Goal: Task Accomplishment & Management: Complete application form

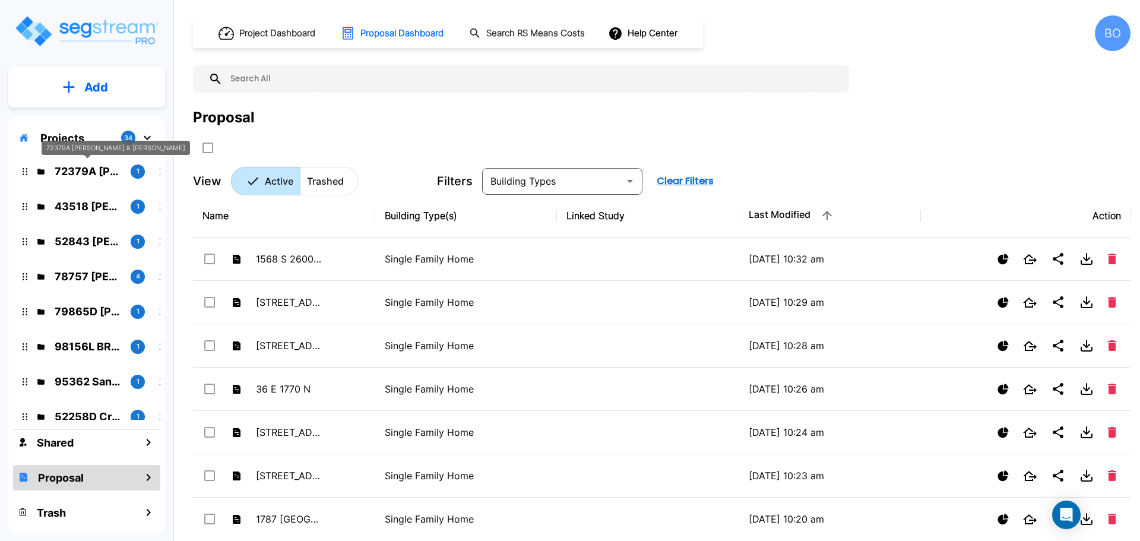
click at [103, 173] on p "72379A [PERSON_NAME] & [PERSON_NAME]" at bounding box center [88, 171] width 66 height 16
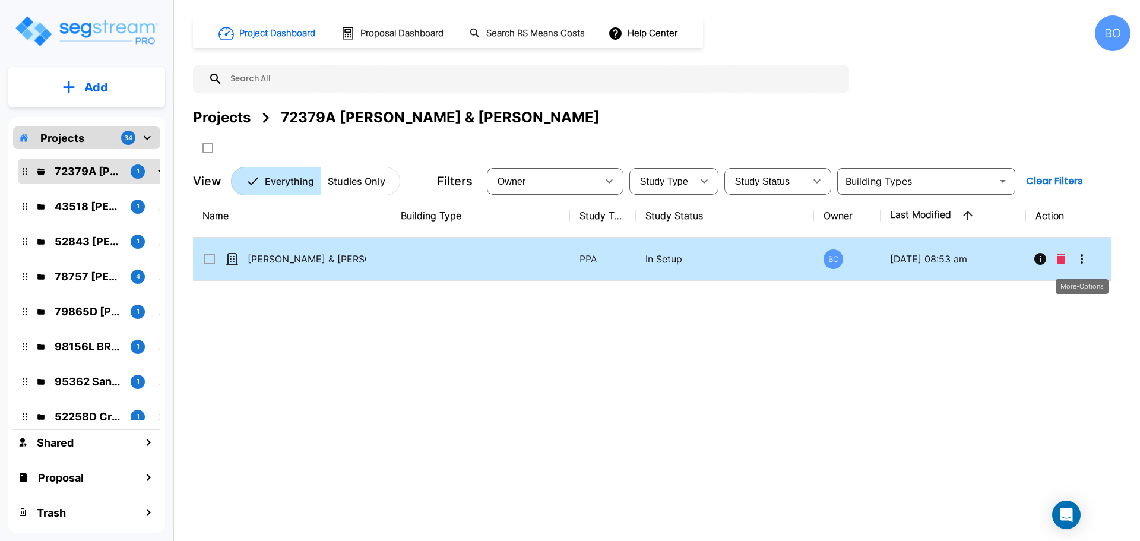
click at [1084, 257] on icon "More-Options" at bounding box center [1082, 259] width 14 height 14
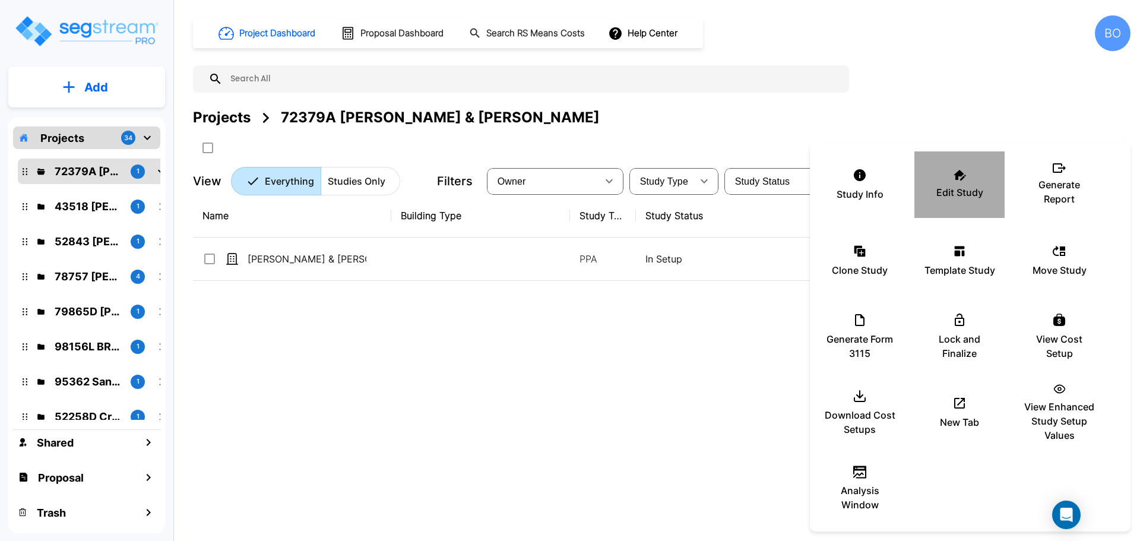
click at [956, 183] on div "Edit Study" at bounding box center [959, 184] width 71 height 59
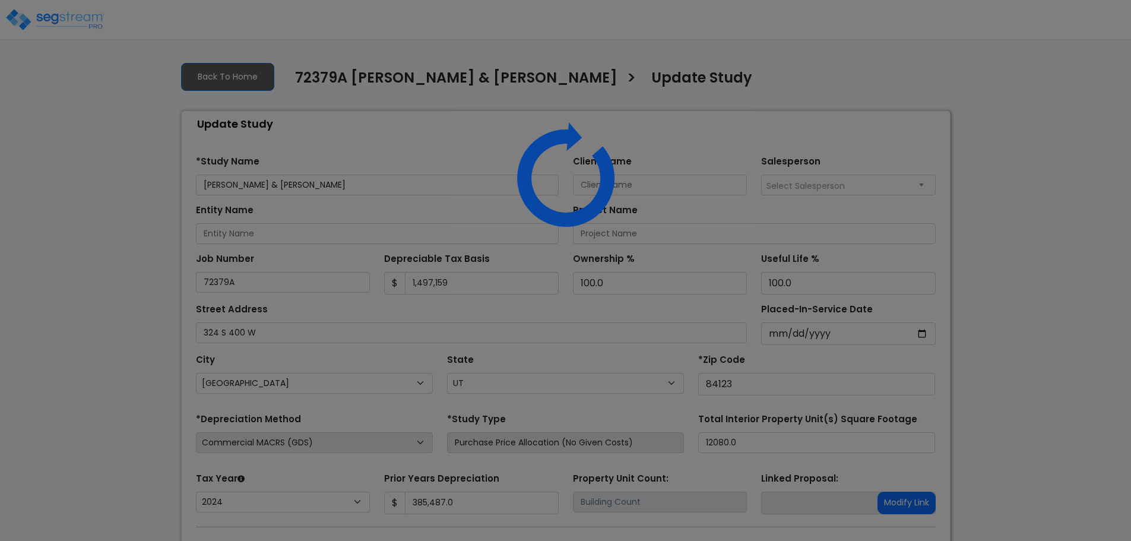
select select "UT"
select select "2024"
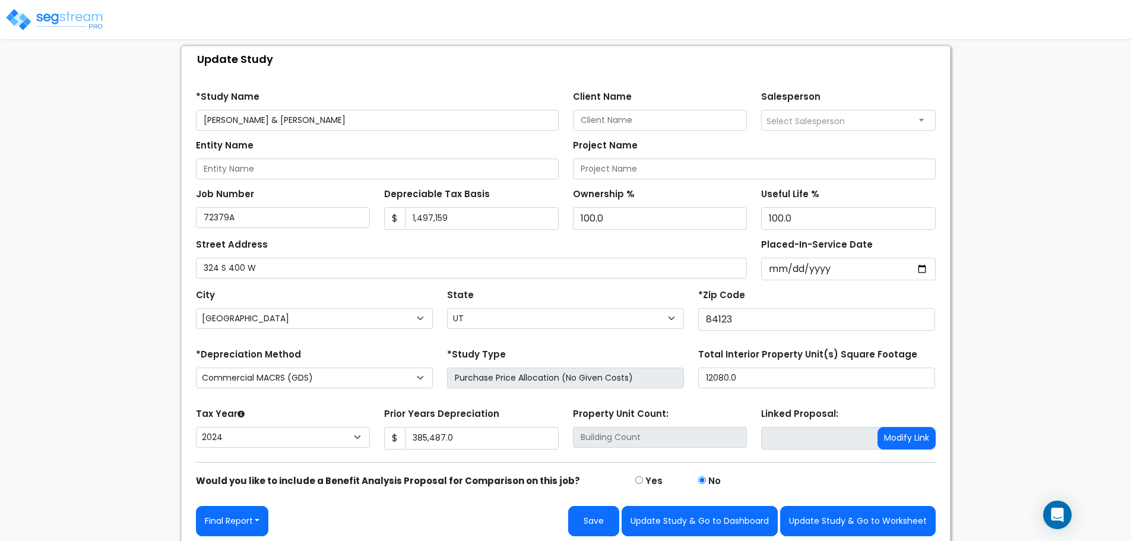
scroll to position [70, 0]
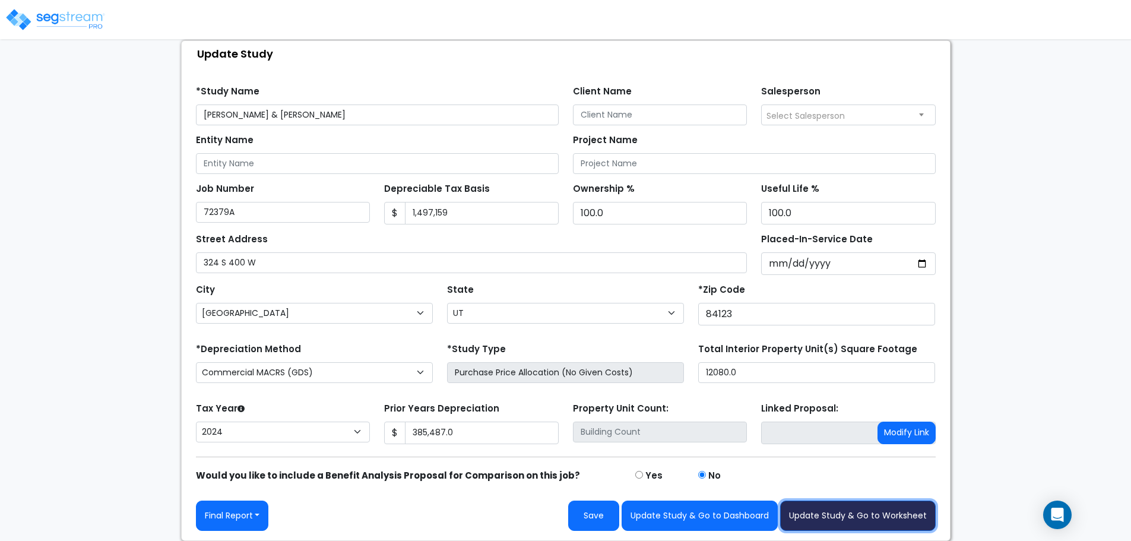
click at [870, 521] on button "Update Study & Go to Worksheet" at bounding box center [858, 515] width 156 height 30
type input "385487"
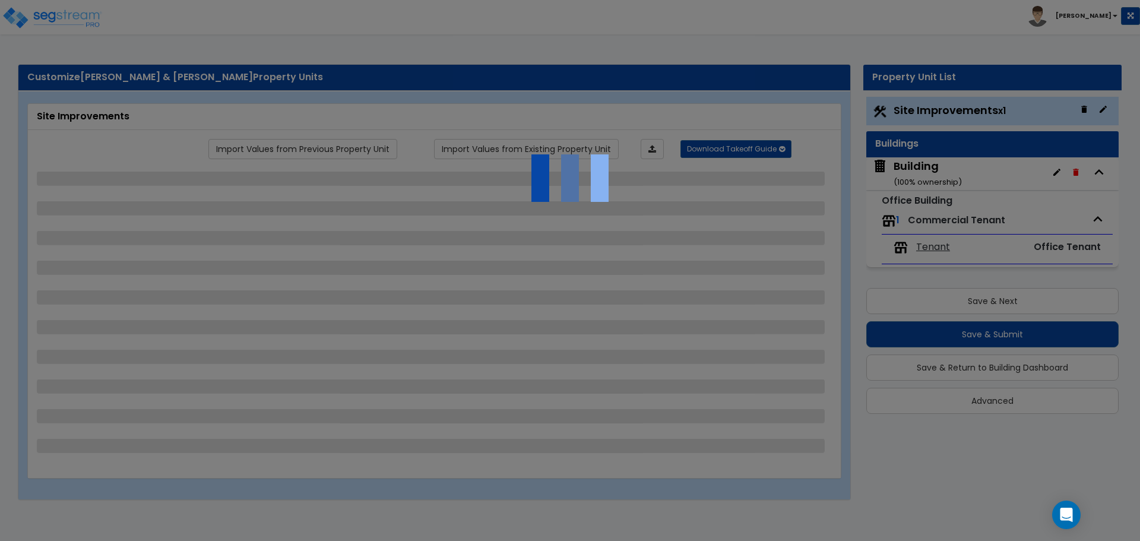
select select "2"
select select "1"
select select "2"
select select "8"
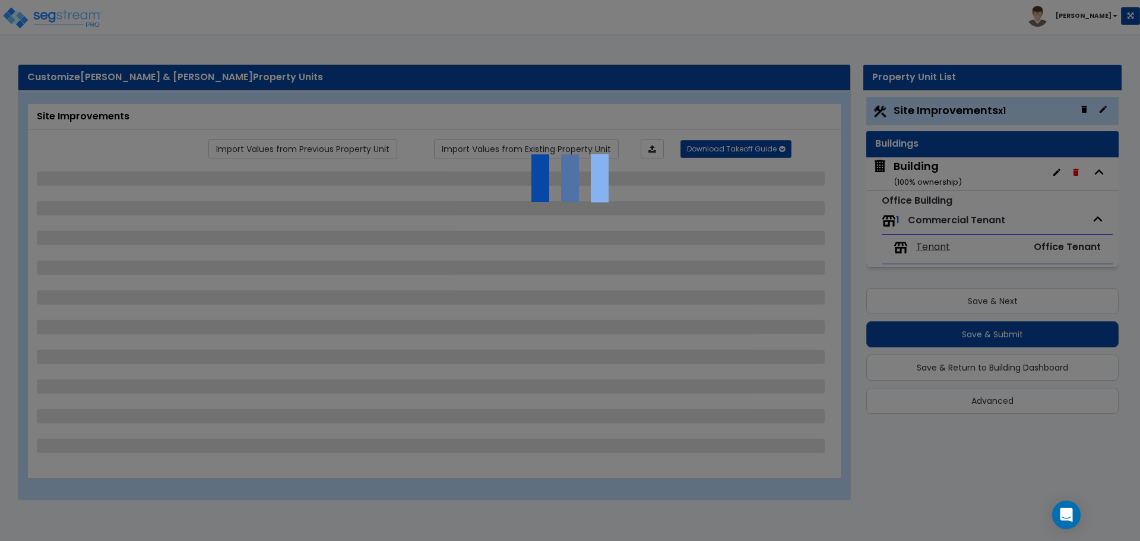
select select "3"
select select "1"
select select "4"
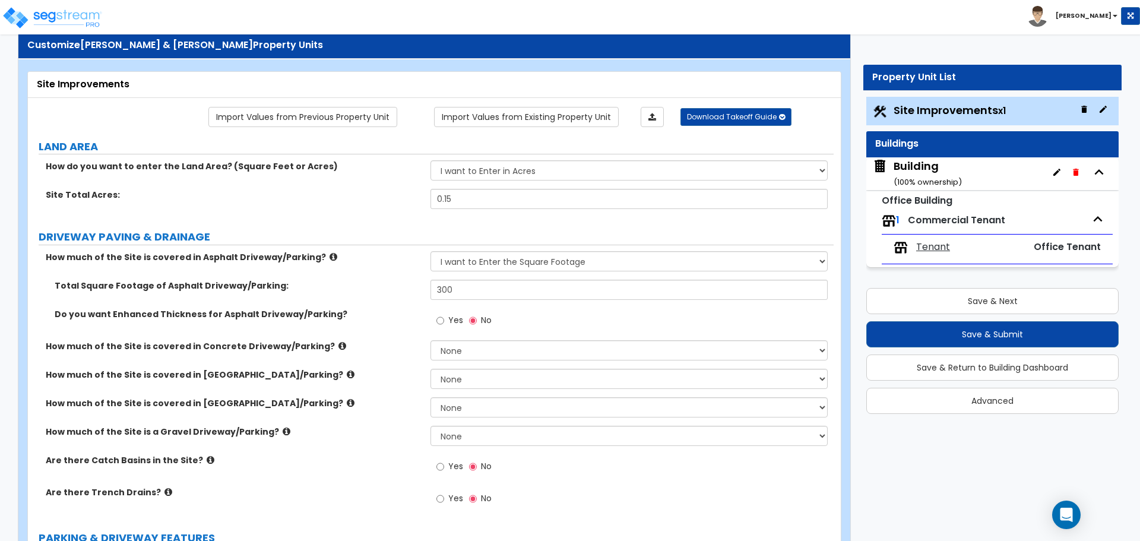
scroll to position [59, 0]
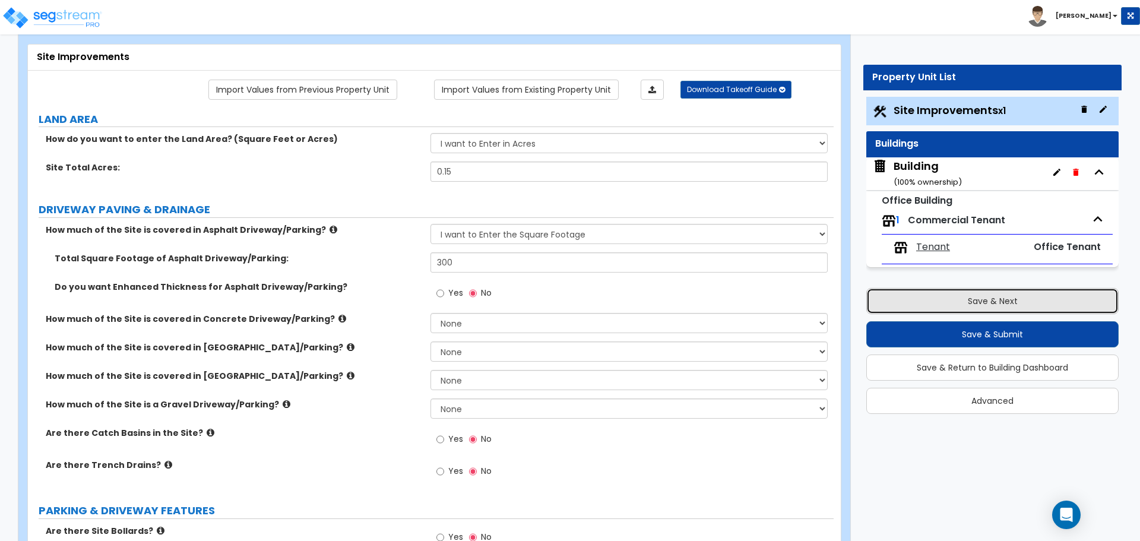
click at [968, 305] on button "Save & Next" at bounding box center [992, 301] width 252 height 26
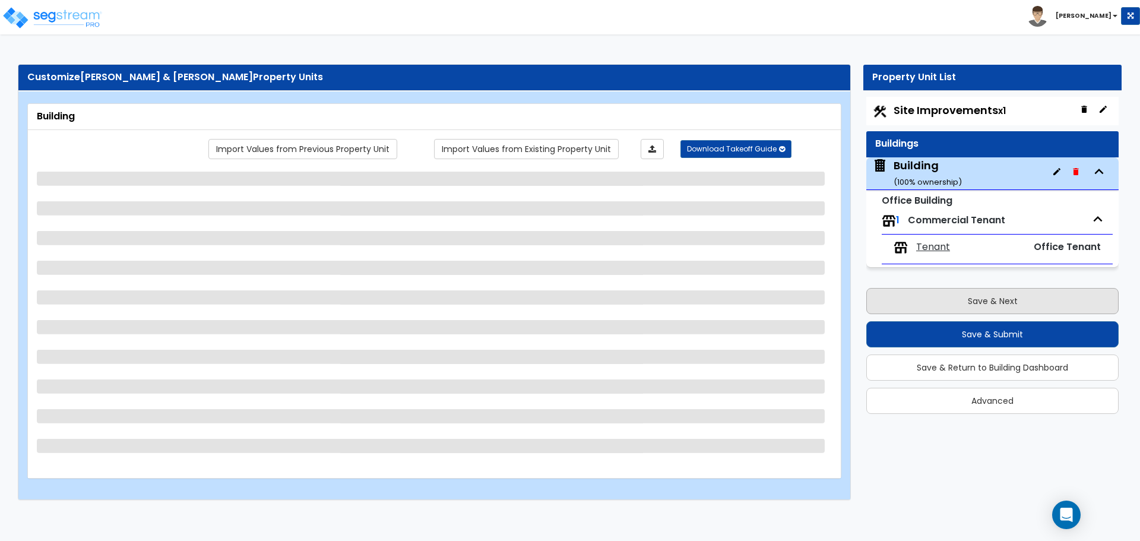
scroll to position [0, 0]
select select "5"
select select "1"
select select "2"
select select "3"
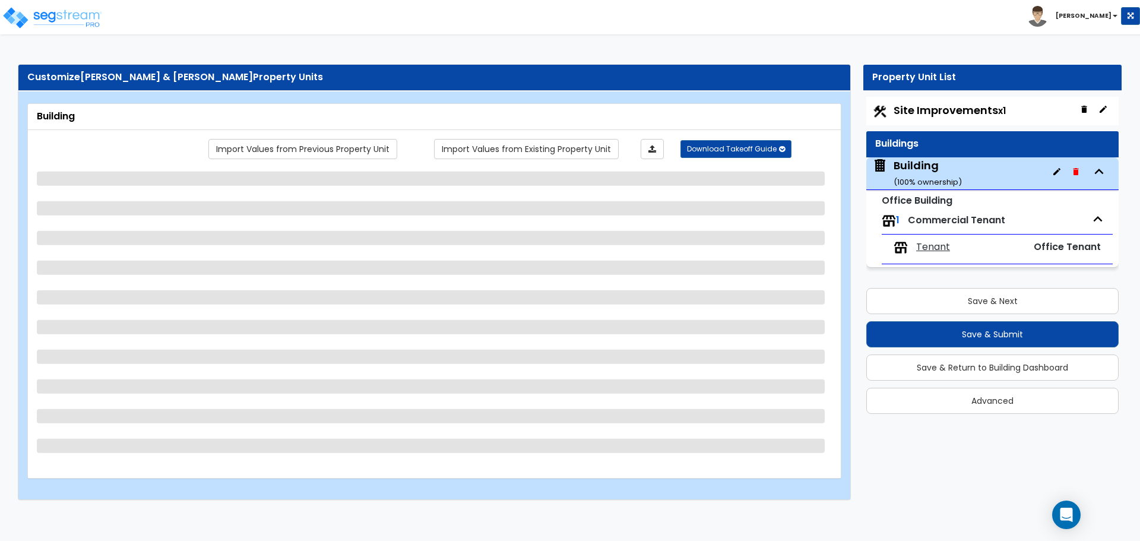
select select "13"
select select "3"
select select "5"
select select "2"
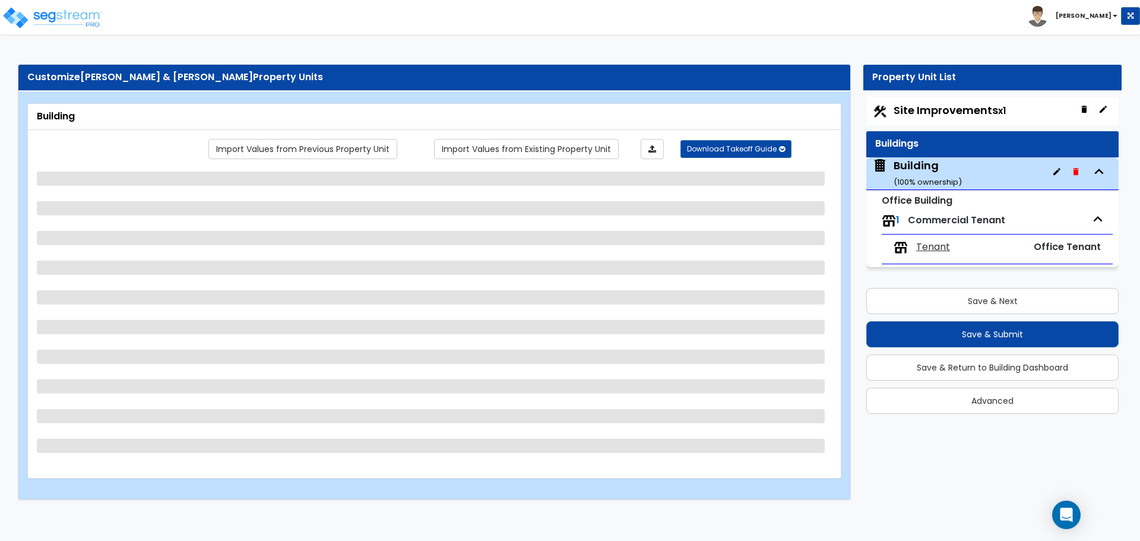
select select "1"
select select "2"
select select "3"
select select "5"
select select "1"
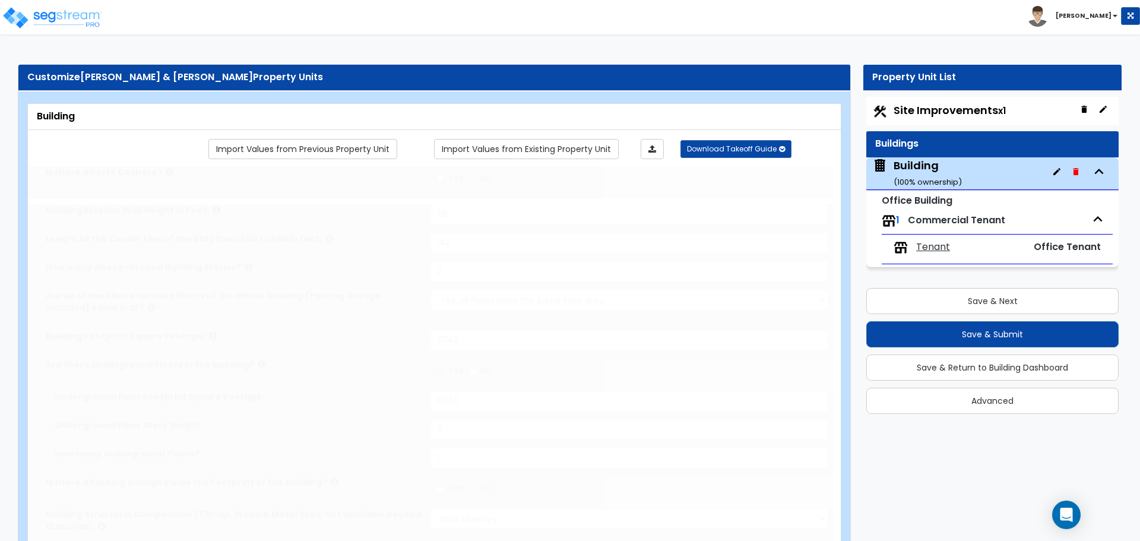
type input "2651"
radio input "true"
select select "2"
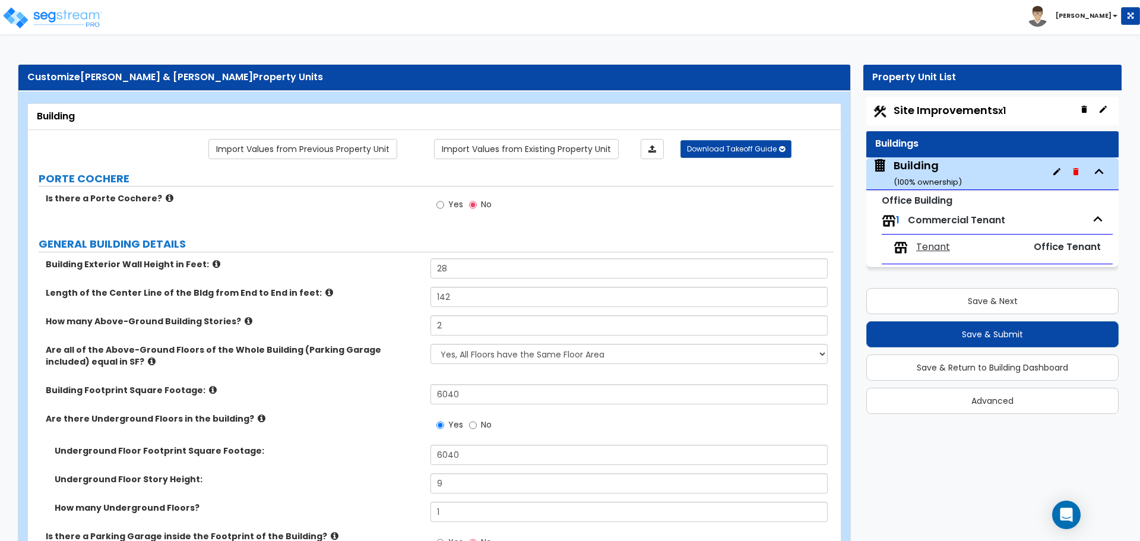
click at [932, 166] on div "Building ( 100 % ownership)" at bounding box center [927, 173] width 68 height 30
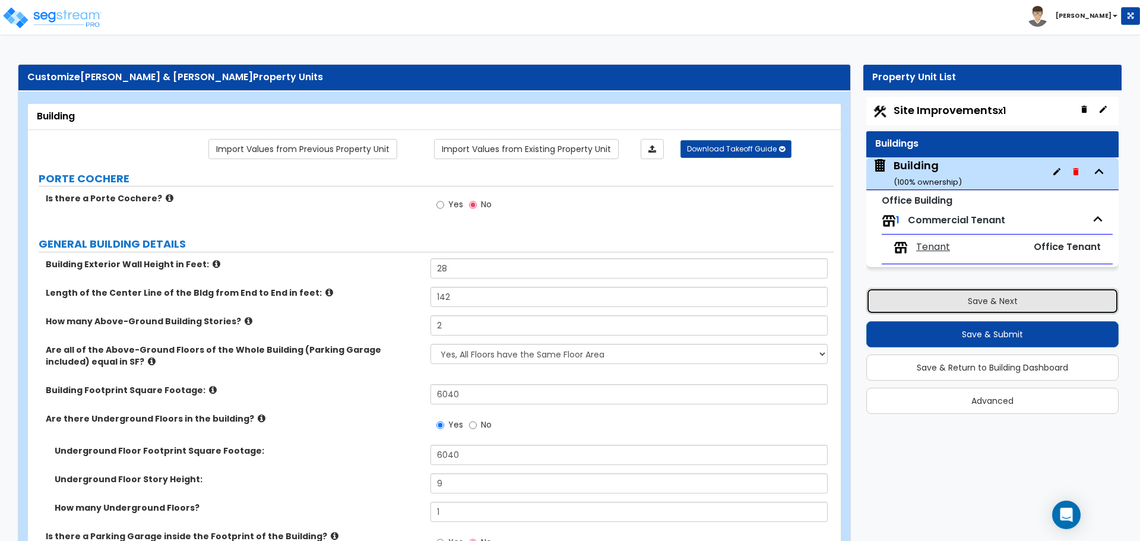
click at [971, 302] on button "Save & Next" at bounding box center [992, 301] width 252 height 26
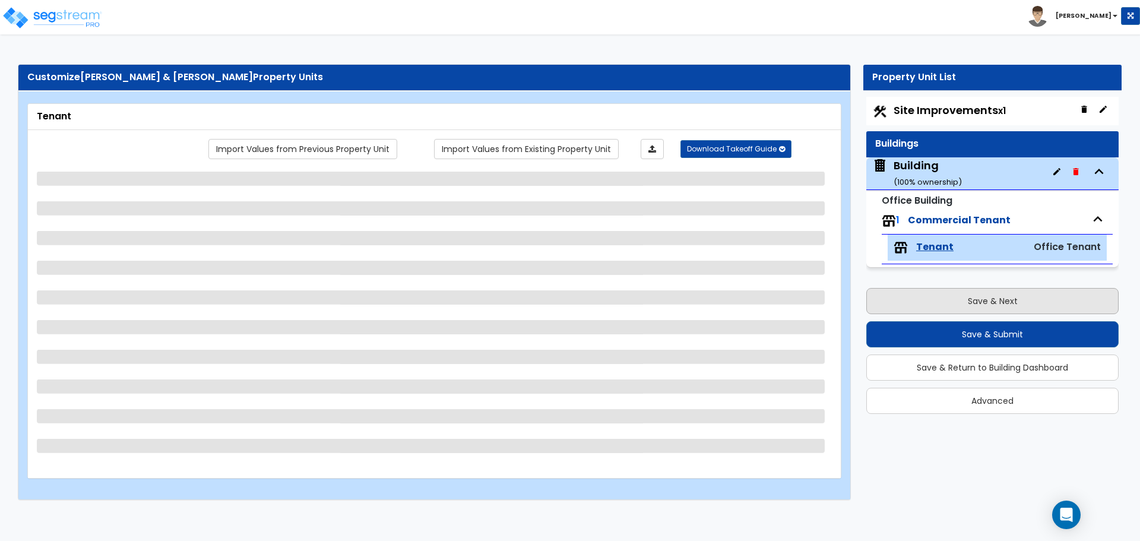
select select "1"
select select "2"
select select "7"
select select "2"
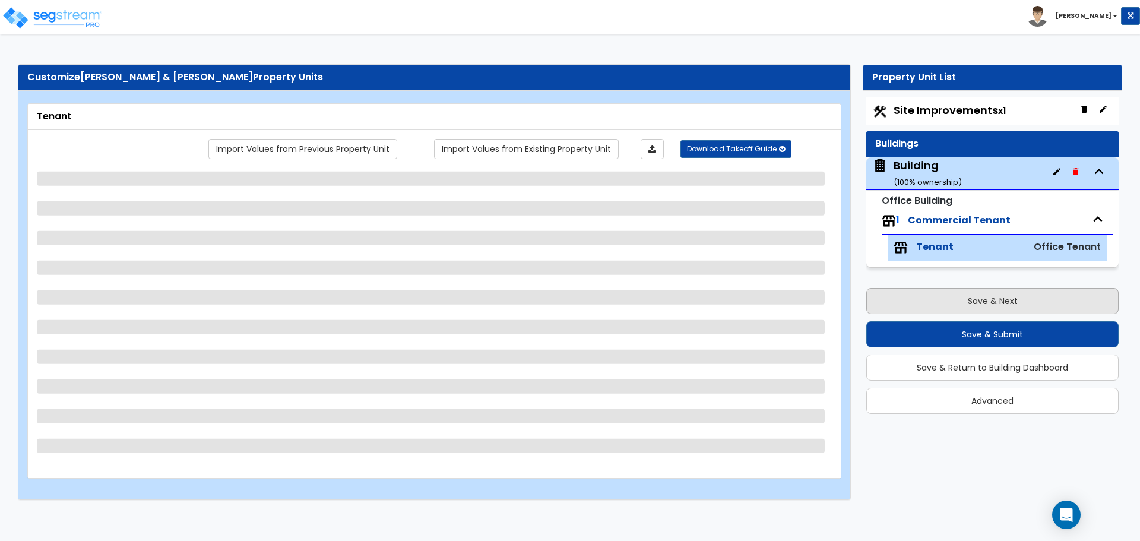
select select "1"
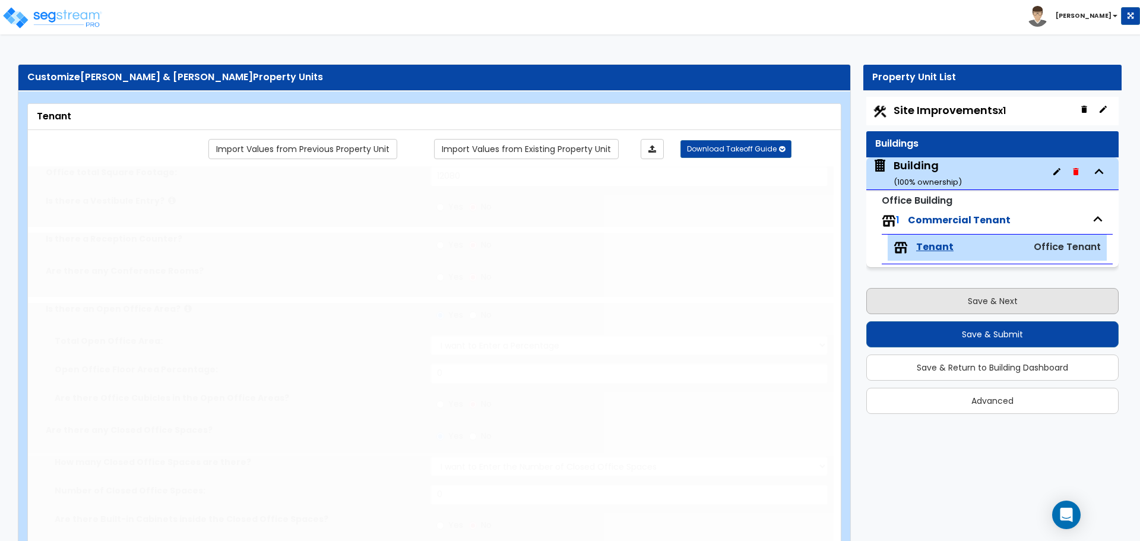
radio input "true"
type input "4"
select select "2"
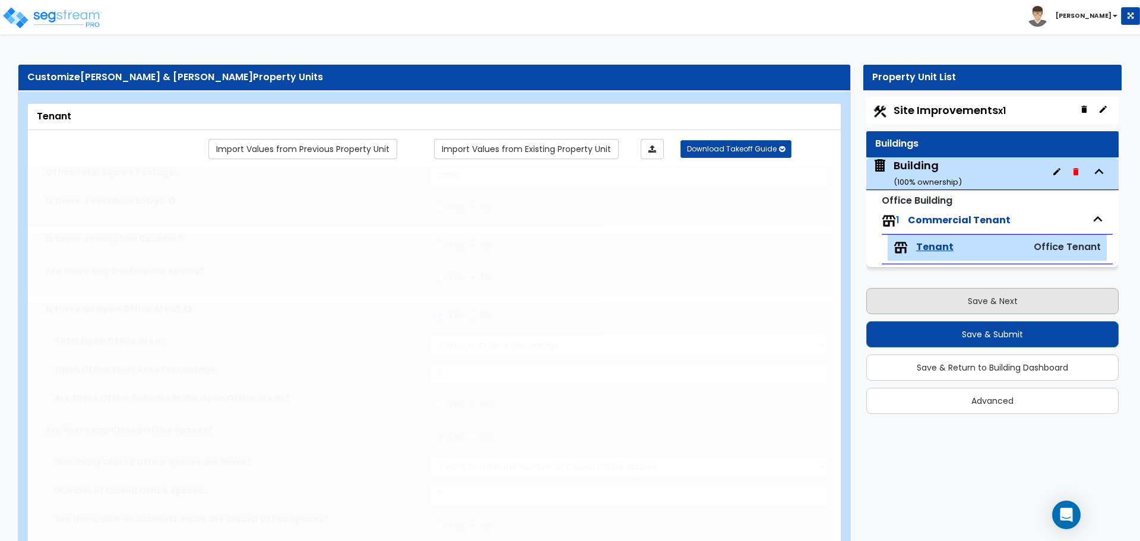
select select "2"
select select "1"
radio input "true"
type input "1"
type input "144"
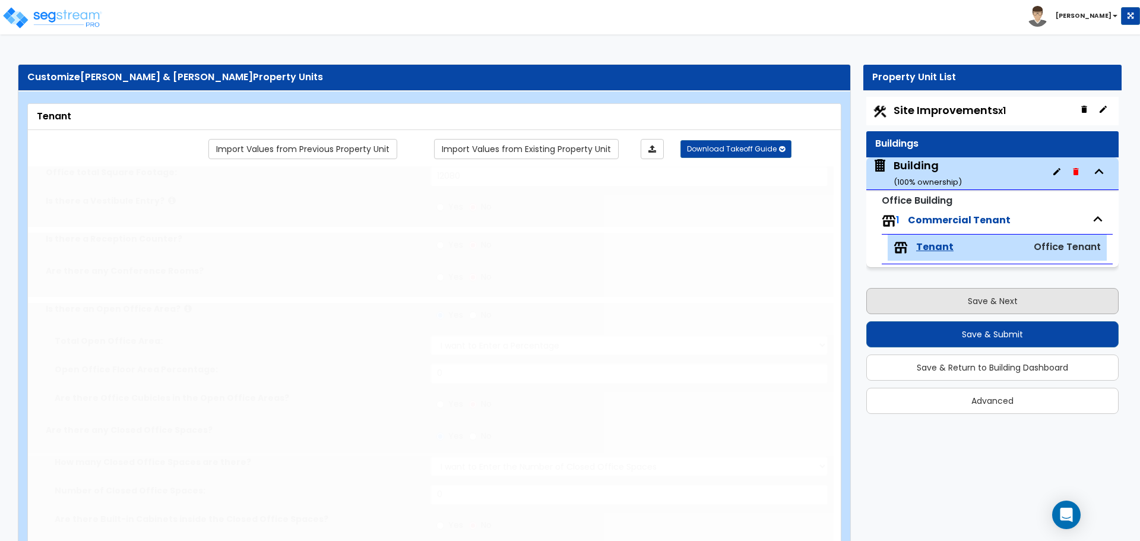
select select "2"
type input "12"
type input "8"
type input "1"
select select "2"
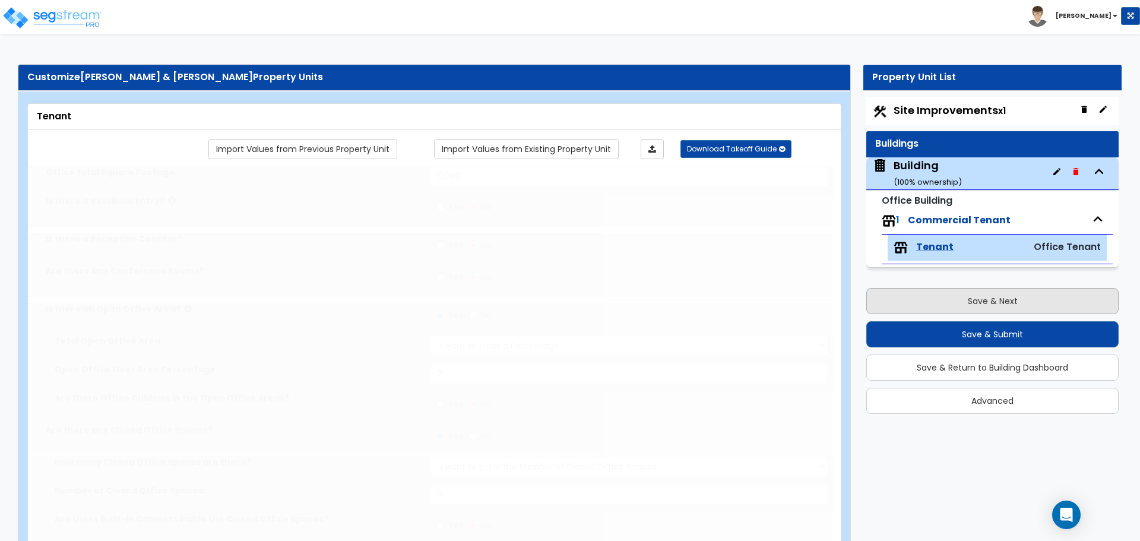
select select "1"
type input "1"
radio input "true"
type input "1"
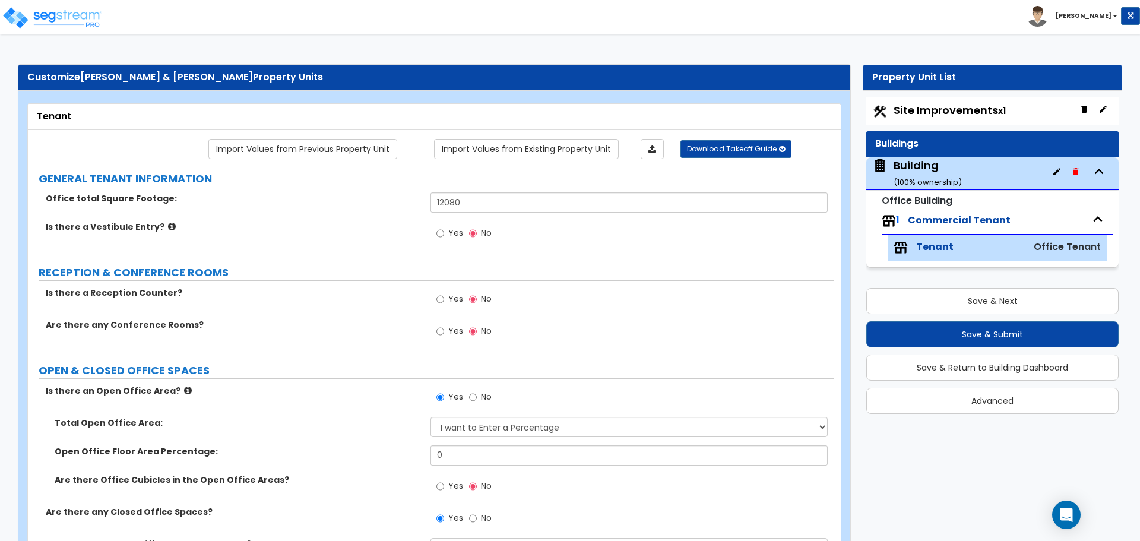
click at [633, 220] on div "Office total Square Footage: 12080" at bounding box center [431, 206] width 806 height 28
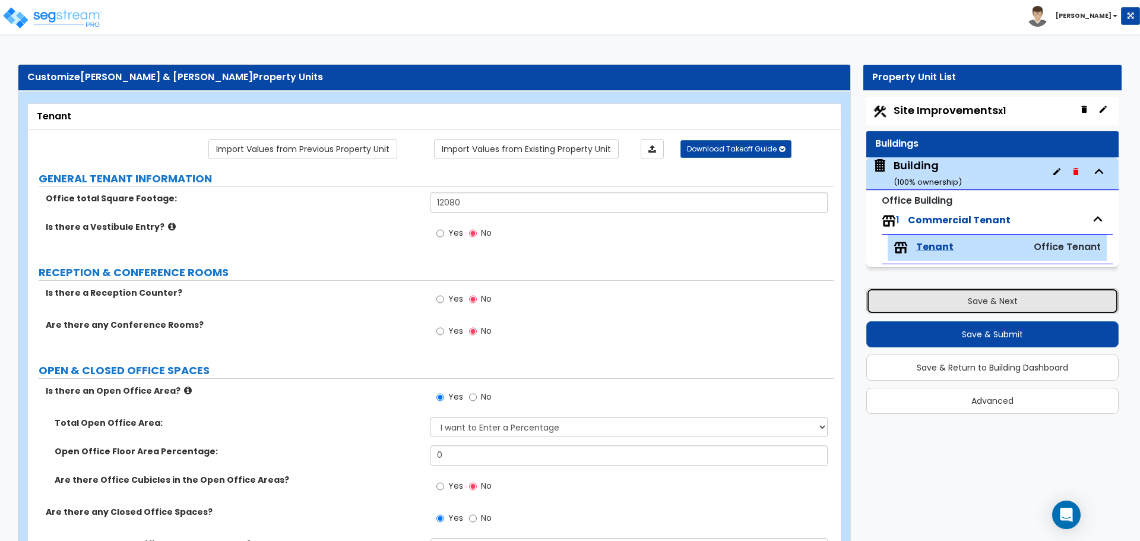
click at [1018, 300] on button "Save & Next" at bounding box center [992, 301] width 252 height 26
select select "2"
select select "1"
select select "2"
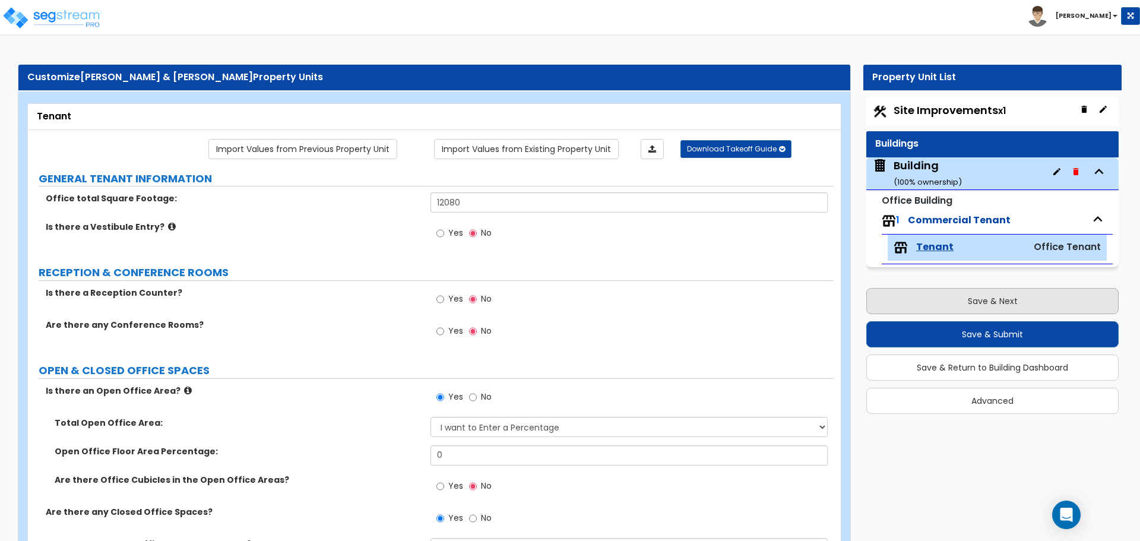
select select "8"
select select "3"
select select "1"
select select "4"
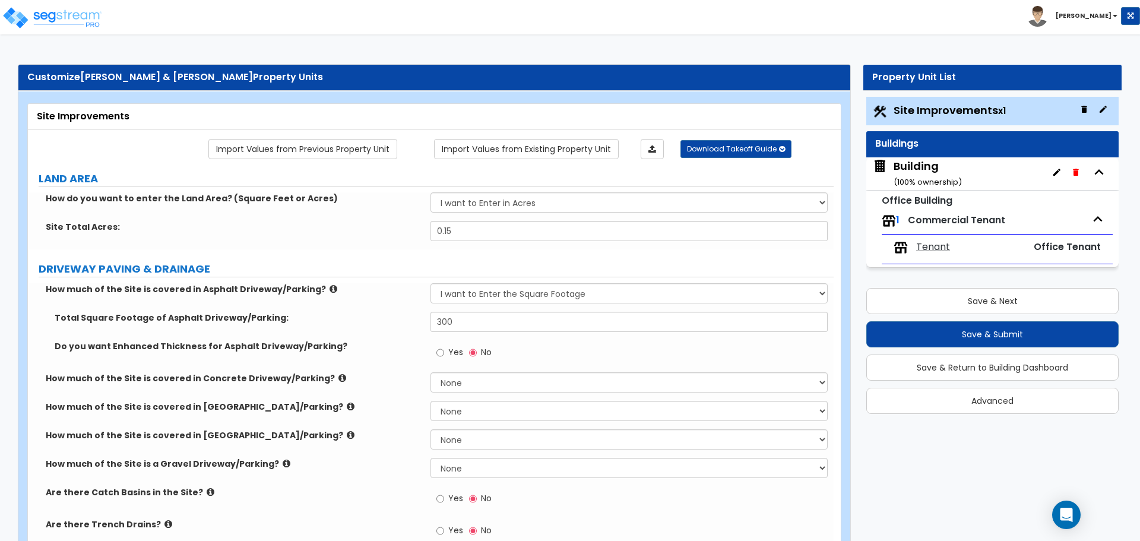
click at [636, 112] on div "Site Improvements" at bounding box center [434, 117] width 795 height 14
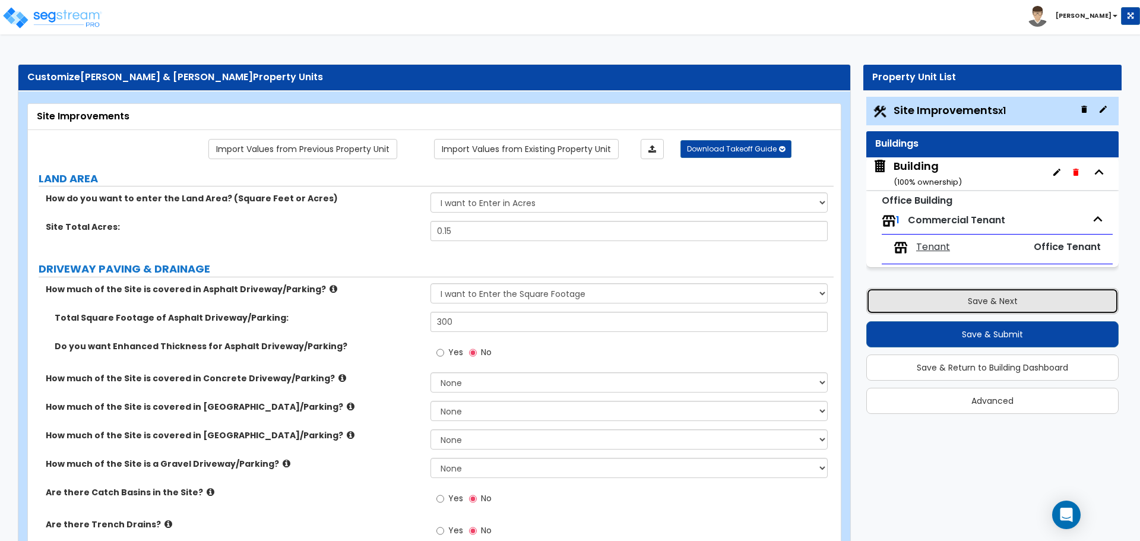
click at [982, 300] on button "Save & Next" at bounding box center [992, 301] width 252 height 26
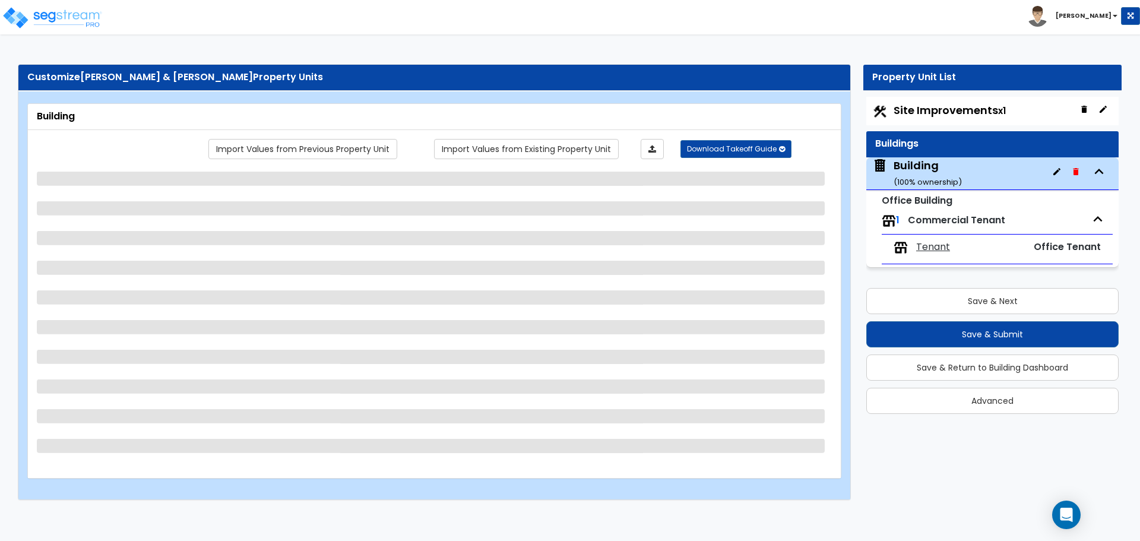
select select "5"
select select "1"
select select "2"
select select "3"
select select "13"
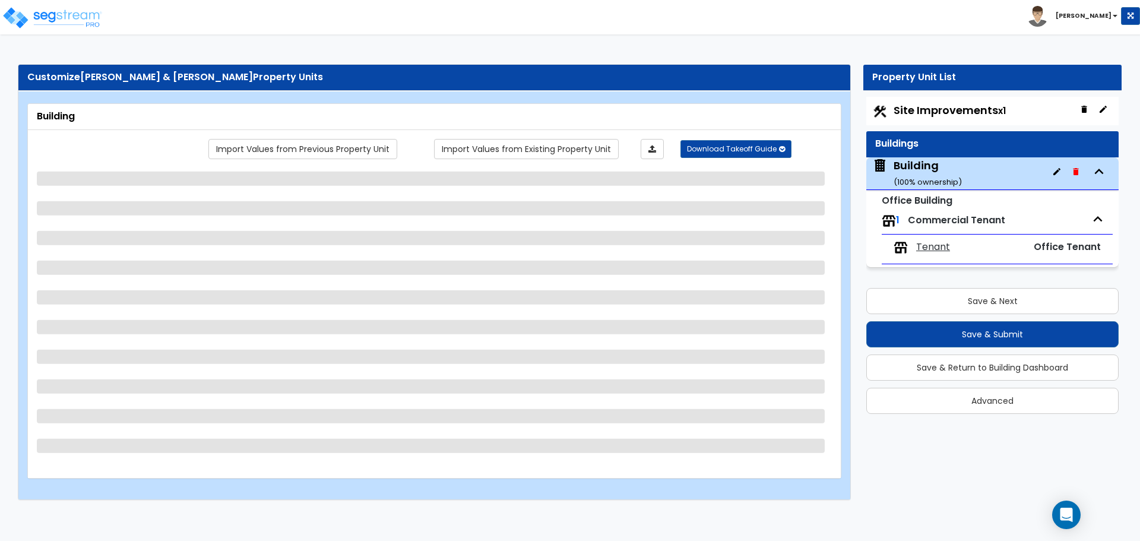
select select "3"
select select "5"
select select "2"
select select "1"
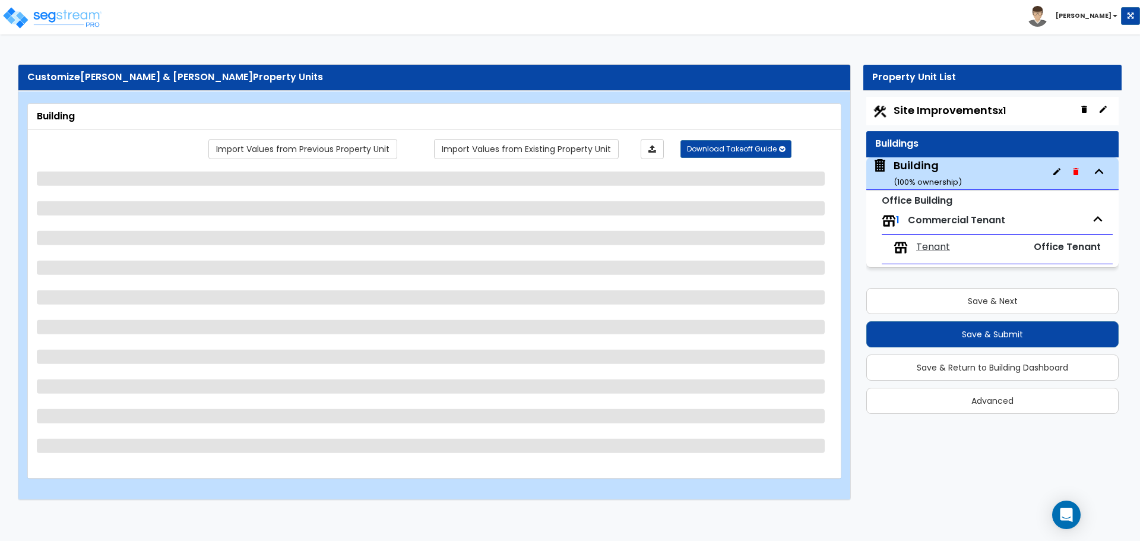
select select "2"
select select "3"
select select "5"
select select "1"
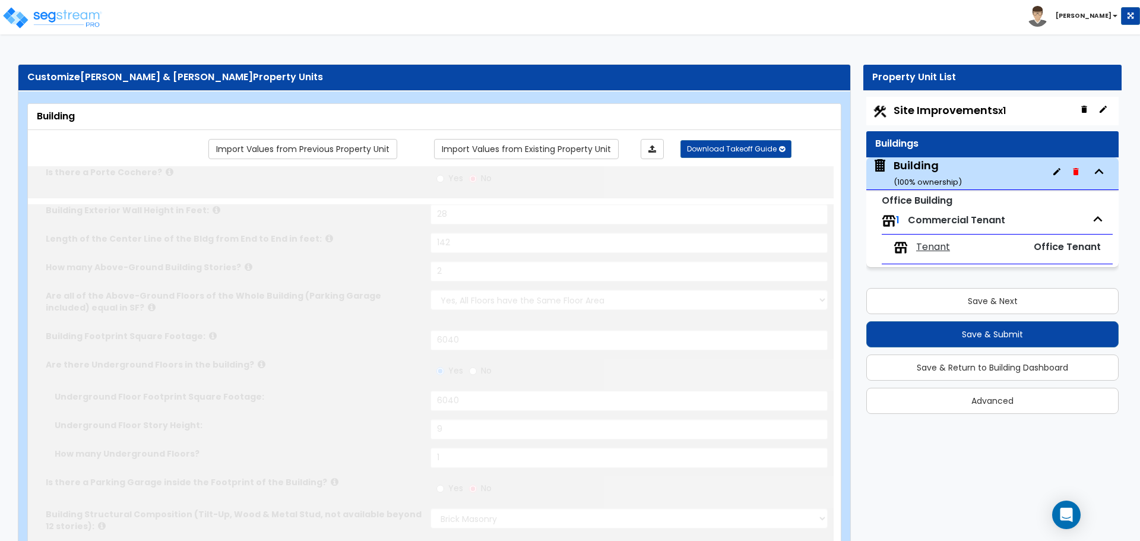
type input "2651"
radio input "true"
select select "2"
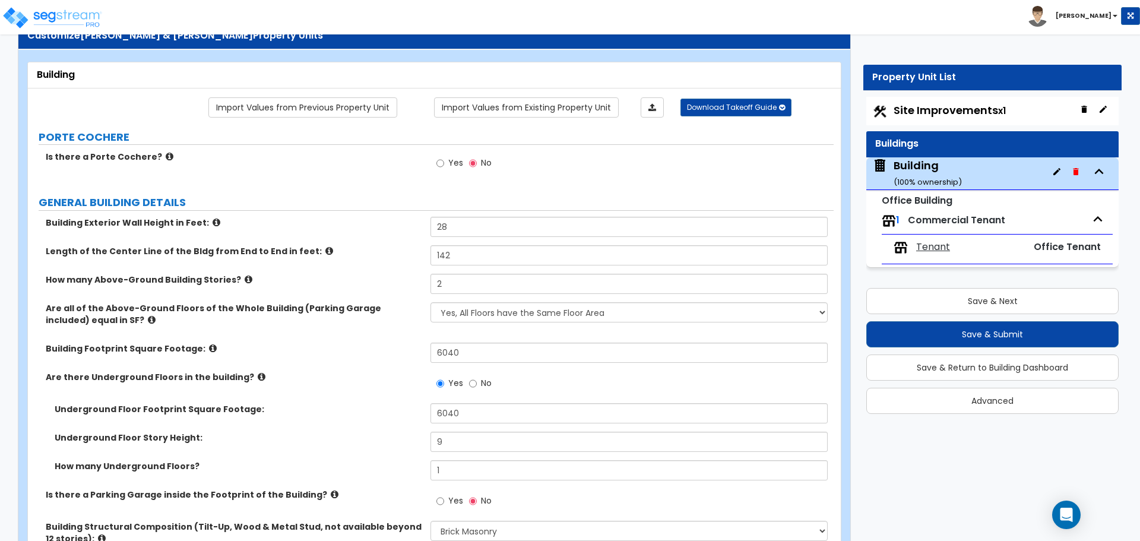
scroll to position [18, 0]
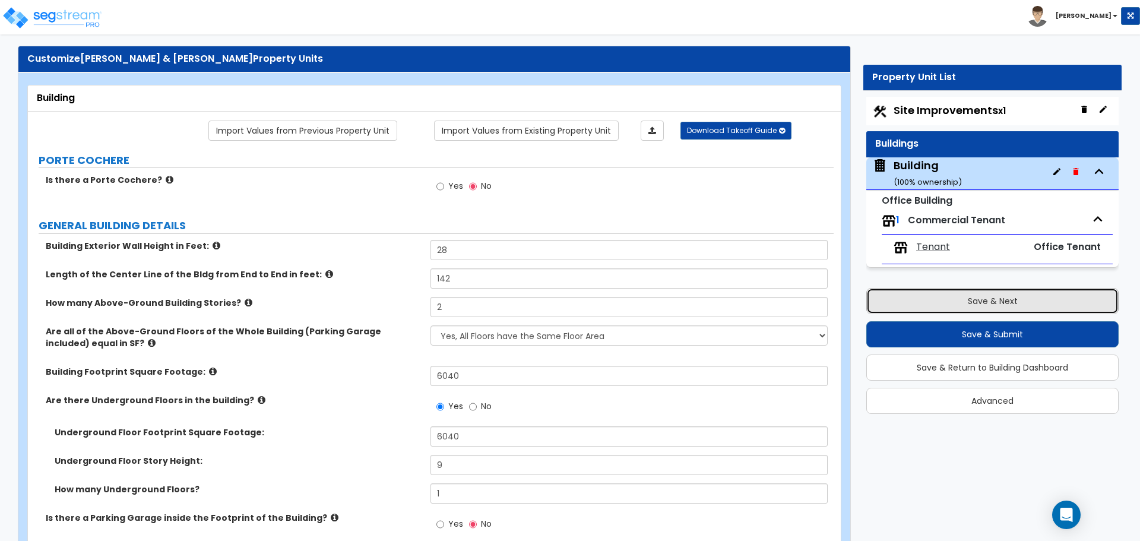
click at [999, 301] on button "Save & Next" at bounding box center [992, 301] width 252 height 26
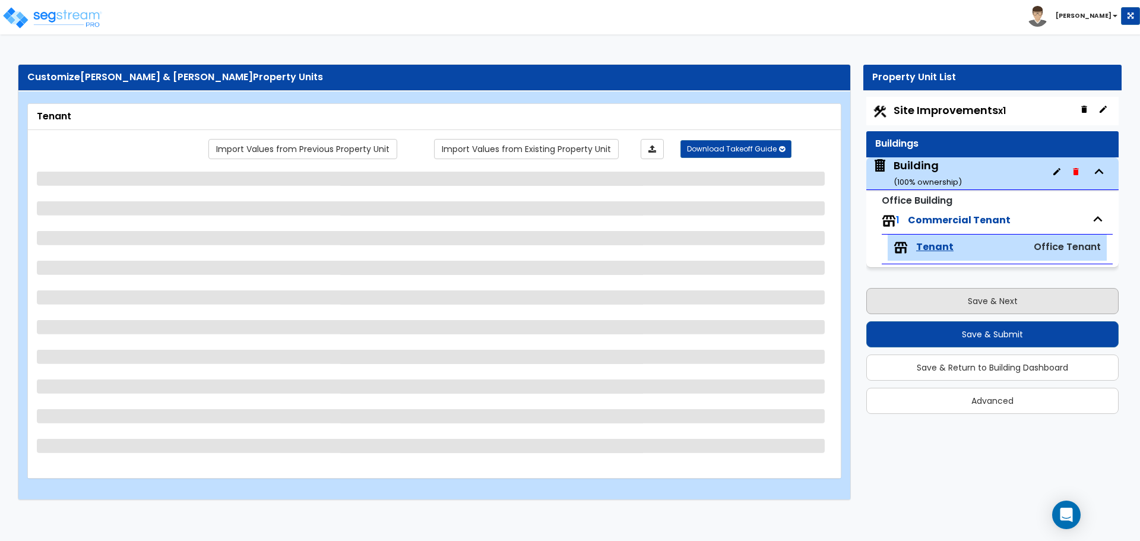
scroll to position [0, 0]
select select "1"
select select "2"
select select "7"
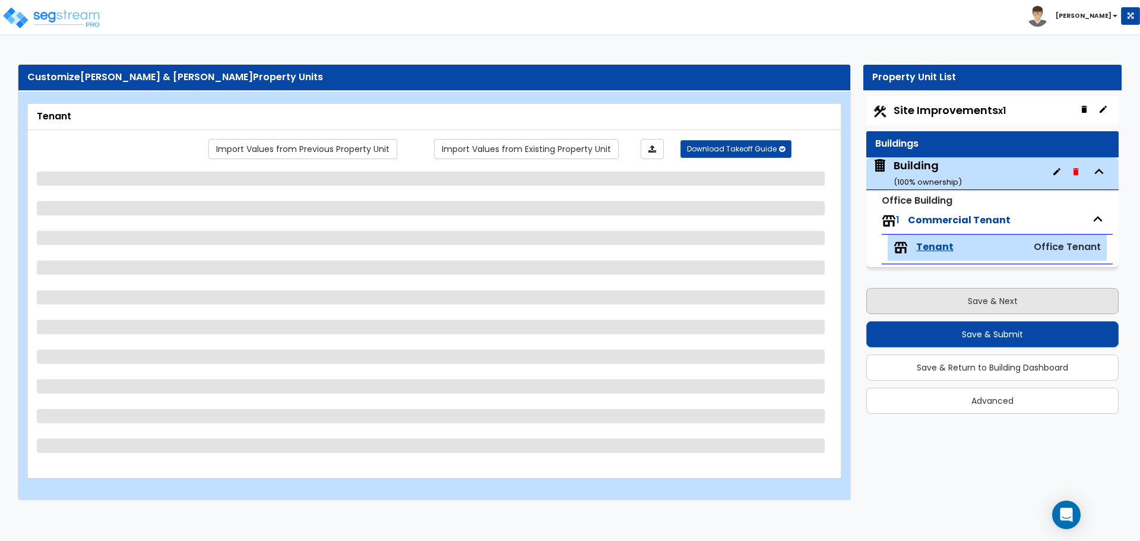
select select "2"
select select "1"
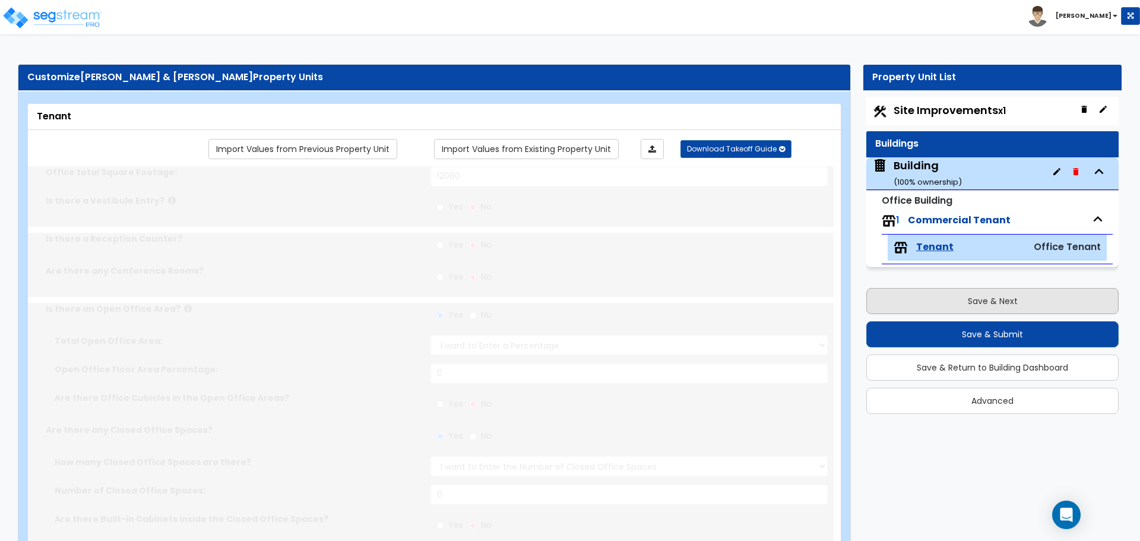
radio input "true"
type input "4"
select select "2"
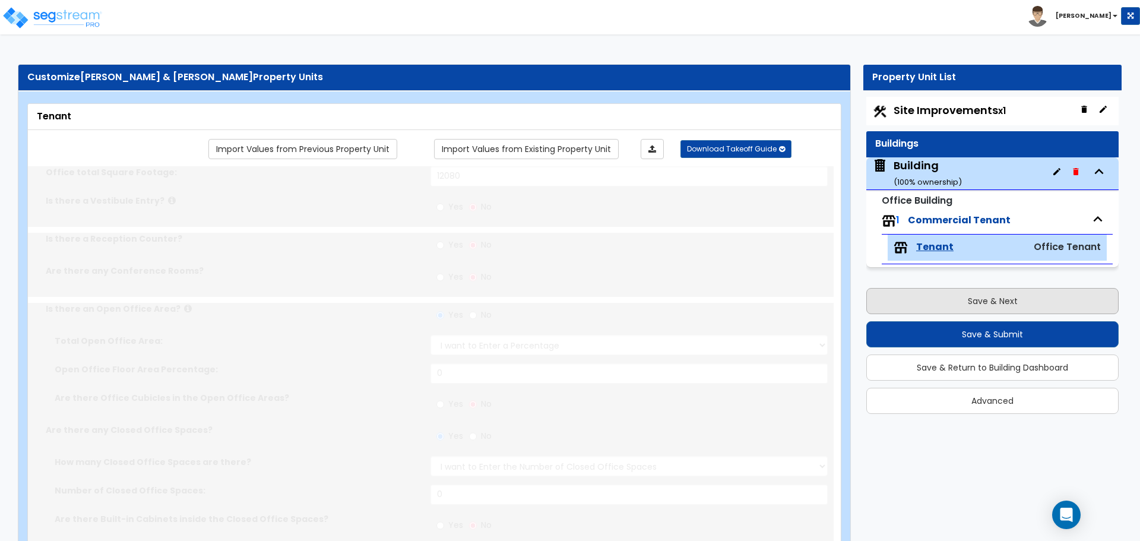
select select "2"
select select "1"
radio input "true"
type input "1"
type input "144"
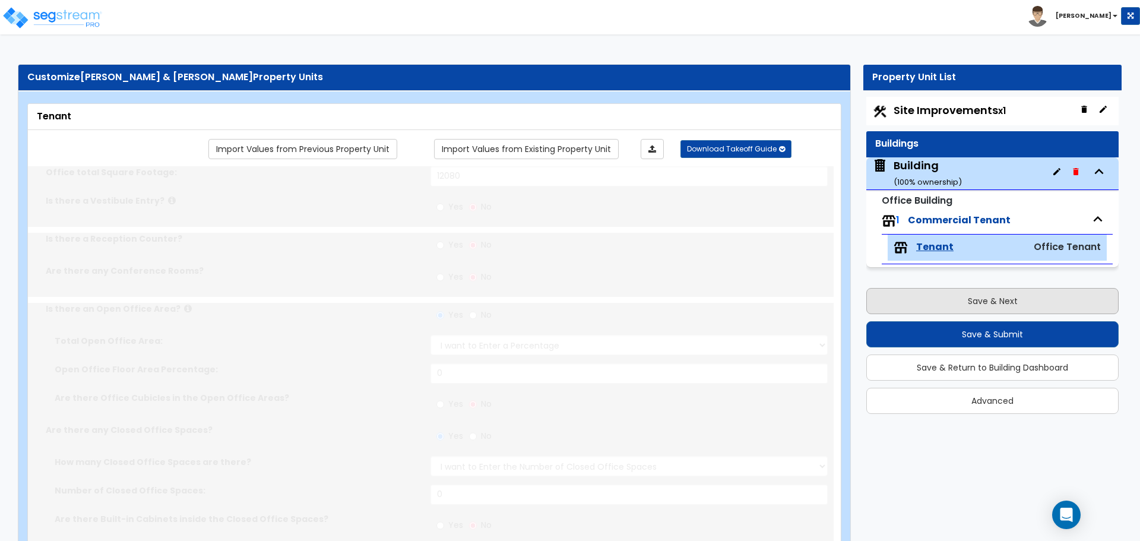
select select "2"
type input "12"
type input "8"
type input "1"
select select "2"
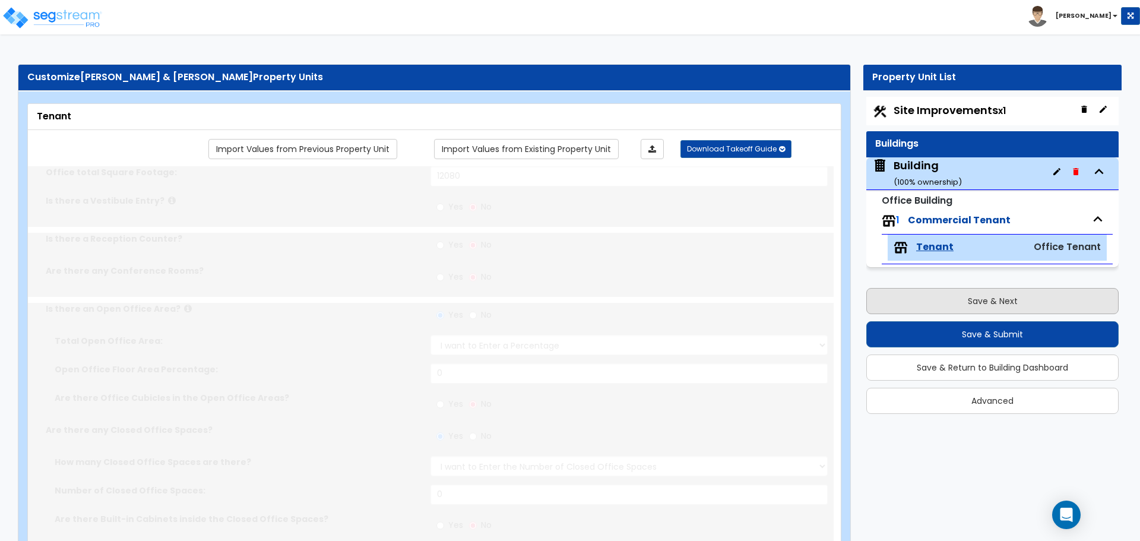
select select "1"
type input "1"
radio input "true"
type input "1"
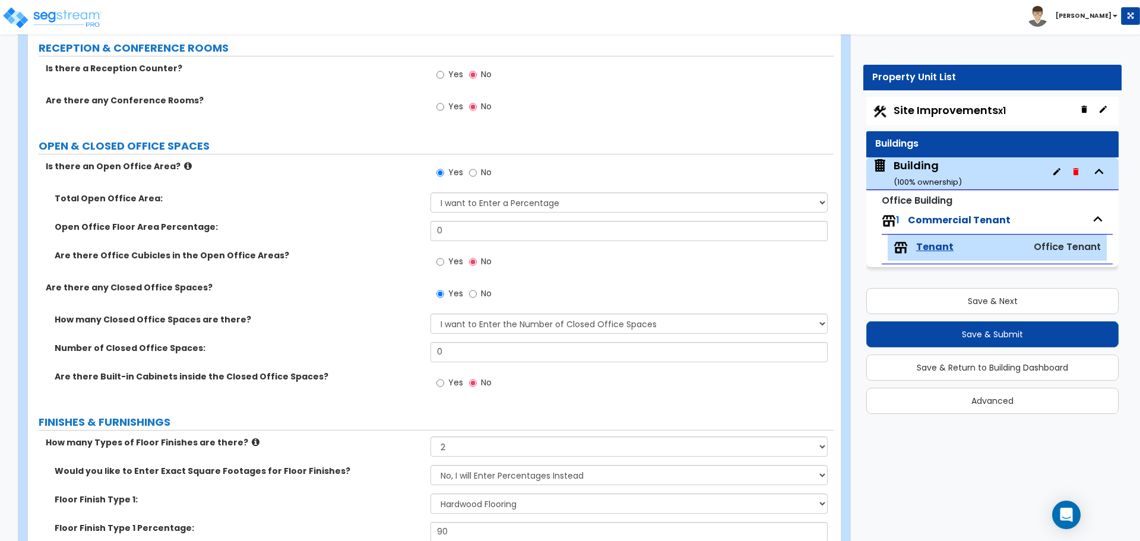
scroll to position [237, 0]
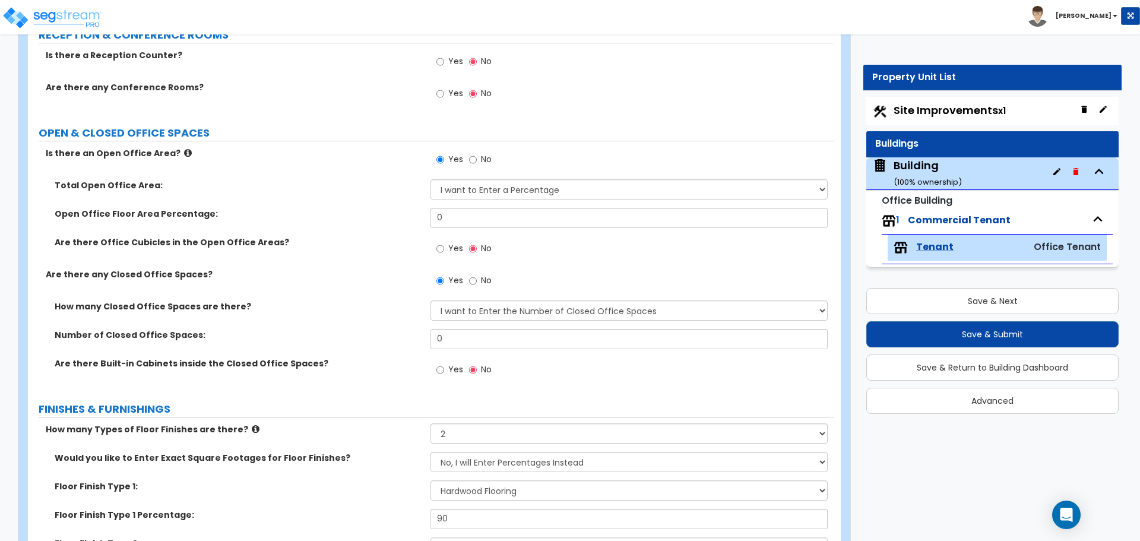
click at [930, 166] on div "Building ( 100 % ownership)" at bounding box center [927, 173] width 68 height 30
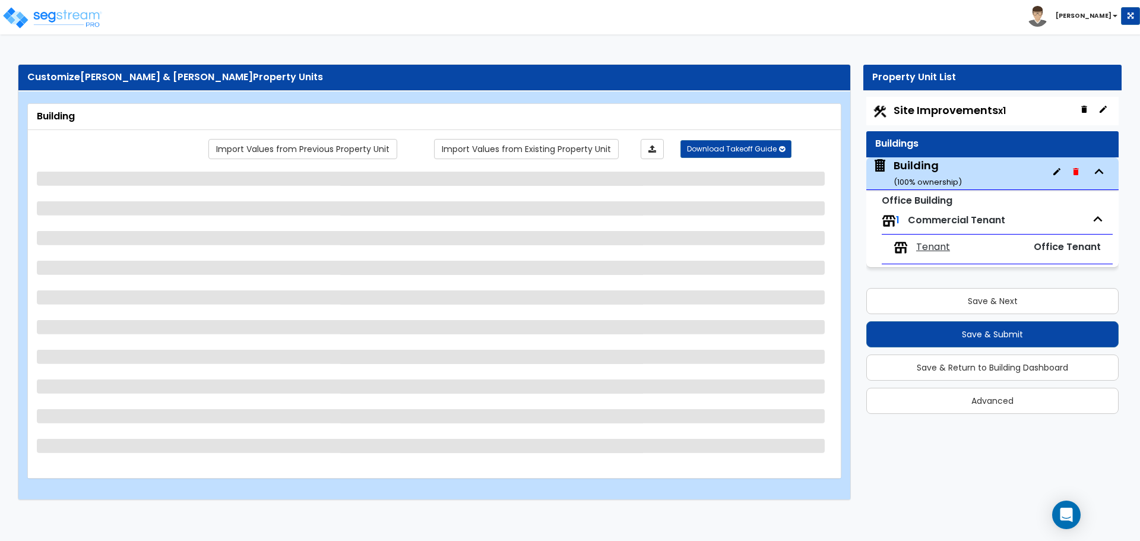
scroll to position [0, 0]
select select "5"
select select "1"
select select "2"
select select "3"
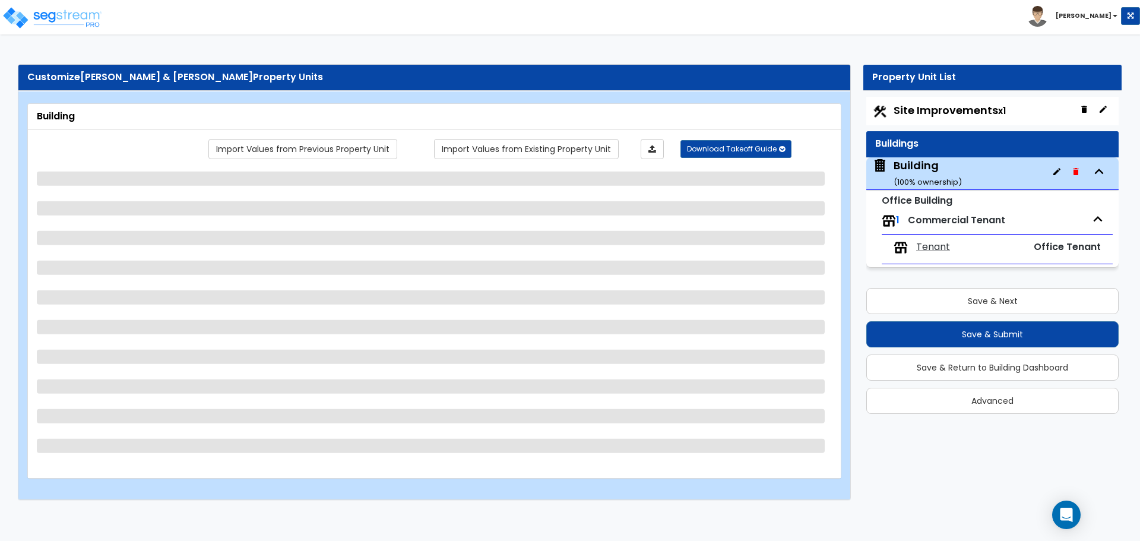
select select "13"
select select "3"
select select "5"
select select "2"
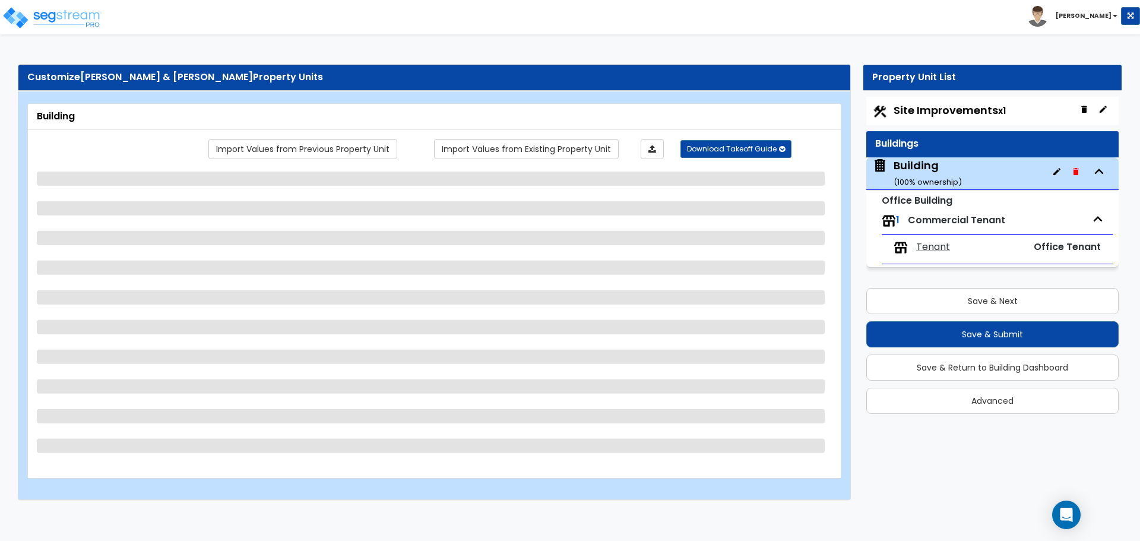
select select "2"
select select "1"
select select "2"
select select "3"
select select "5"
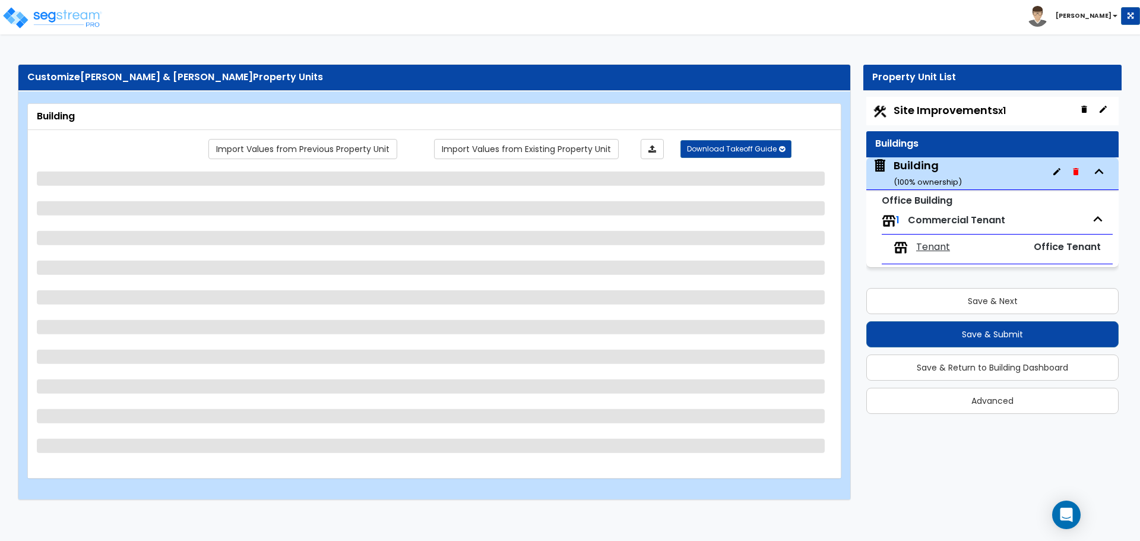
select select "1"
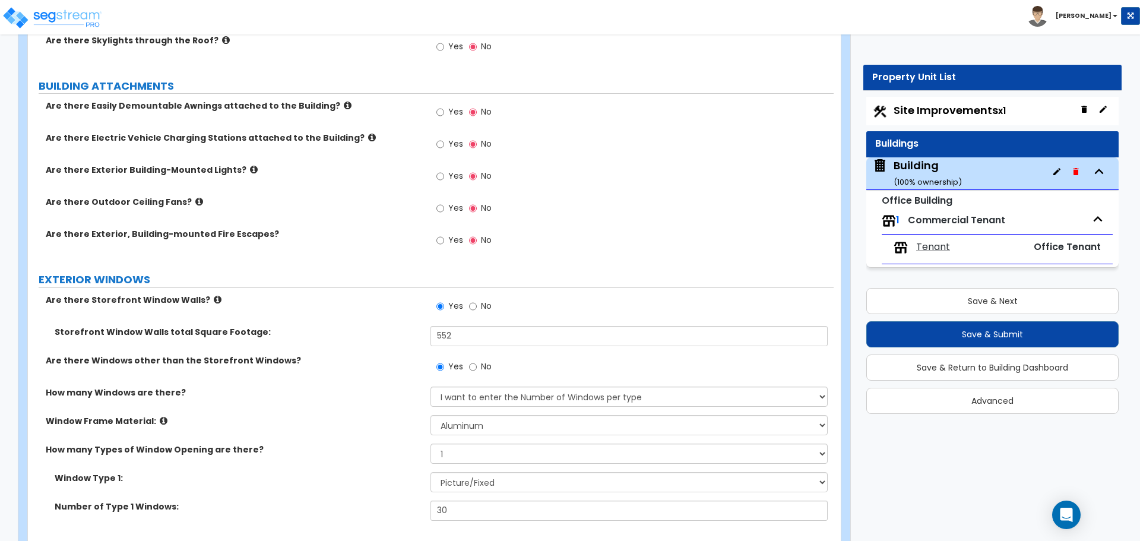
scroll to position [1069, 0]
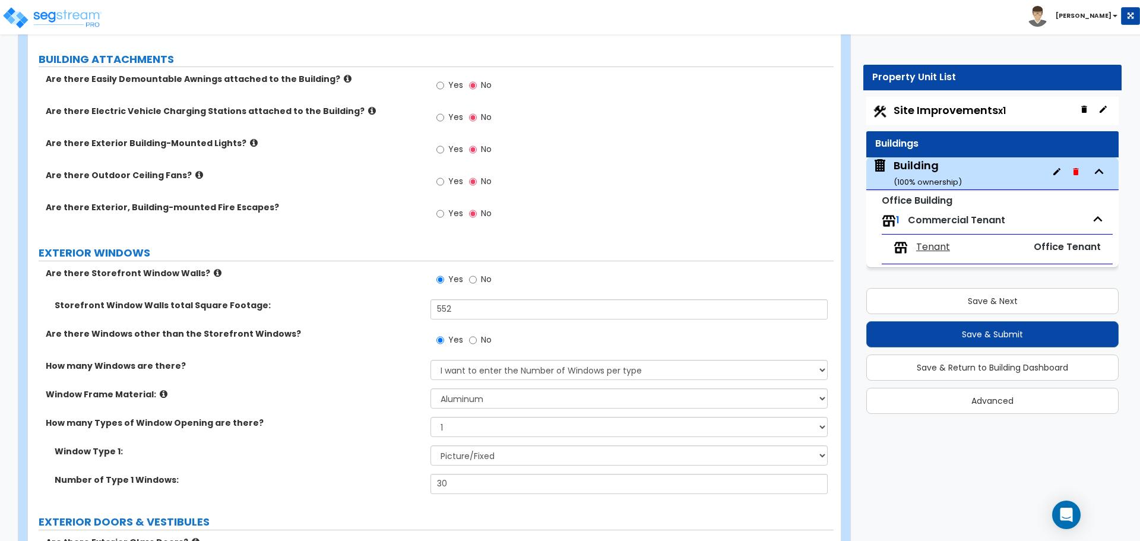
click at [214, 273] on icon at bounding box center [218, 272] width 8 height 9
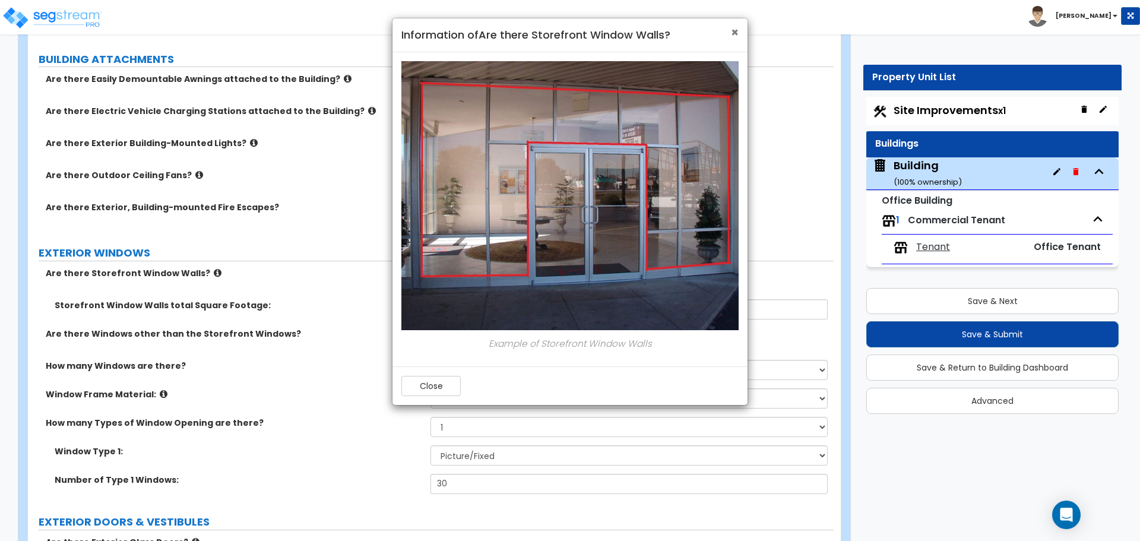
click at [734, 31] on span "×" at bounding box center [735, 32] width 8 height 17
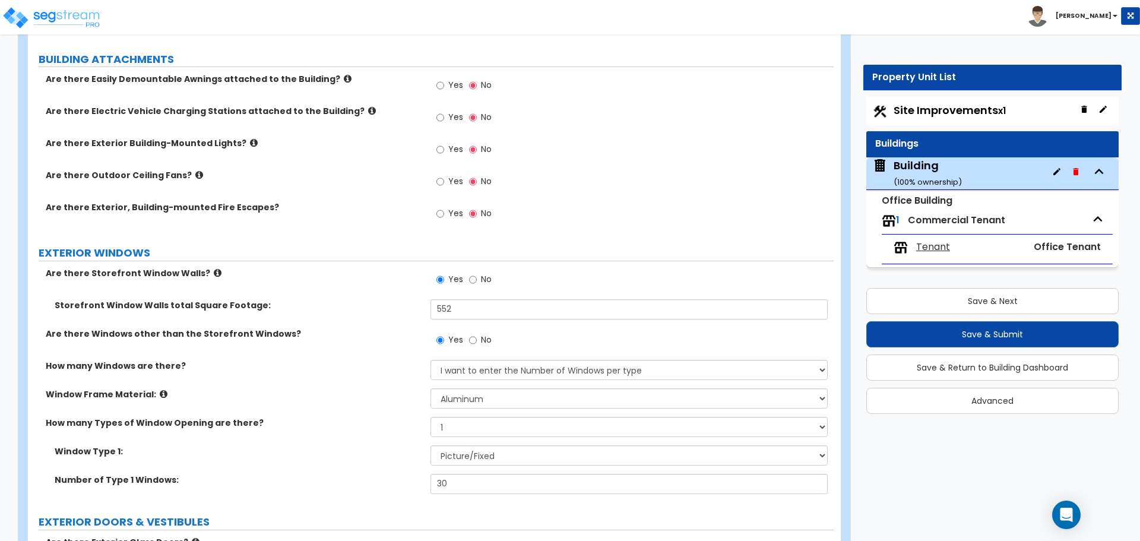
click at [214, 272] on icon at bounding box center [218, 272] width 8 height 9
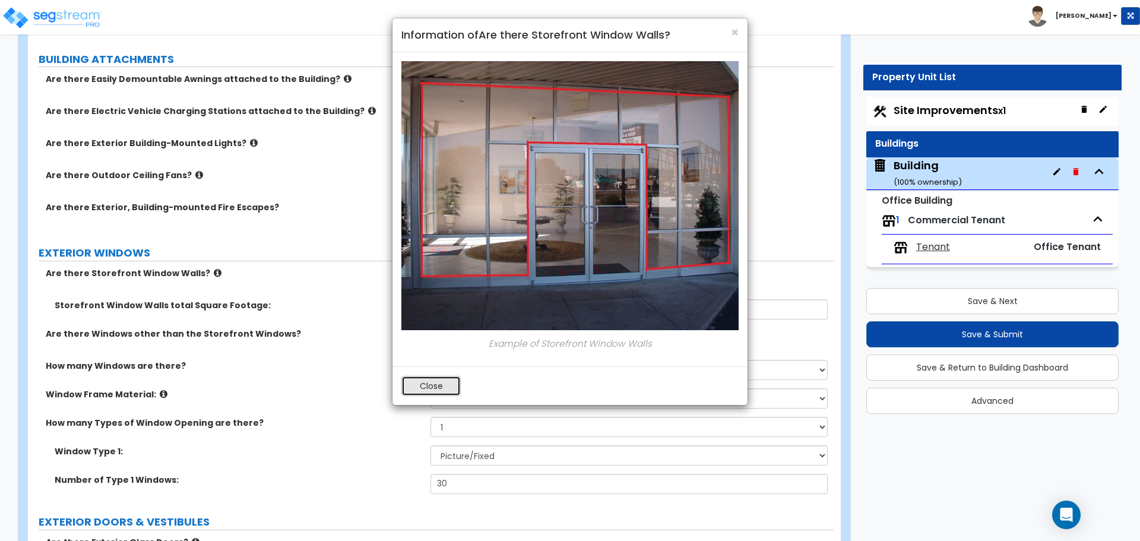
click at [442, 389] on button "Close" at bounding box center [430, 386] width 59 height 20
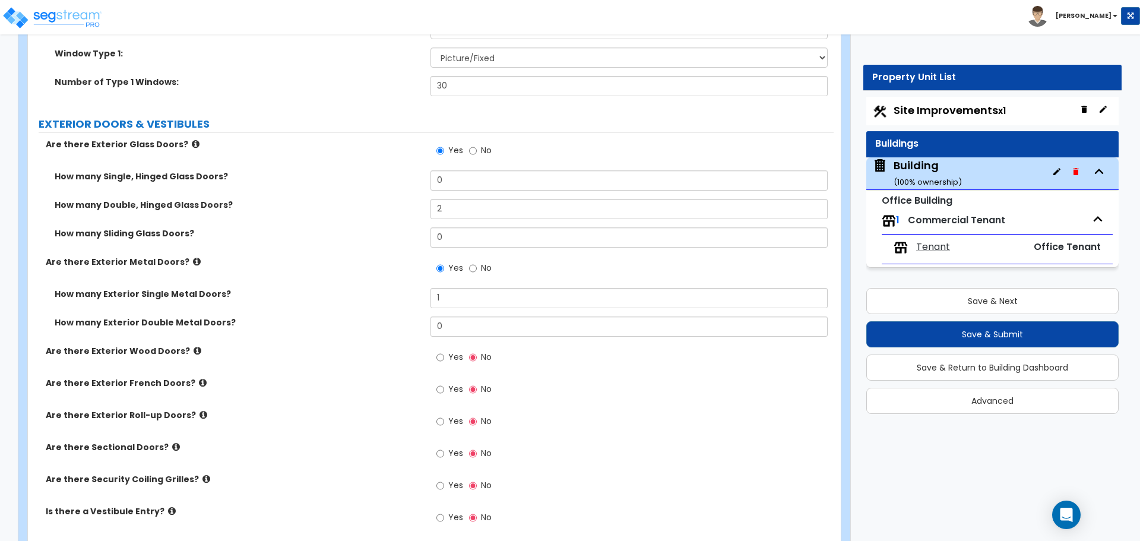
scroll to position [1484, 0]
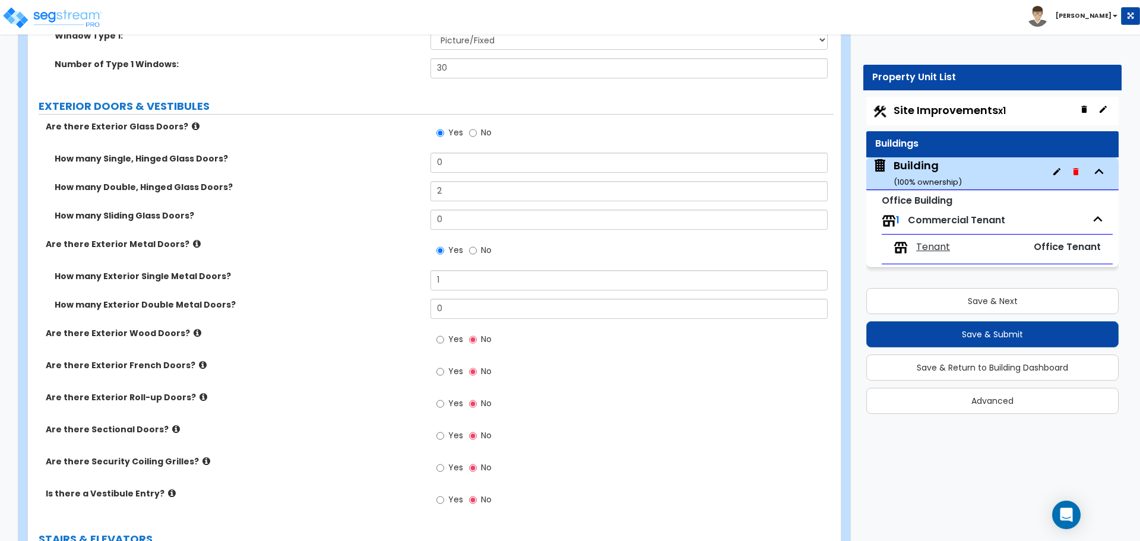
click at [943, 249] on span "Tenant" at bounding box center [933, 247] width 34 height 14
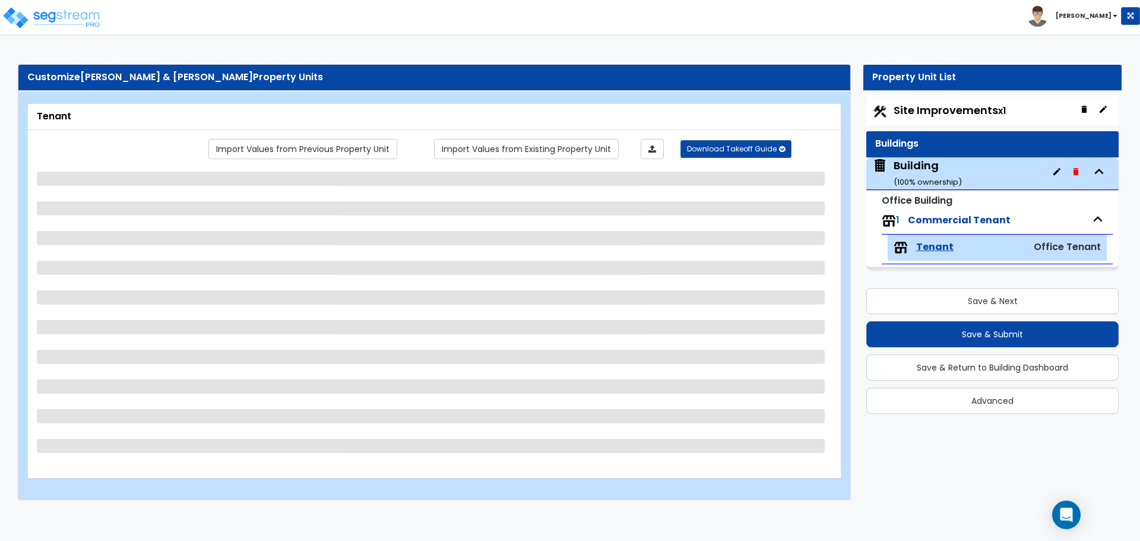
scroll to position [0, 0]
select select "1"
select select "2"
select select "7"
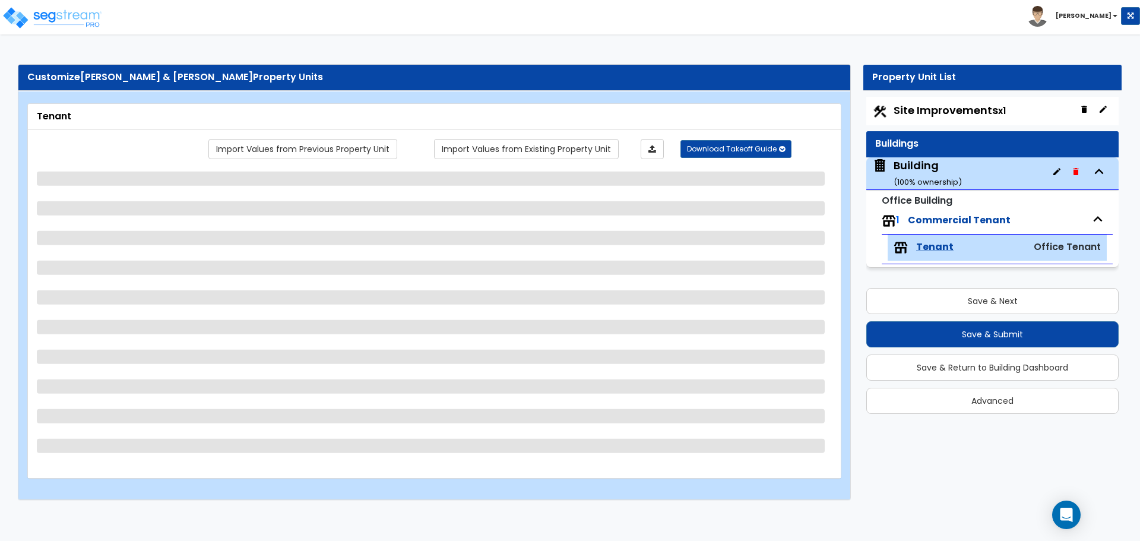
select select "2"
select select "1"
select select "2"
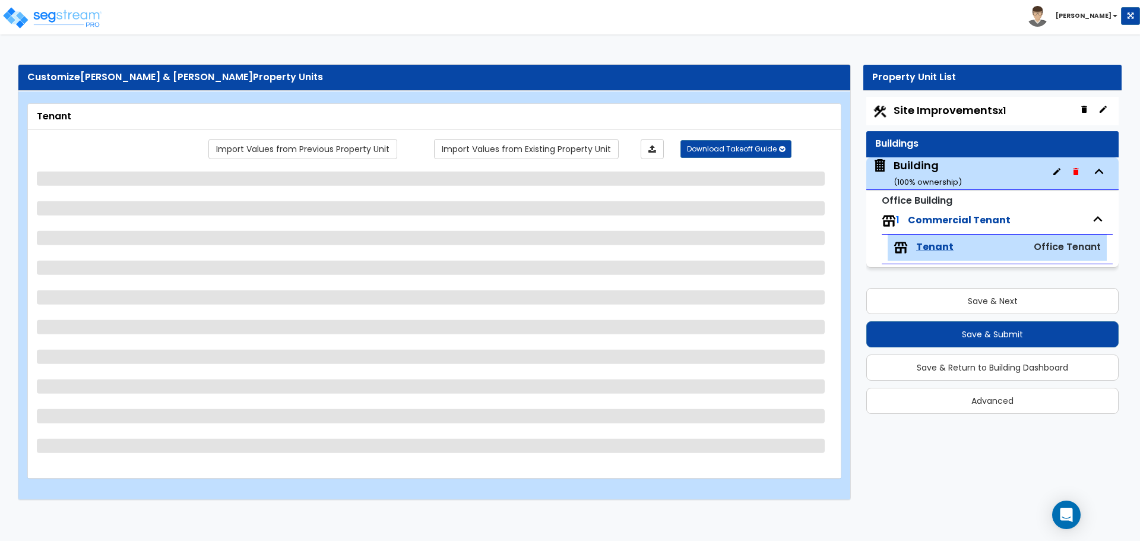
select select "1"
select select "2"
select select "1"
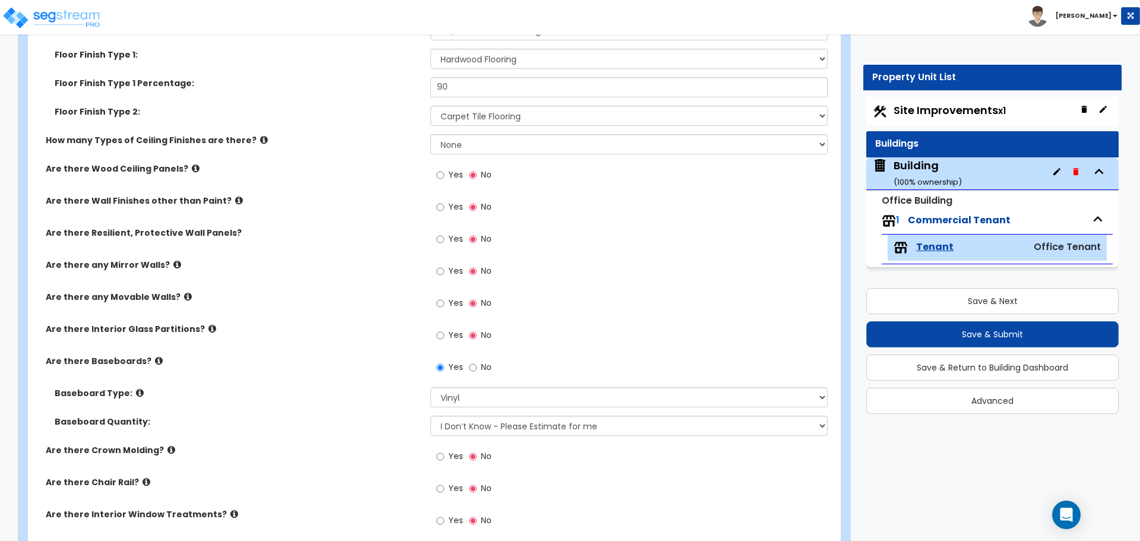
scroll to position [891, 0]
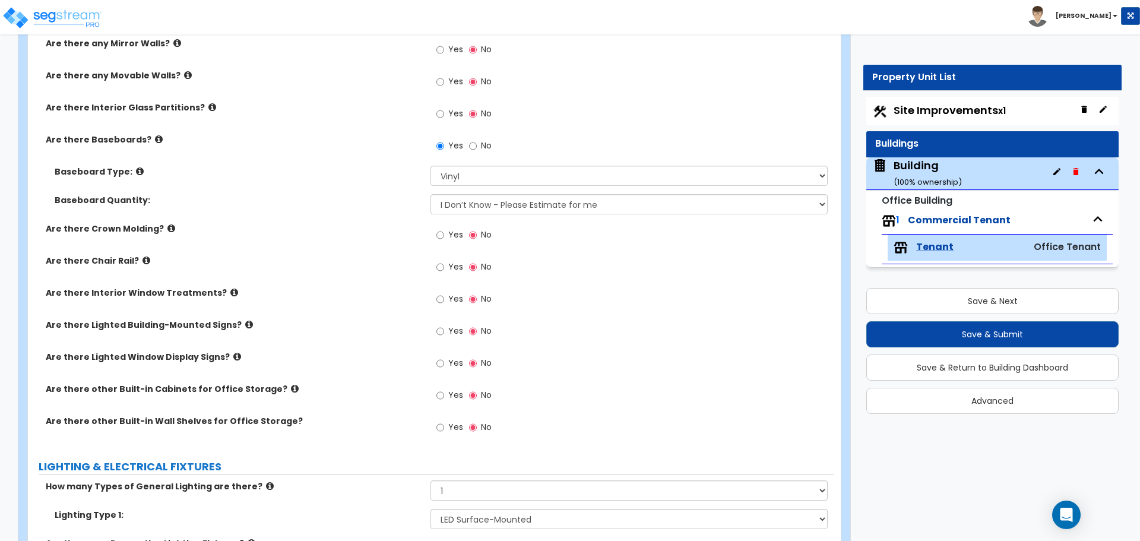
click at [708, 137] on div "Yes No" at bounding box center [631, 150] width 403 height 32
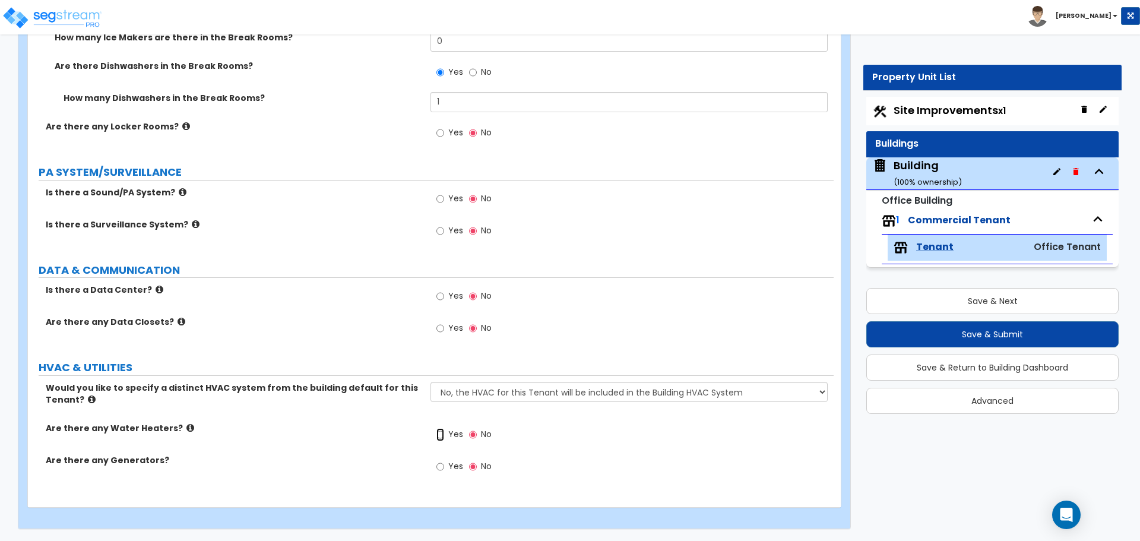
click at [439, 434] on input "Yes" at bounding box center [440, 434] width 8 height 13
radio input "true"
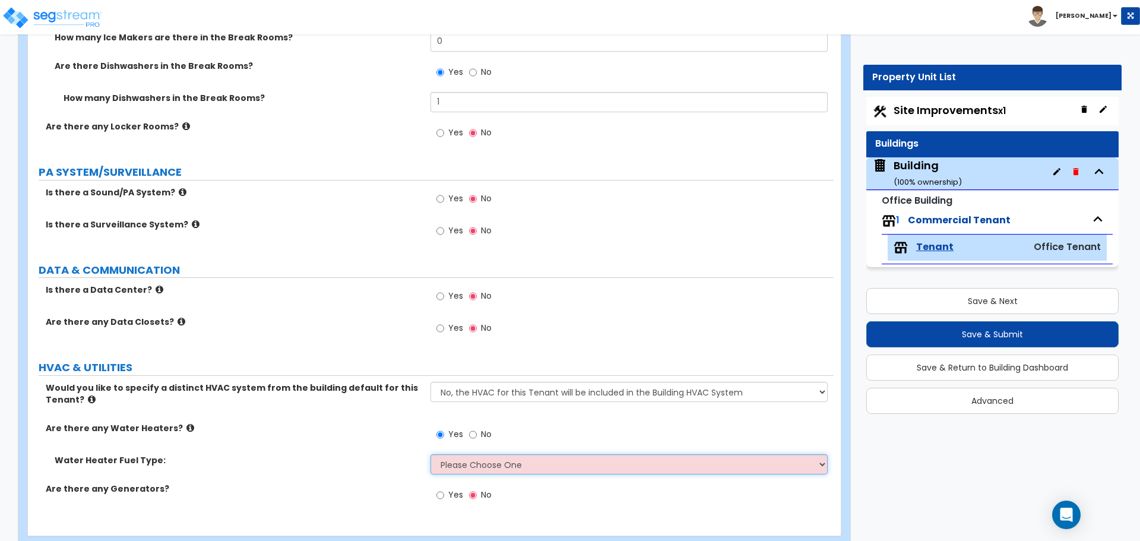
click at [455, 462] on select "Please Choose One Gas Electric" at bounding box center [628, 464] width 397 height 20
select select "1"
click at [430, 454] on select "Please Choose One Gas Electric" at bounding box center [628, 464] width 397 height 20
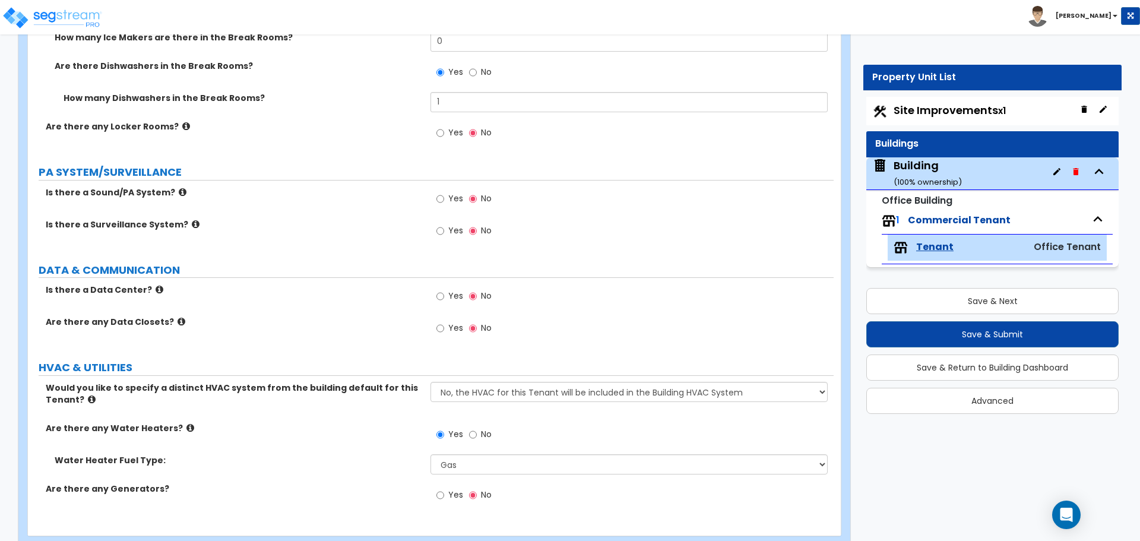
click at [845, 354] on div "Property Unit List Site Improvements x1 Buildings Building ( 100 % ownership) O…" at bounding box center [987, 245] width 285 height 360
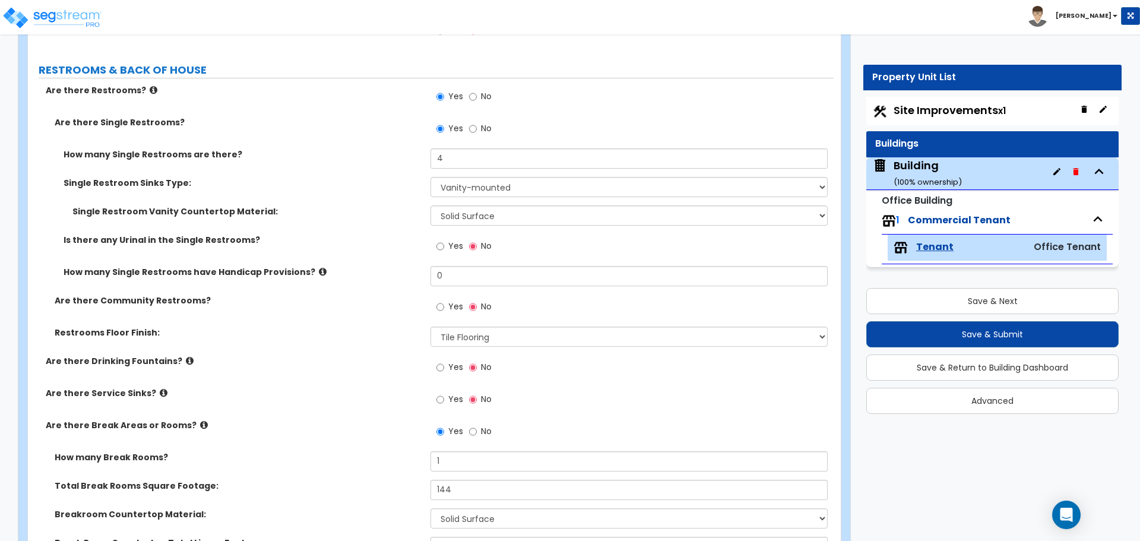
scroll to position [1829, 0]
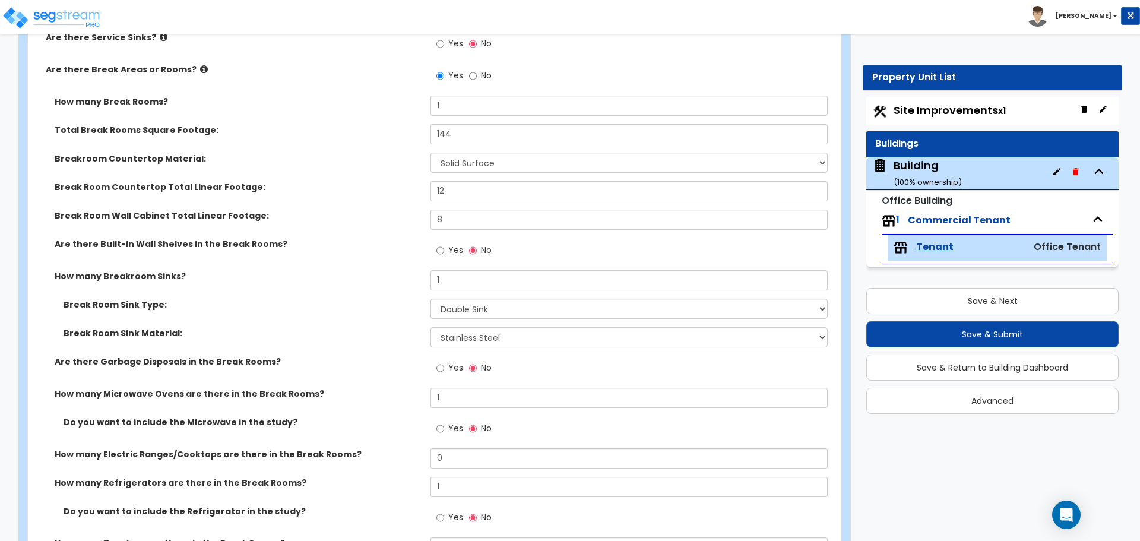
click at [927, 169] on div "Building ( 100 % ownership)" at bounding box center [927, 173] width 68 height 30
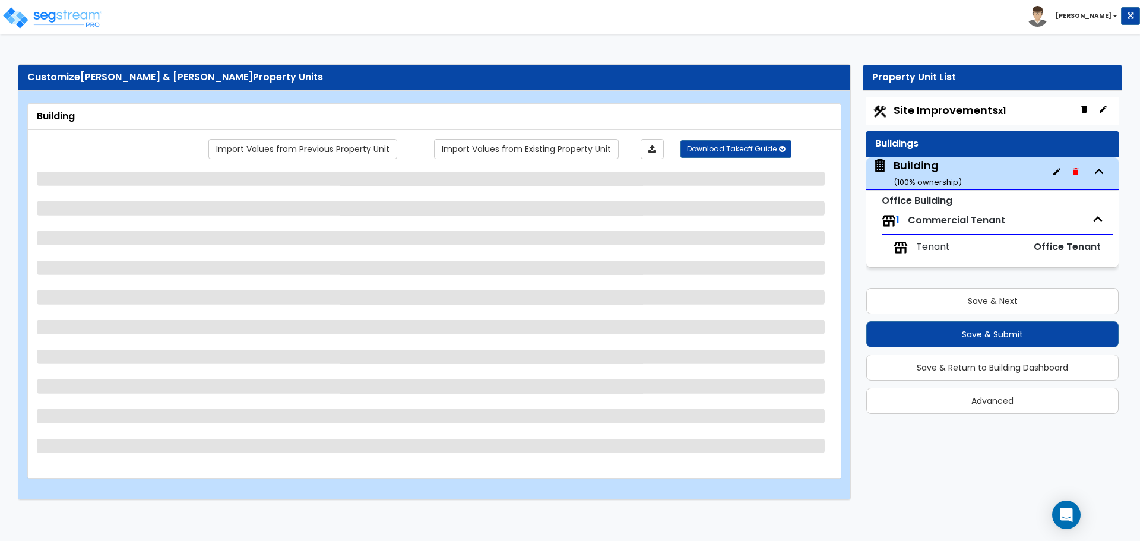
select select "5"
select select "1"
select select "2"
select select "3"
select select "13"
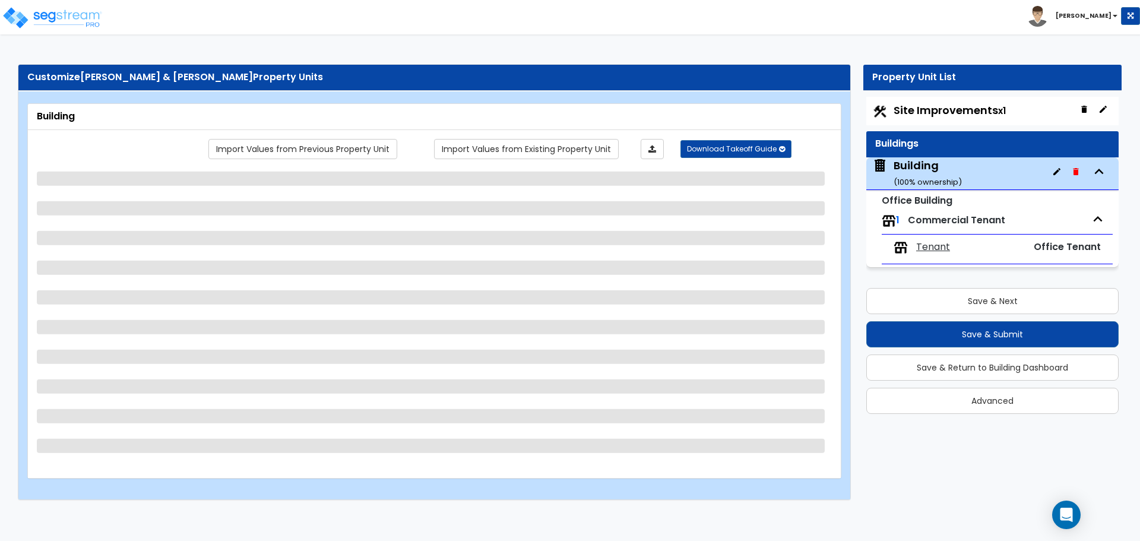
select select "3"
select select "5"
select select "2"
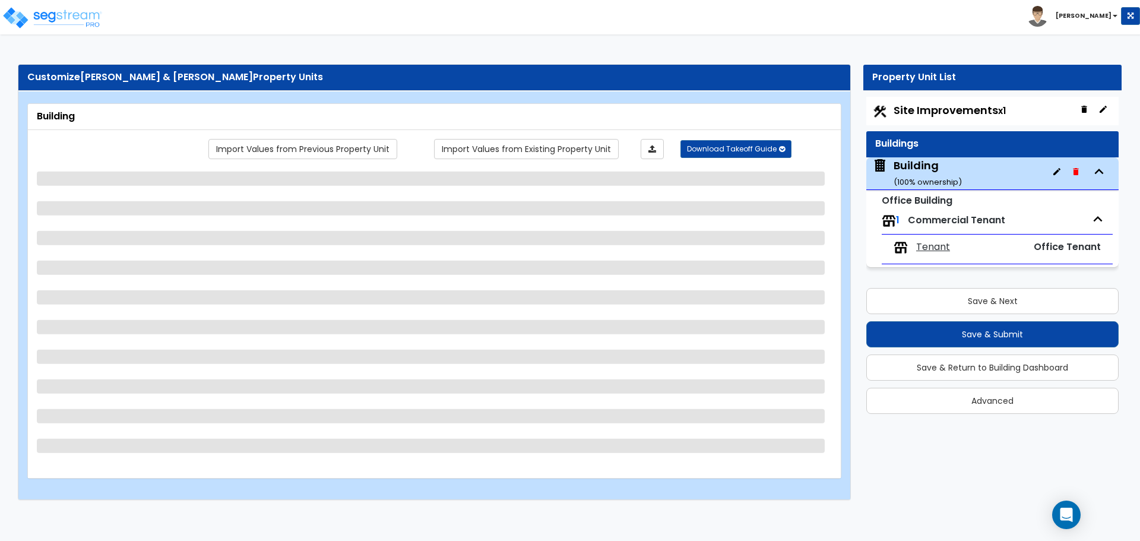
select select "1"
select select "2"
select select "3"
select select "5"
select select "1"
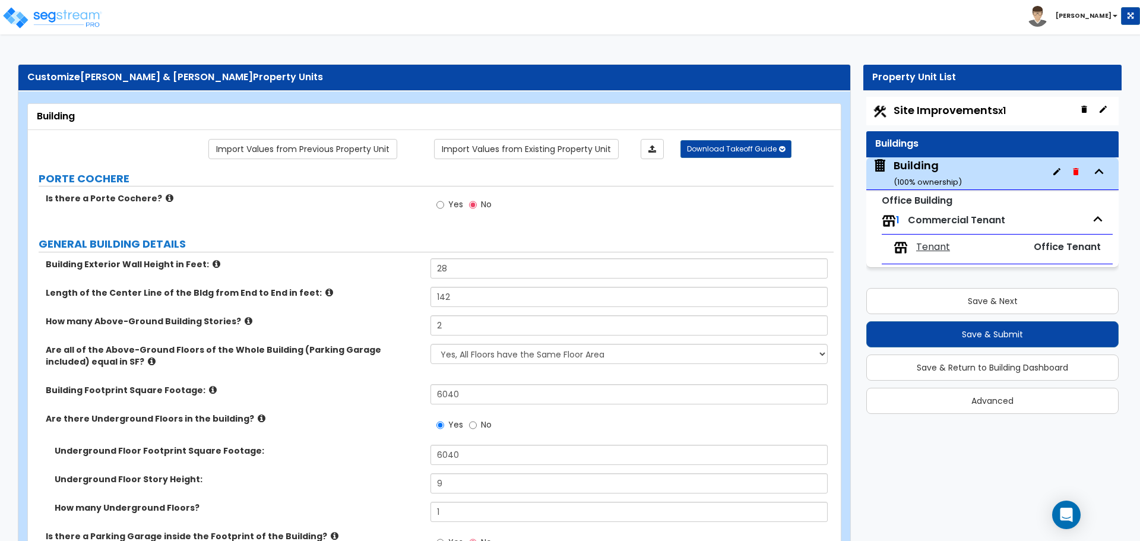
scroll to position [1859, 0]
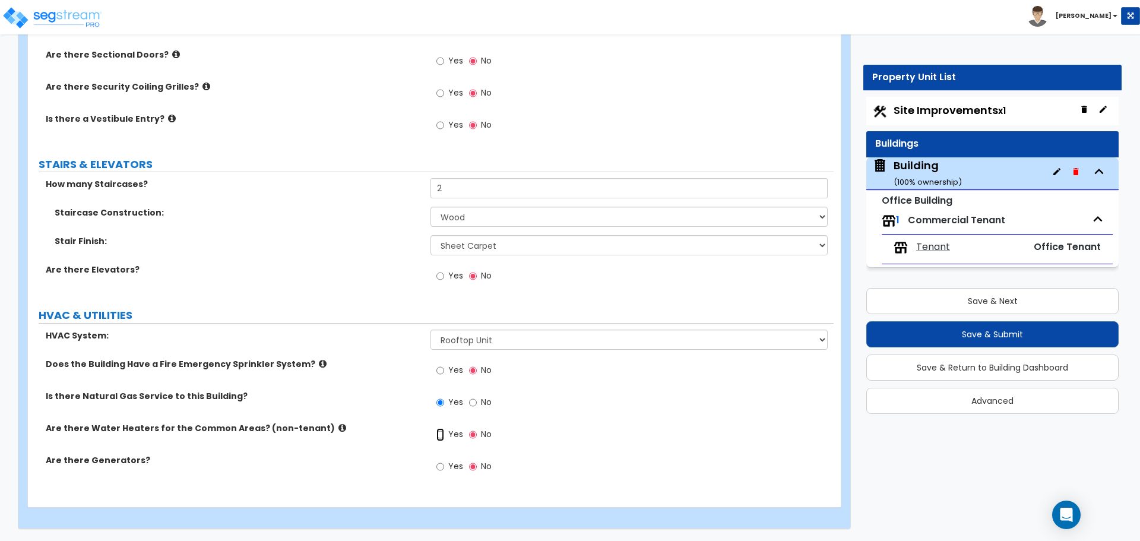
click at [444, 433] on input "Yes" at bounding box center [440, 434] width 8 height 13
radio input "true"
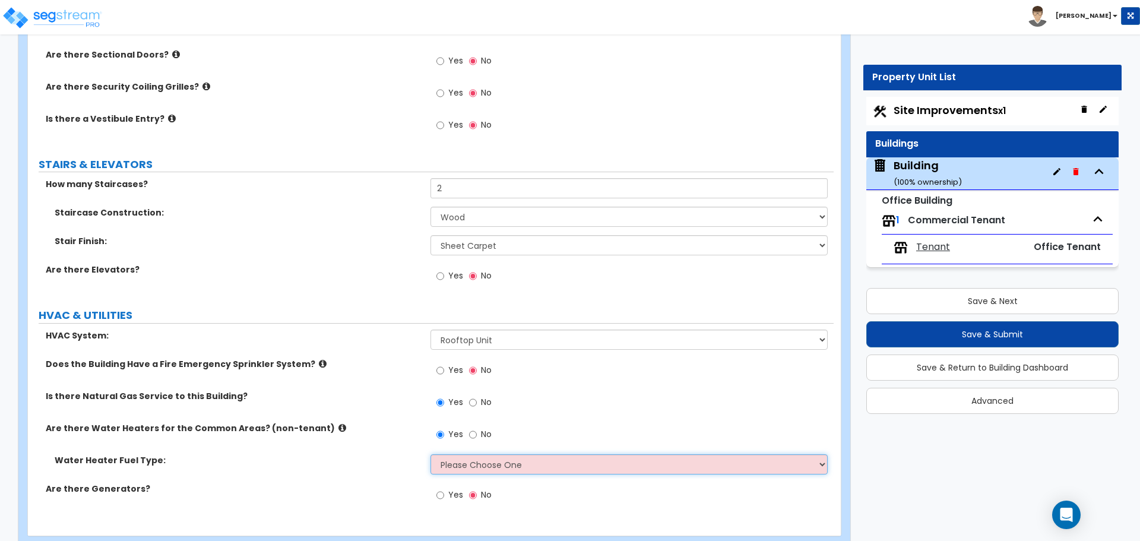
click at [479, 462] on select "Please Choose One Gas Electric" at bounding box center [628, 464] width 397 height 20
select select "1"
click at [430, 454] on select "Please Choose One Gas Electric" at bounding box center [628, 464] width 397 height 20
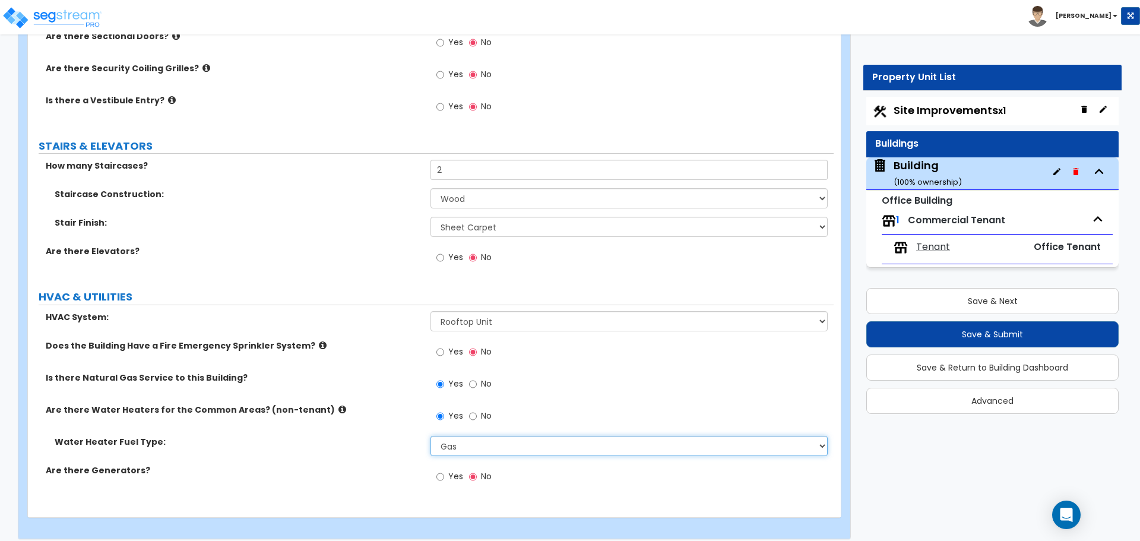
scroll to position [1887, 0]
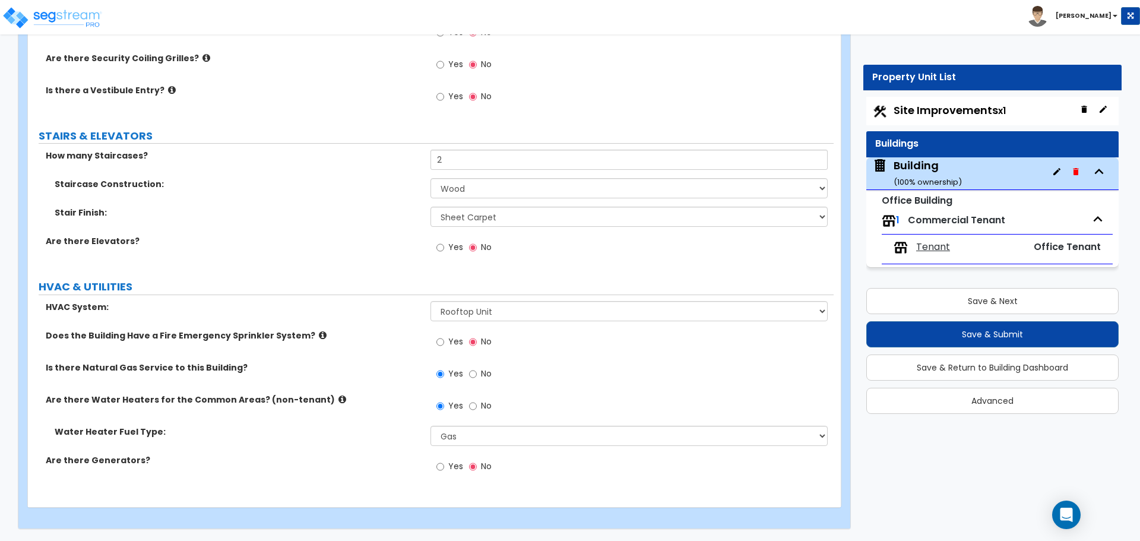
click at [929, 251] on span "Tenant" at bounding box center [933, 247] width 34 height 14
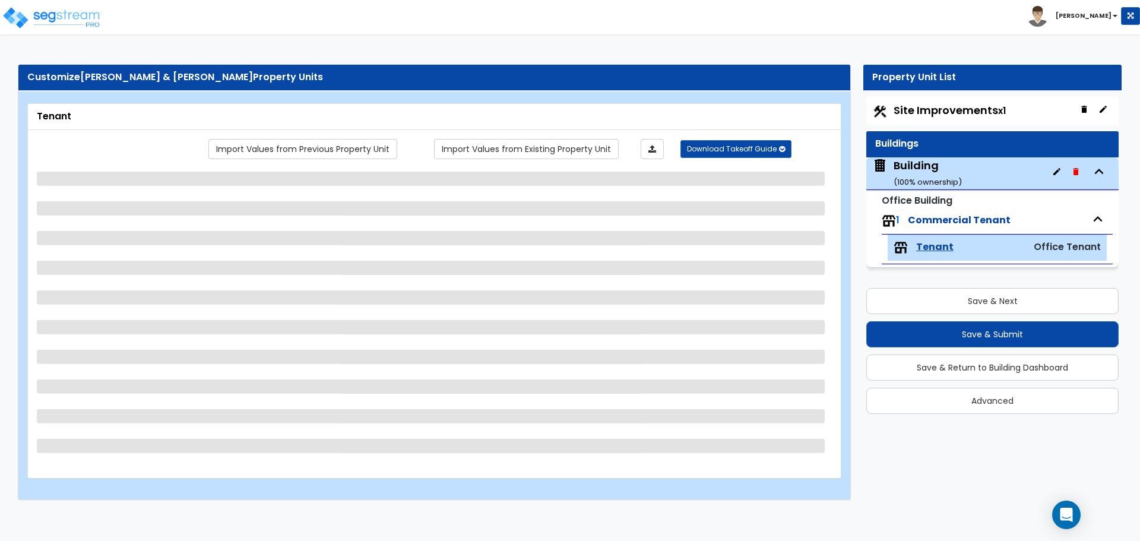
scroll to position [0, 0]
select select "1"
select select "2"
select select "7"
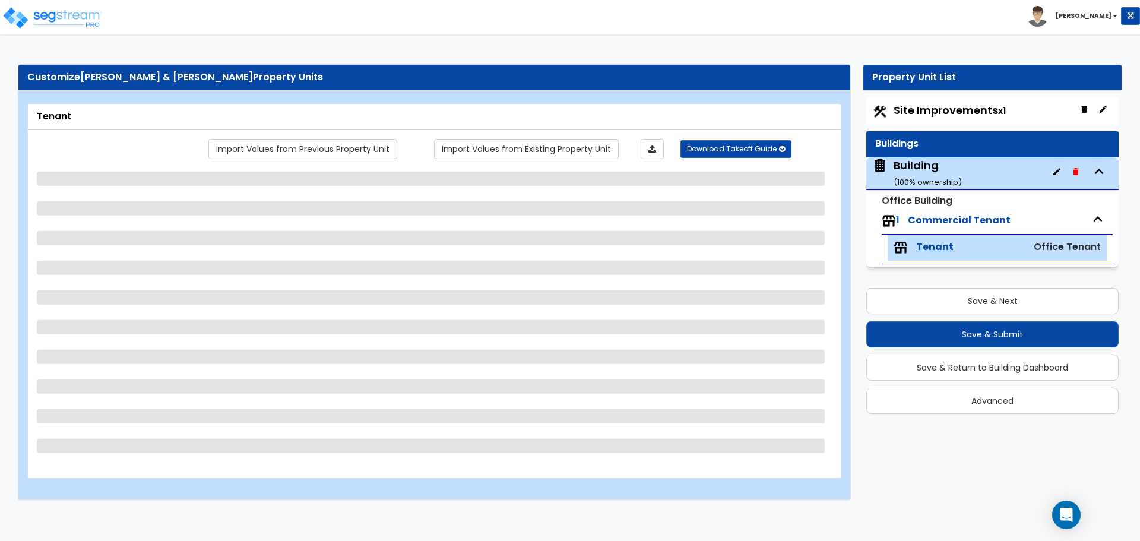
select select "2"
select select "1"
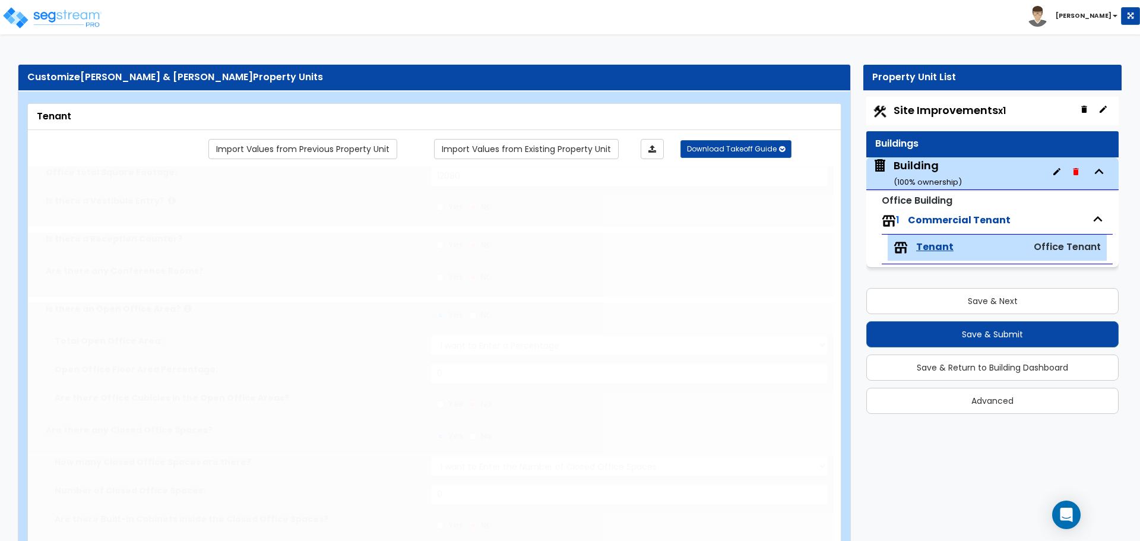
radio input "true"
type input "4"
select select "2"
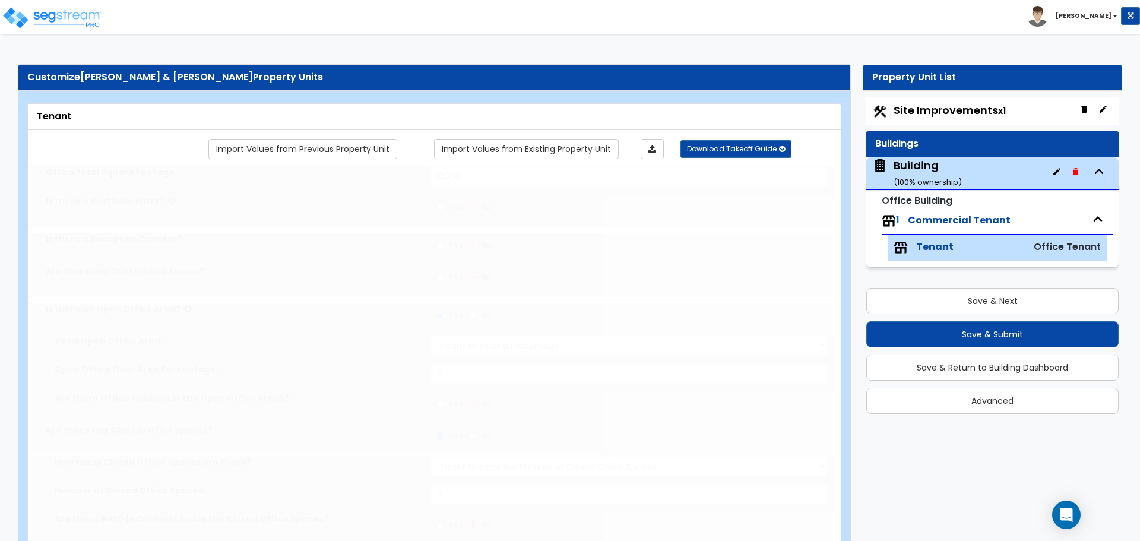
select select "2"
select select "1"
radio input "true"
type input "1"
type input "144"
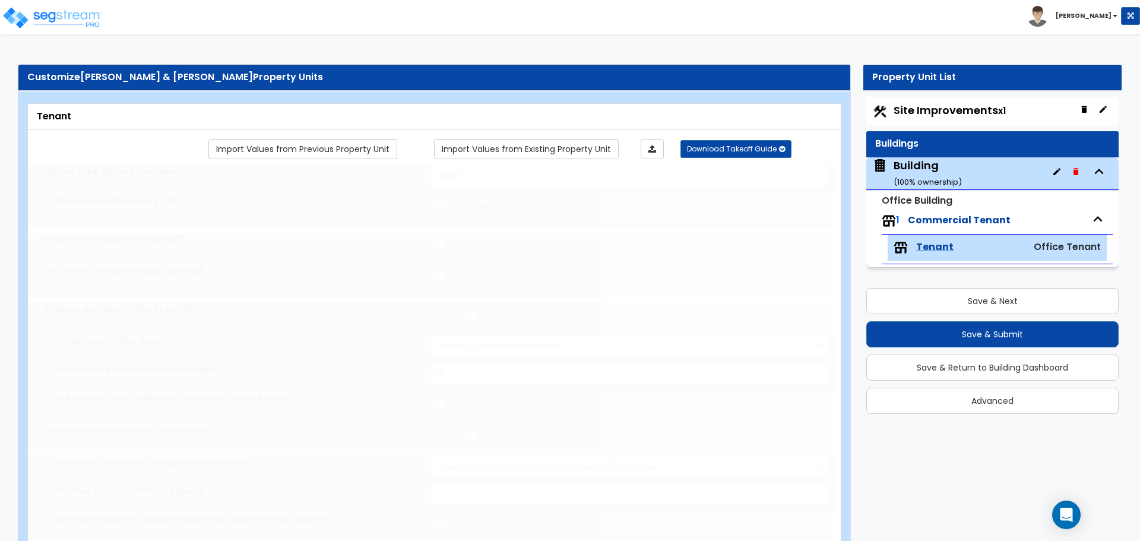
select select "2"
type input "12"
type input "8"
type input "1"
select select "2"
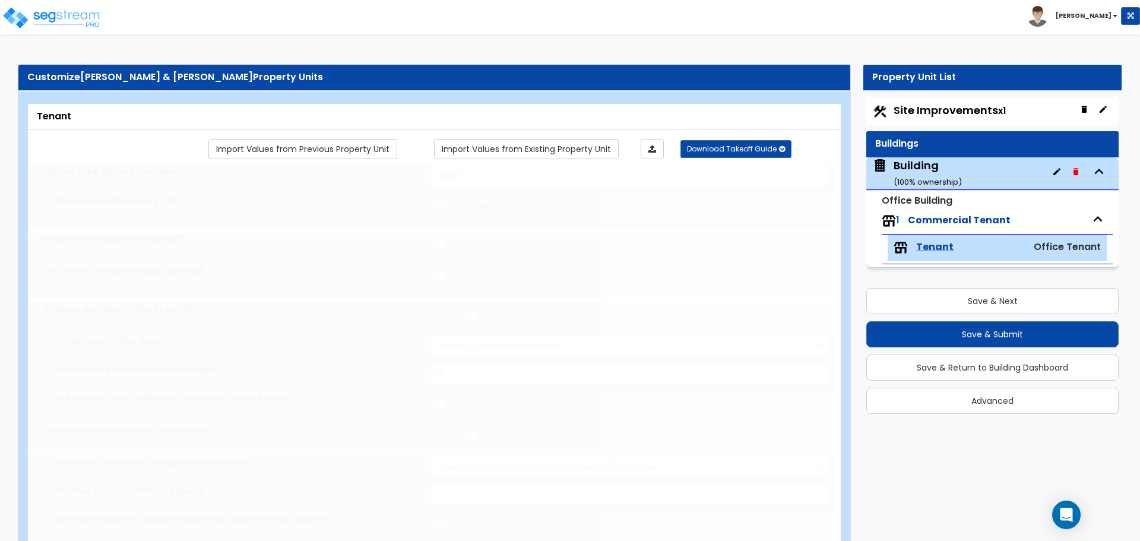
select select "1"
type input "1"
radio input "true"
type input "1"
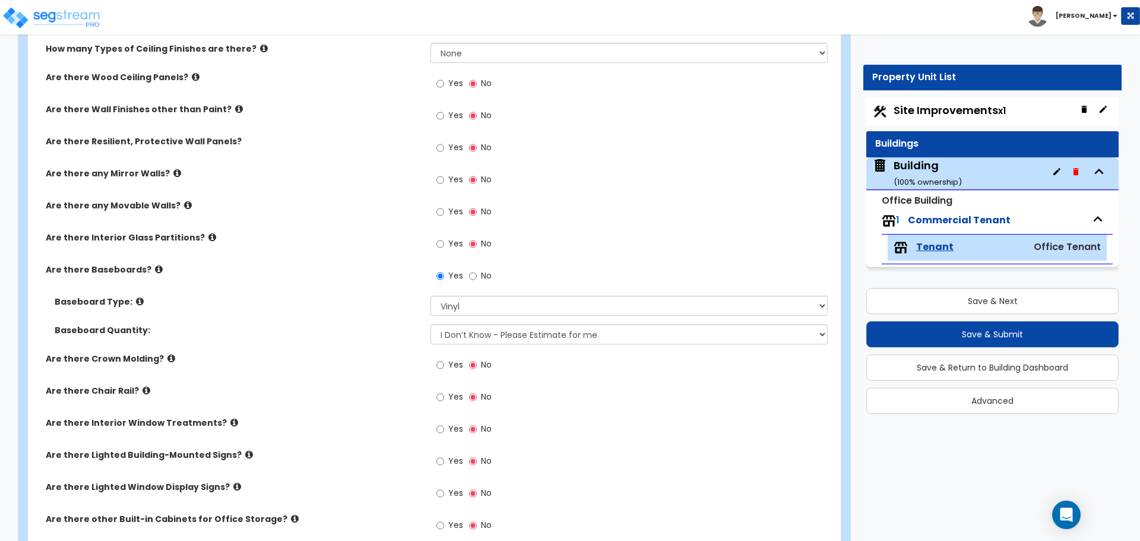
scroll to position [772, 0]
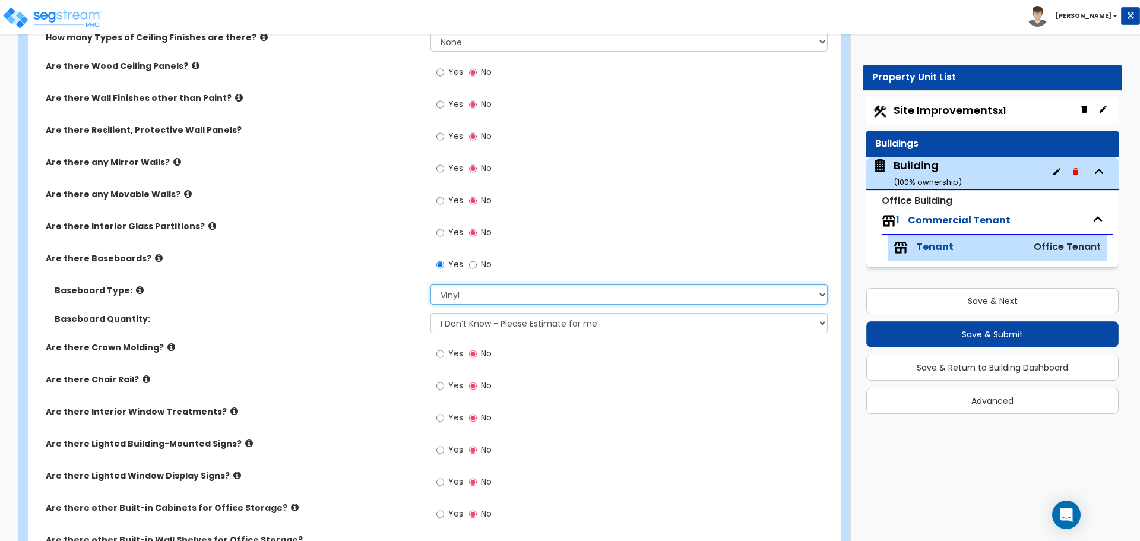
click at [480, 291] on select "Please Choose One Wood Vinyl Carpet Tile" at bounding box center [628, 294] width 397 height 20
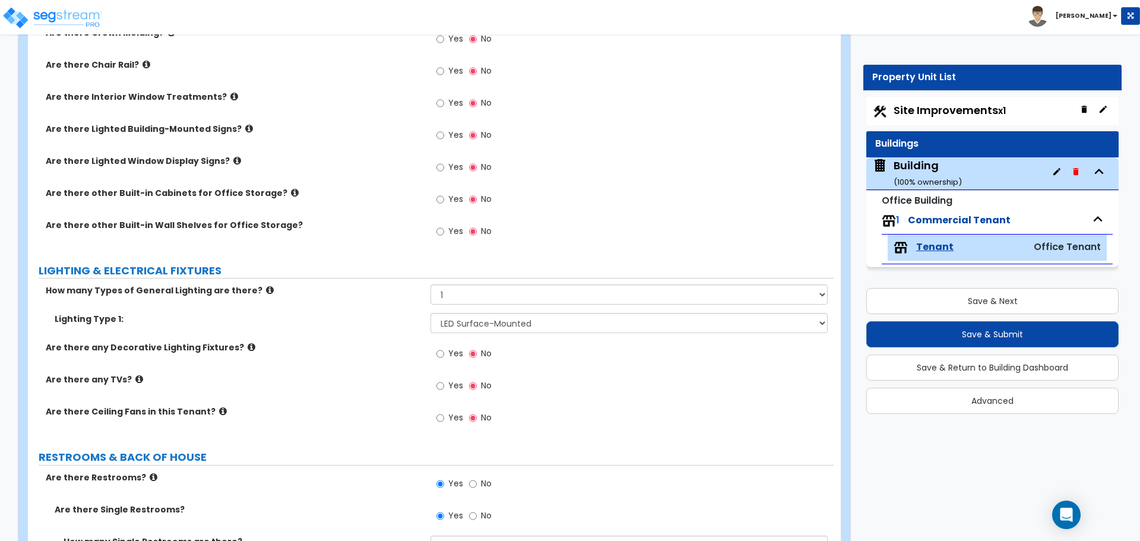
scroll to position [1128, 0]
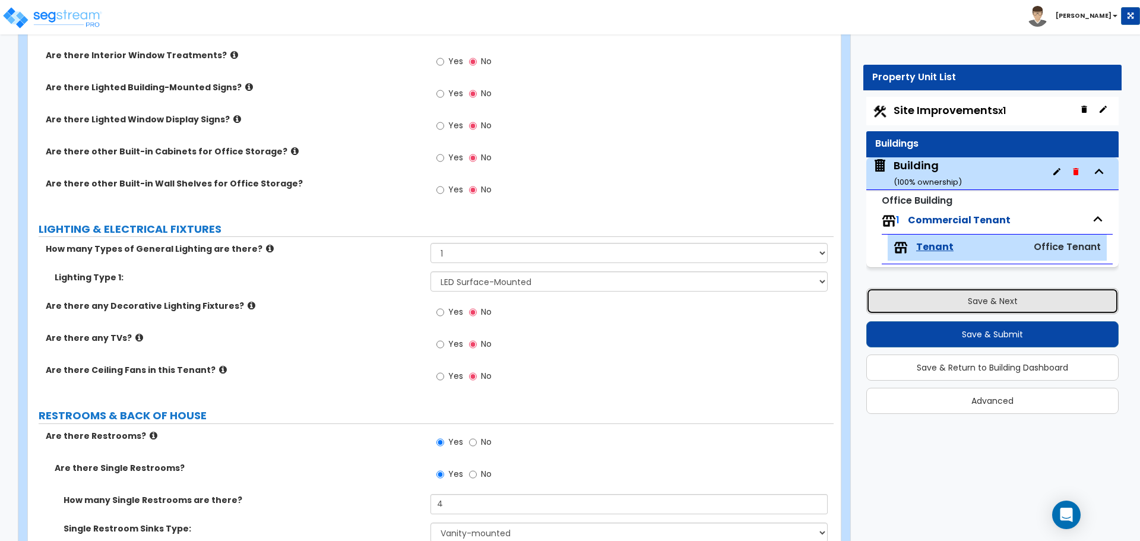
click at [999, 302] on button "Save & Next" at bounding box center [992, 301] width 252 height 26
select select "2"
select select "1"
select select "2"
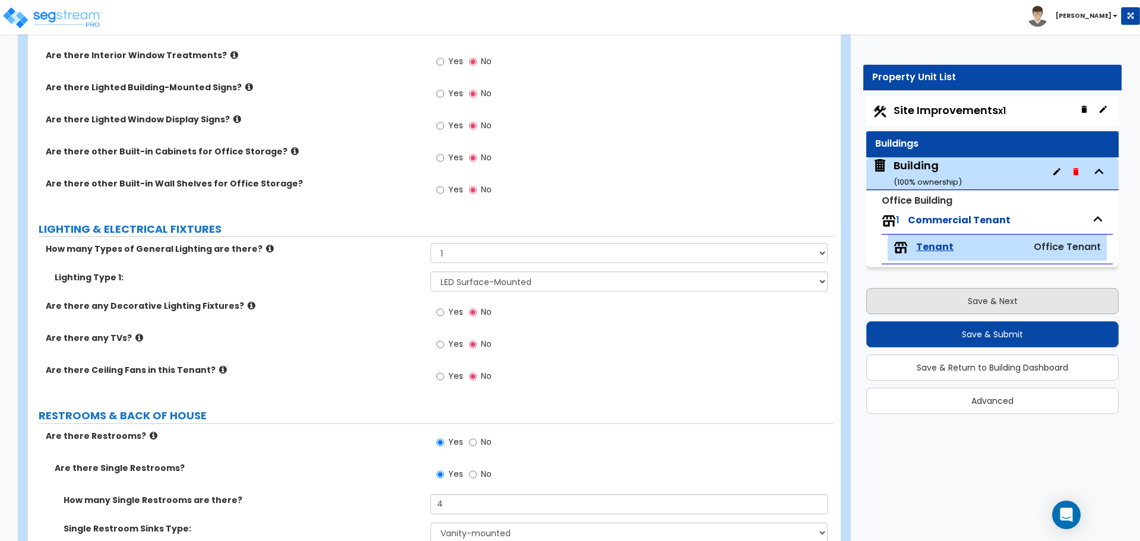
select select "8"
select select "3"
select select "1"
select select "4"
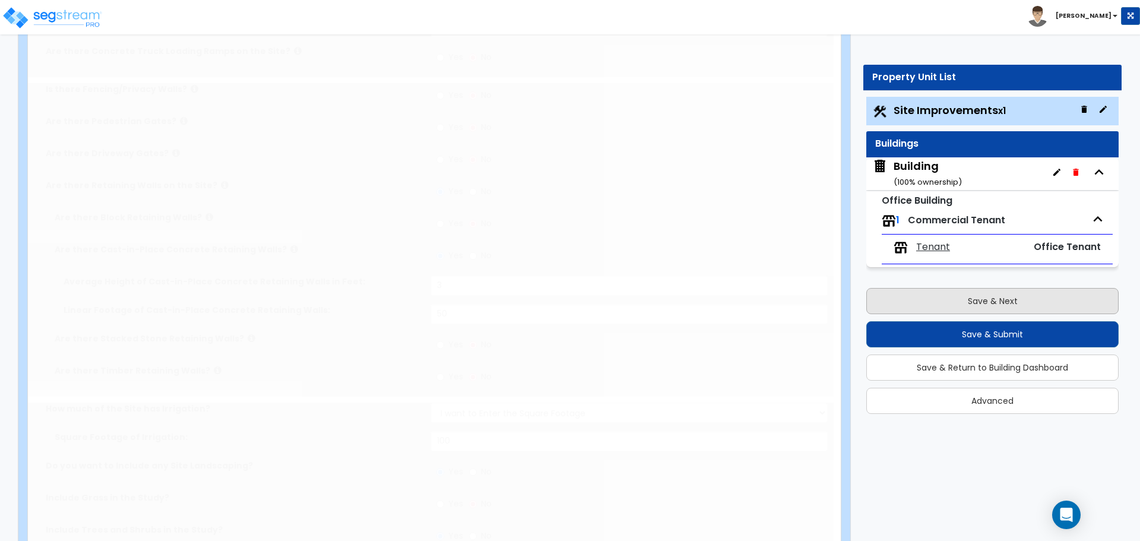
scroll to position [0, 0]
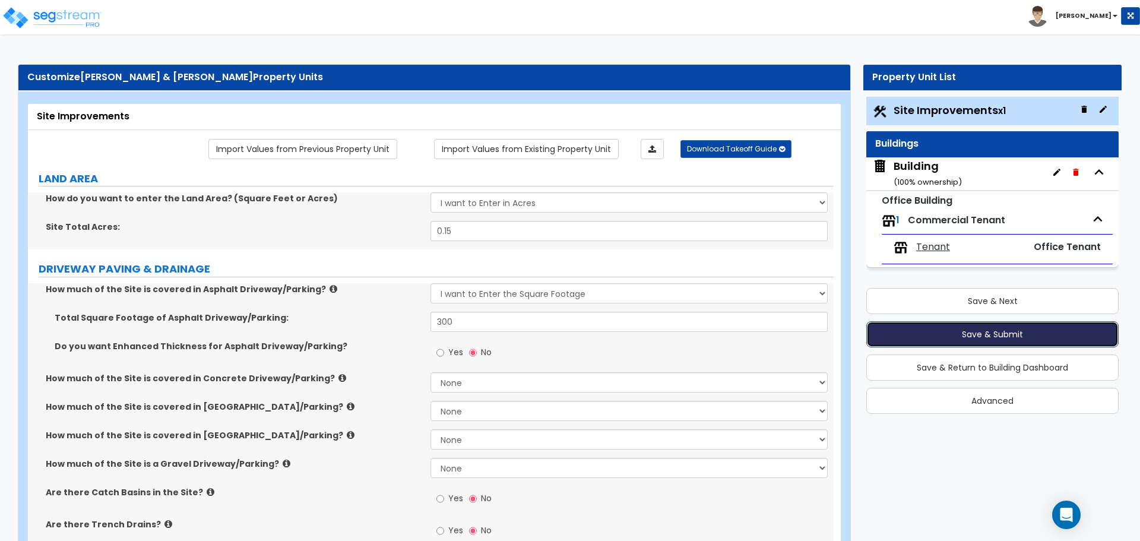
click at [1006, 336] on button "Save & Submit" at bounding box center [992, 334] width 252 height 26
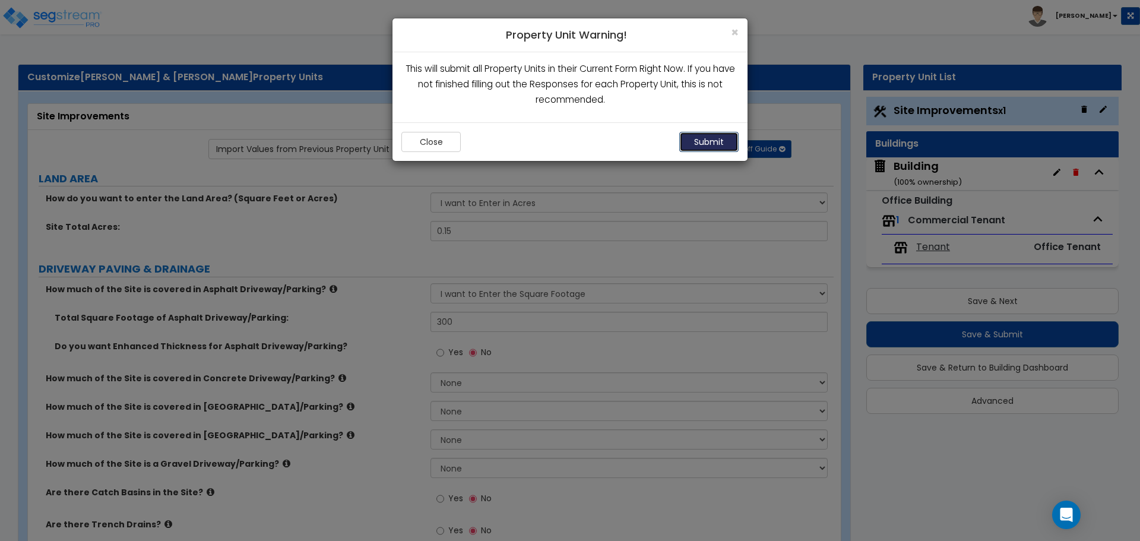
click at [701, 144] on button "Submit" at bounding box center [708, 142] width 59 height 20
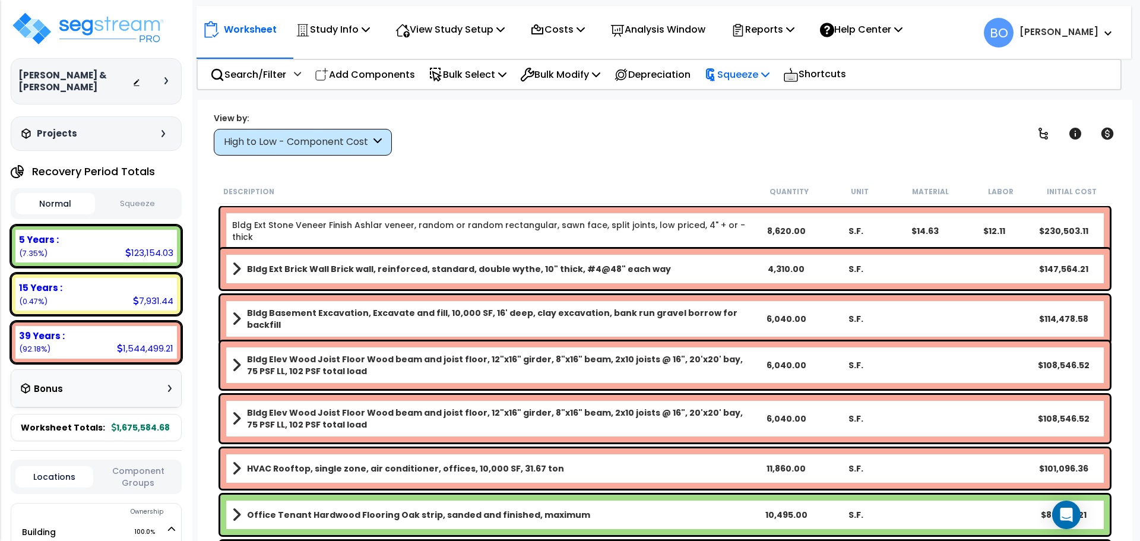
click at [759, 74] on p "Squeeze" at bounding box center [736, 74] width 65 height 16
click at [759, 102] on link "Squeeze" at bounding box center [757, 101] width 118 height 24
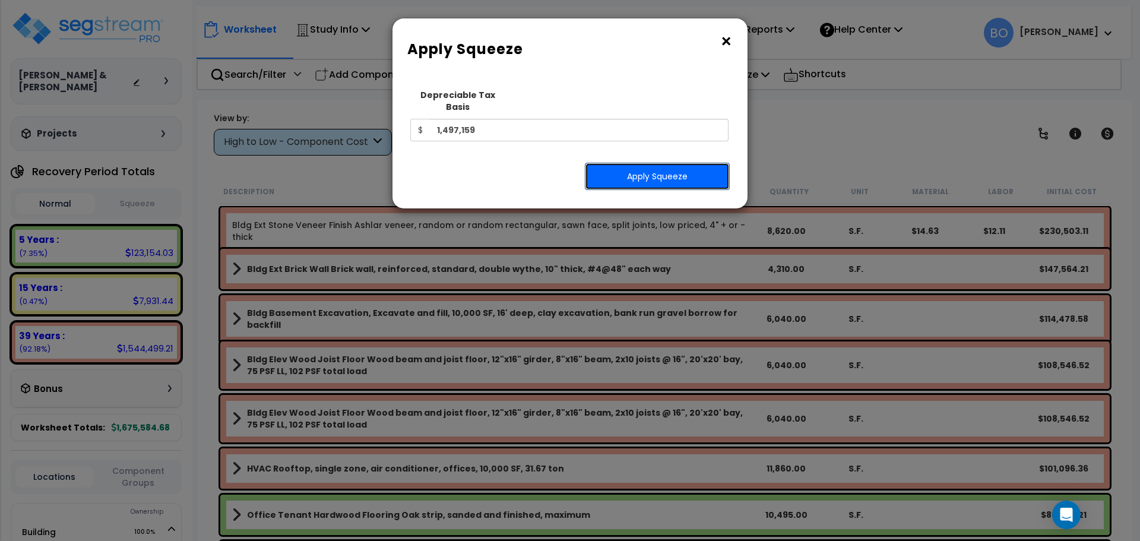
click at [680, 166] on button "Apply Squeeze" at bounding box center [657, 176] width 145 height 27
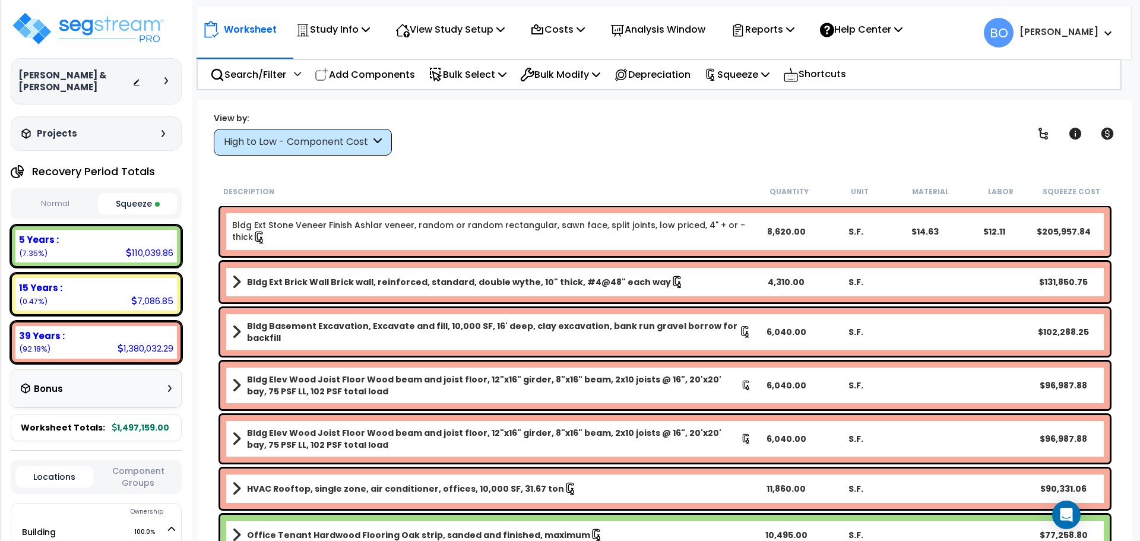
click at [66, 233] on div "5 Years :" at bounding box center [96, 239] width 154 height 12
click at [106, 235] on div "5 Years : 110,039.86 (7.35%)" at bounding box center [95, 246] width 161 height 33
click at [118, 283] on div "15 Years : 7,086.85 (0.47%)" at bounding box center [95, 294] width 161 height 33
click at [63, 194] on button "Normal" at bounding box center [55, 204] width 80 height 21
click at [148, 194] on button "Squeeze" at bounding box center [138, 204] width 80 height 21
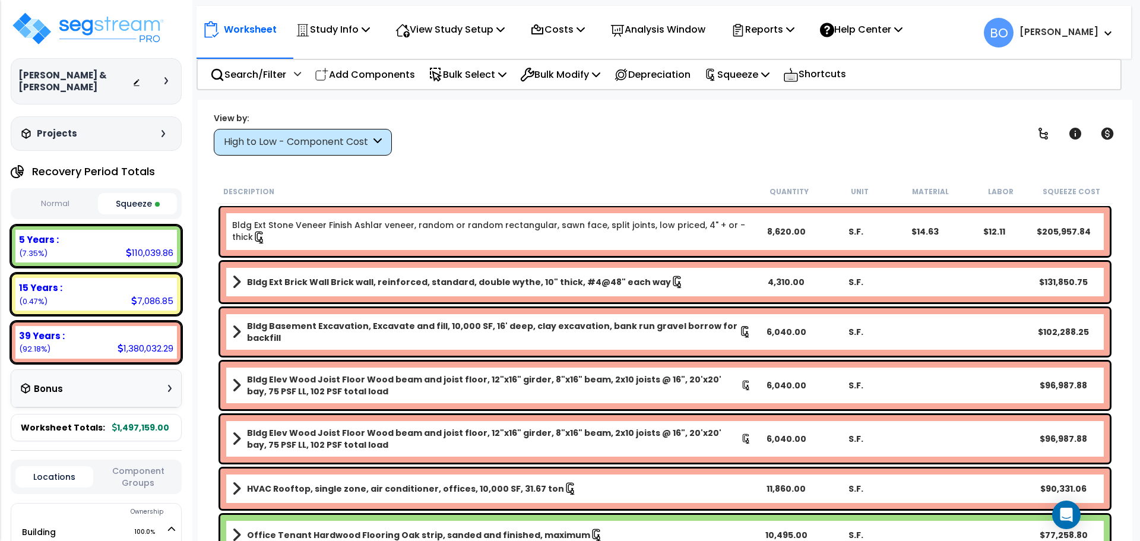
click at [140, 246] on div "110,039.86" at bounding box center [149, 252] width 47 height 12
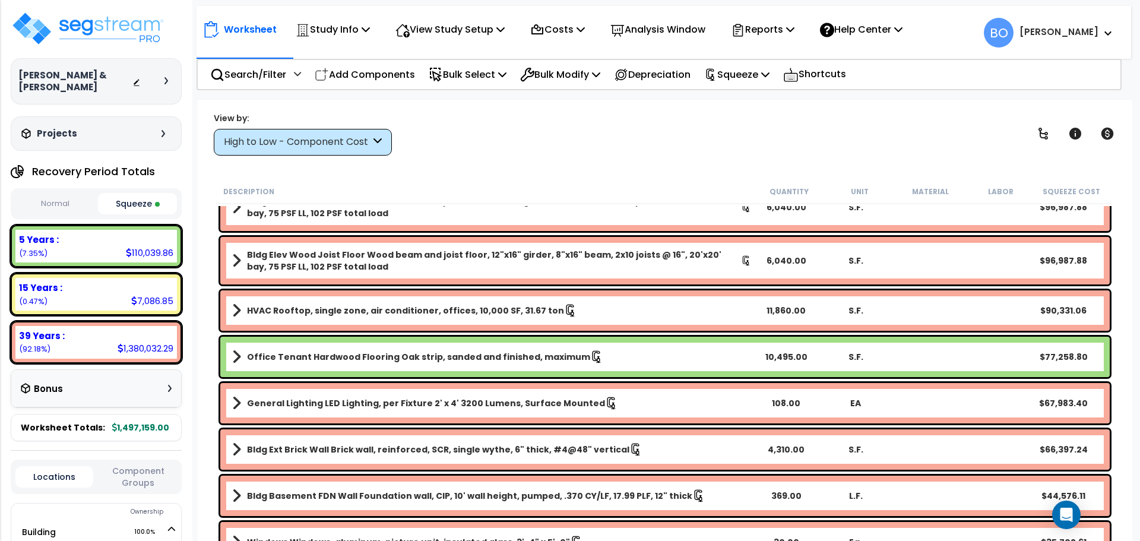
click at [376, 139] on icon at bounding box center [377, 142] width 8 height 14
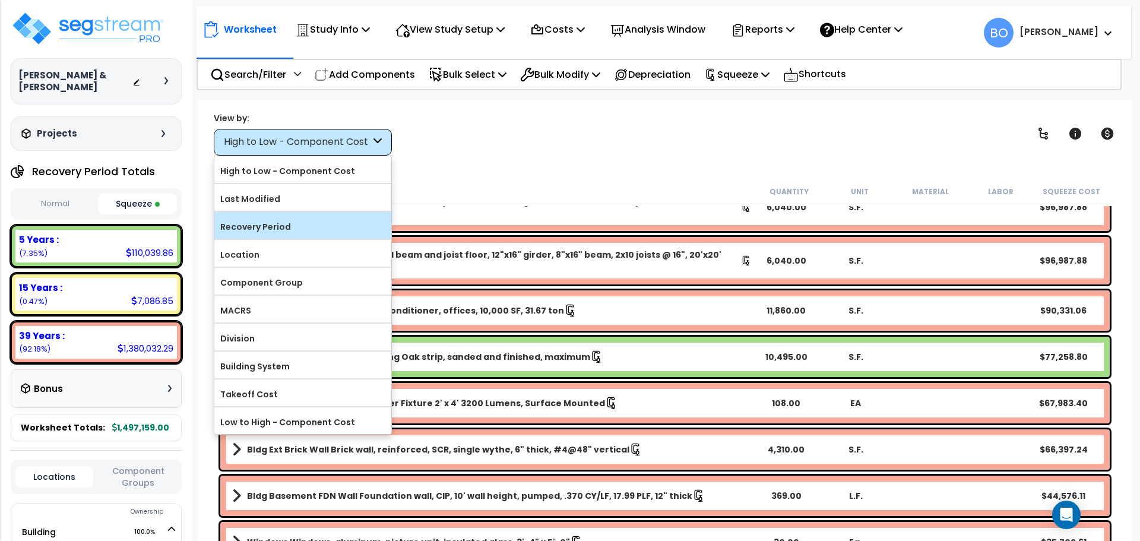
click at [312, 224] on label "Recovery Period" at bounding box center [302, 227] width 177 height 18
click at [0, 0] on input "Recovery Period" at bounding box center [0, 0] width 0 height 0
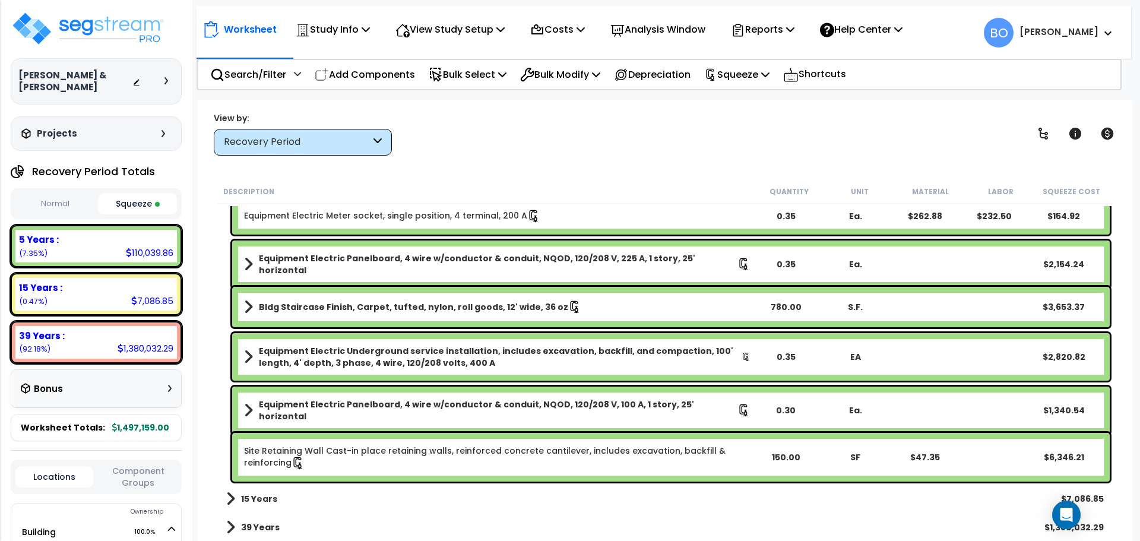
scroll to position [52, 0]
click at [231, 501] on span at bounding box center [230, 498] width 9 height 17
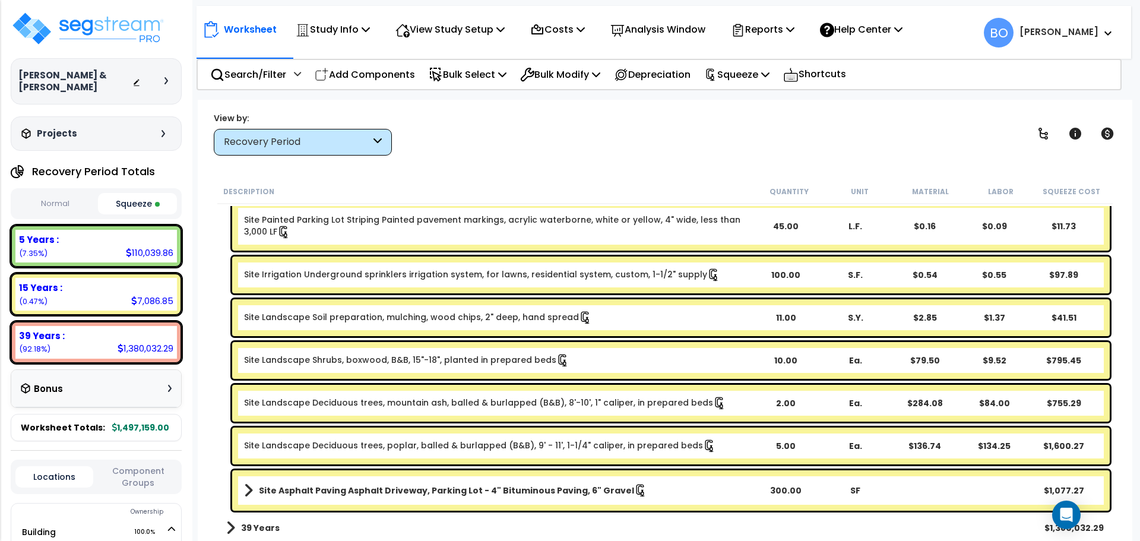
scroll to position [965, 0]
click at [146, 382] on div "Bonus" at bounding box center [96, 388] width 151 height 23
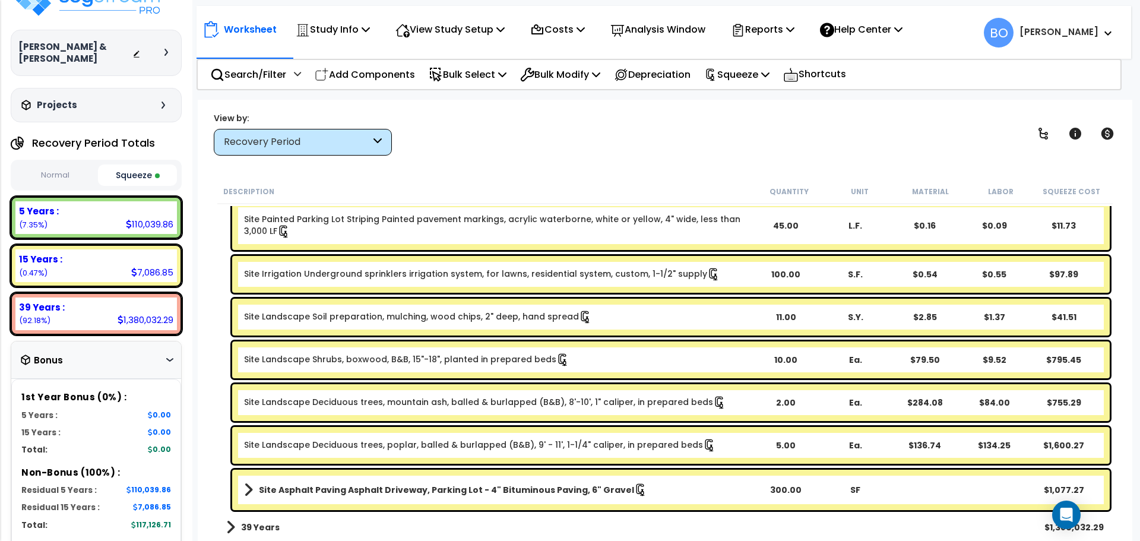
scroll to position [0, 0]
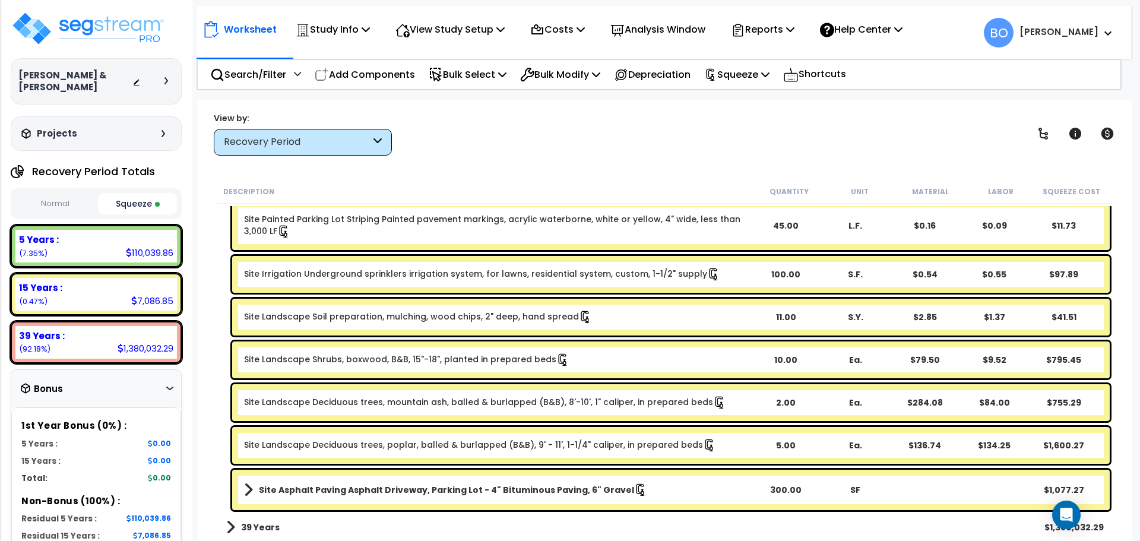
click at [91, 288] on div "15 Years : 7,086.85 (0.47%)" at bounding box center [95, 294] width 161 height 33
click at [97, 242] on div "5 Years : 110,039.86 (7.35%)" at bounding box center [95, 246] width 161 height 33
click at [505, 31] on icon at bounding box center [500, 28] width 8 height 9
click at [370, 26] on icon at bounding box center [366, 28] width 8 height 9
click at [555, 149] on div "View by: Recovery Period High to Low - Component Cost" at bounding box center [665, 134] width 911 height 44
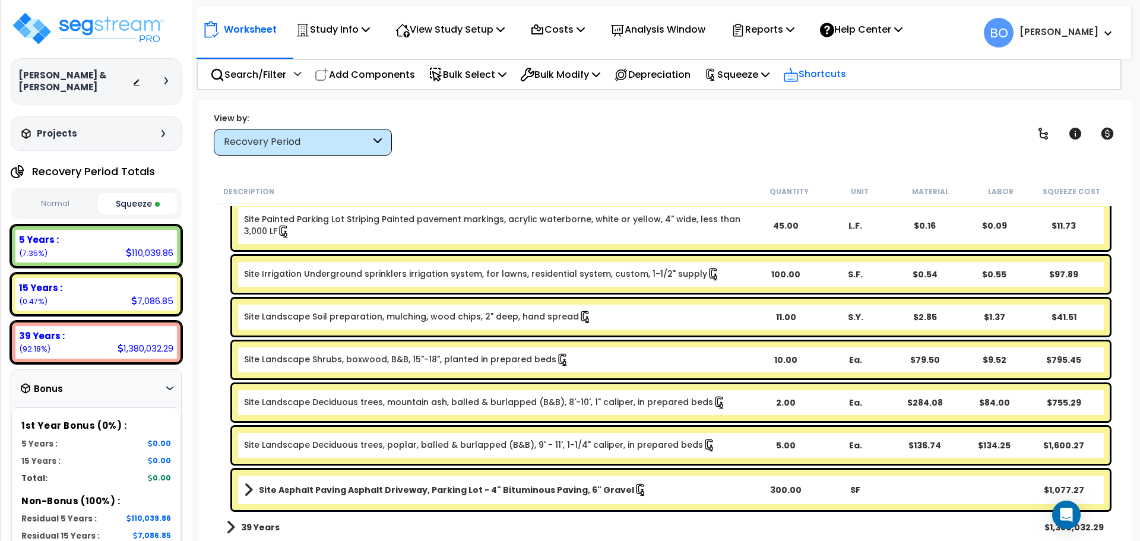
click at [846, 68] on p "Shortcuts" at bounding box center [814, 74] width 63 height 17
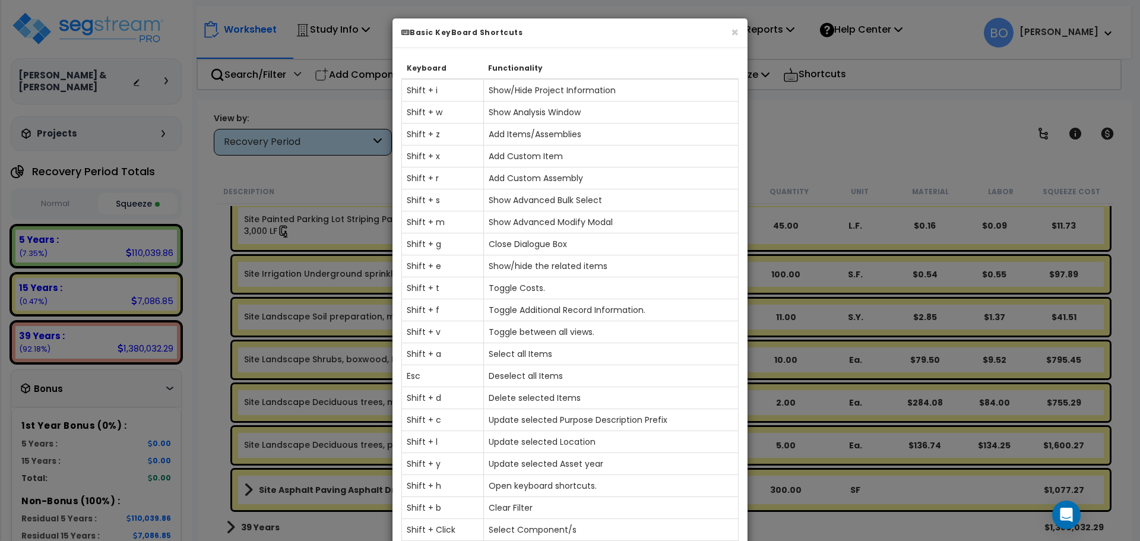
click at [816, 116] on div "× Basic KeyBoard Shortcuts Keyboard Functionality Shift + i Show/Hide Project I…" at bounding box center [570, 270] width 1140 height 541
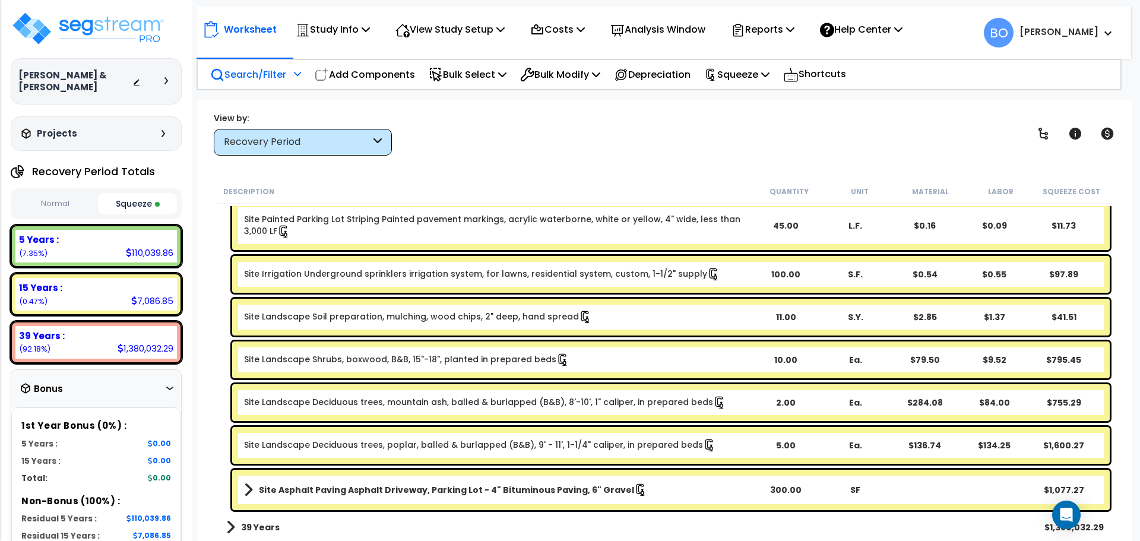
click at [298, 74] on icon at bounding box center [297, 73] width 7 height 8
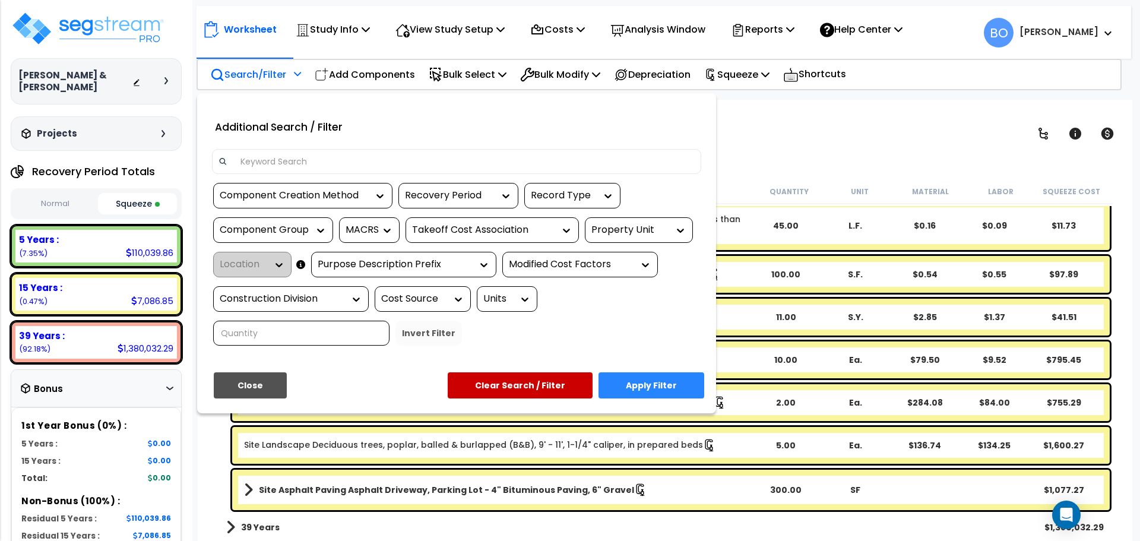
click at [785, 137] on div at bounding box center [570, 270] width 1140 height 541
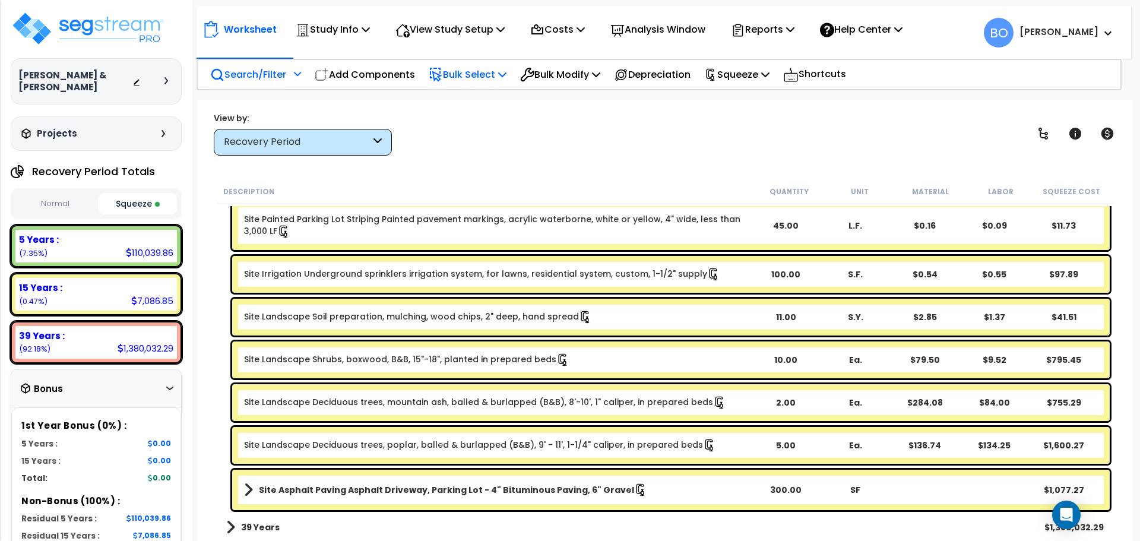
click at [506, 75] on icon at bounding box center [502, 73] width 8 height 9
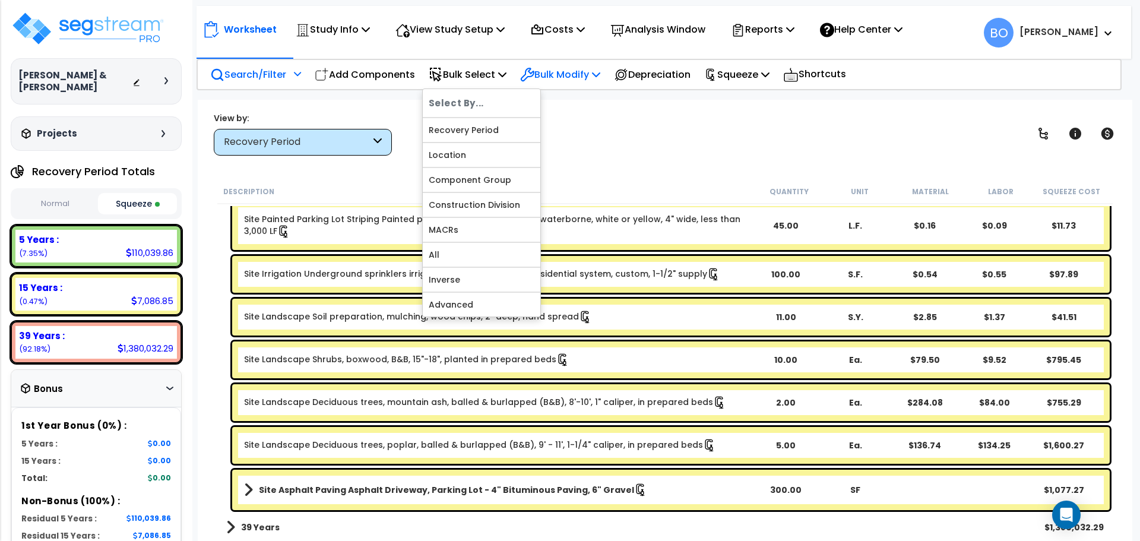
click at [578, 77] on p "Bulk Modify" at bounding box center [560, 74] width 80 height 16
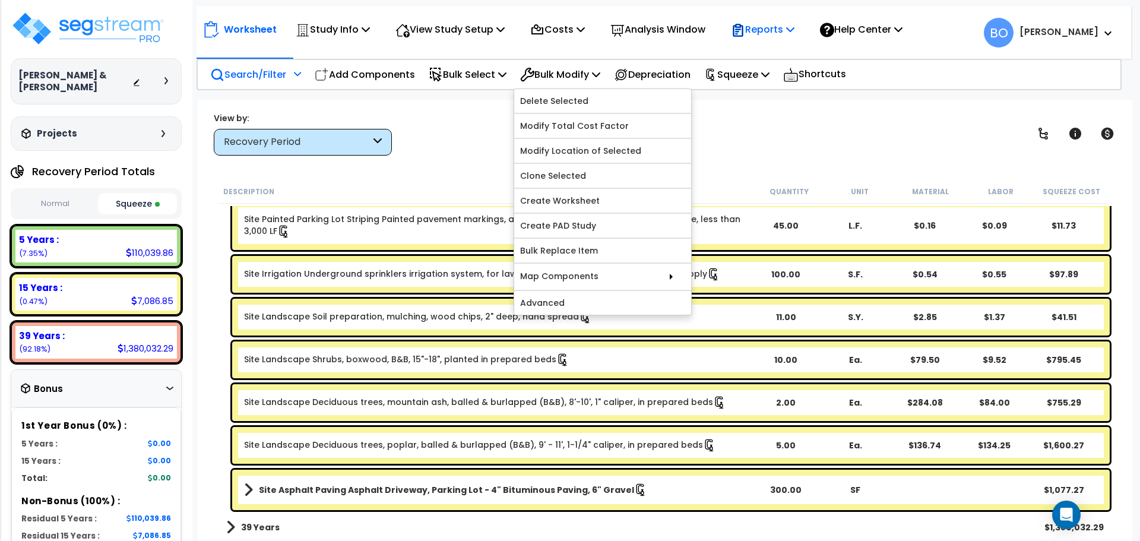
click at [787, 27] on p "Reports" at bounding box center [763, 29] width 64 height 16
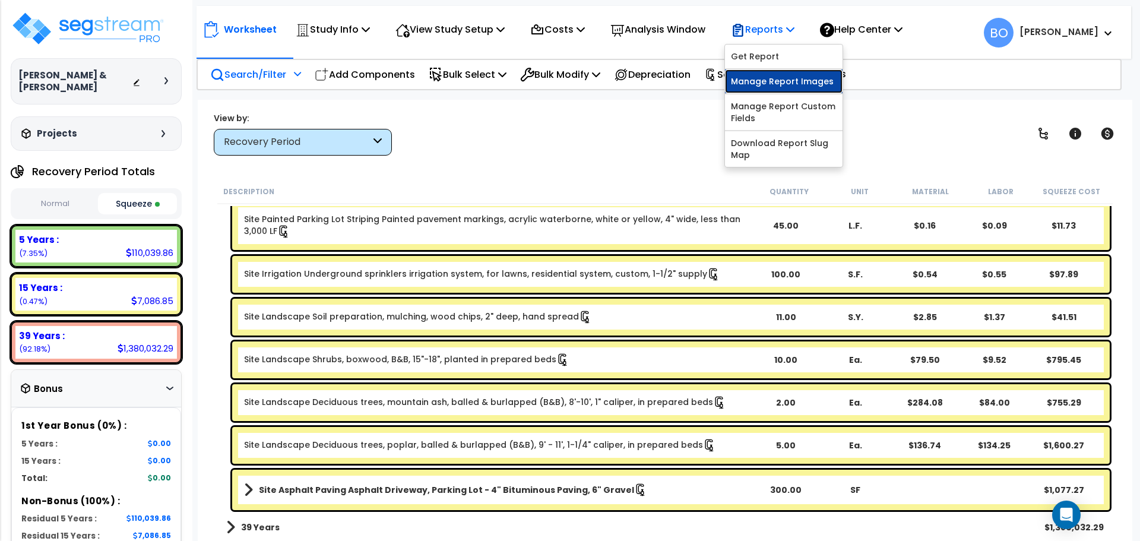
click at [793, 81] on link "Manage Report Images" at bounding box center [784, 81] width 118 height 24
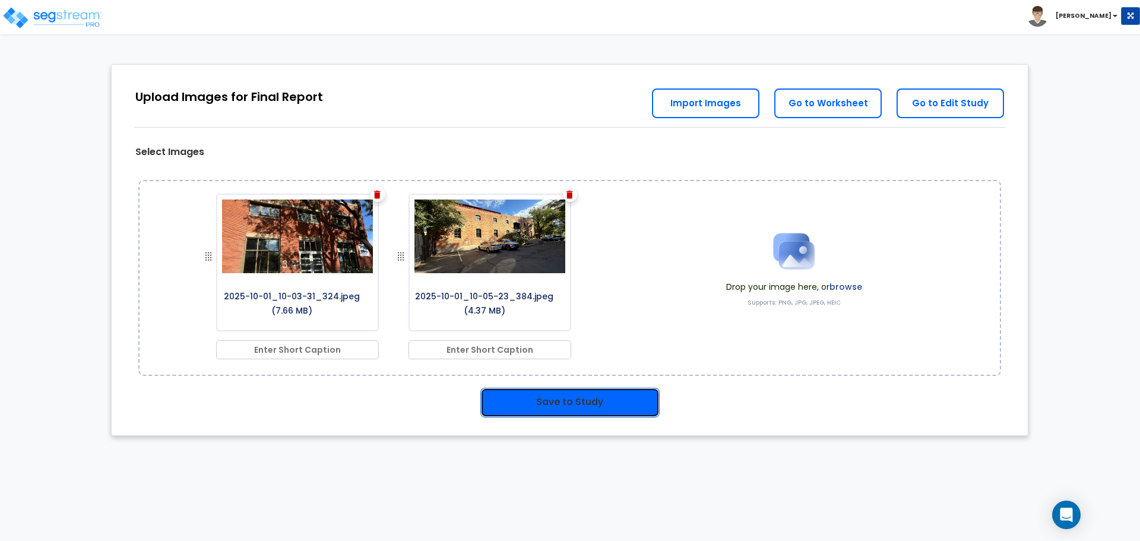
click at [630, 411] on button "Save to Study" at bounding box center [569, 403] width 179 height 30
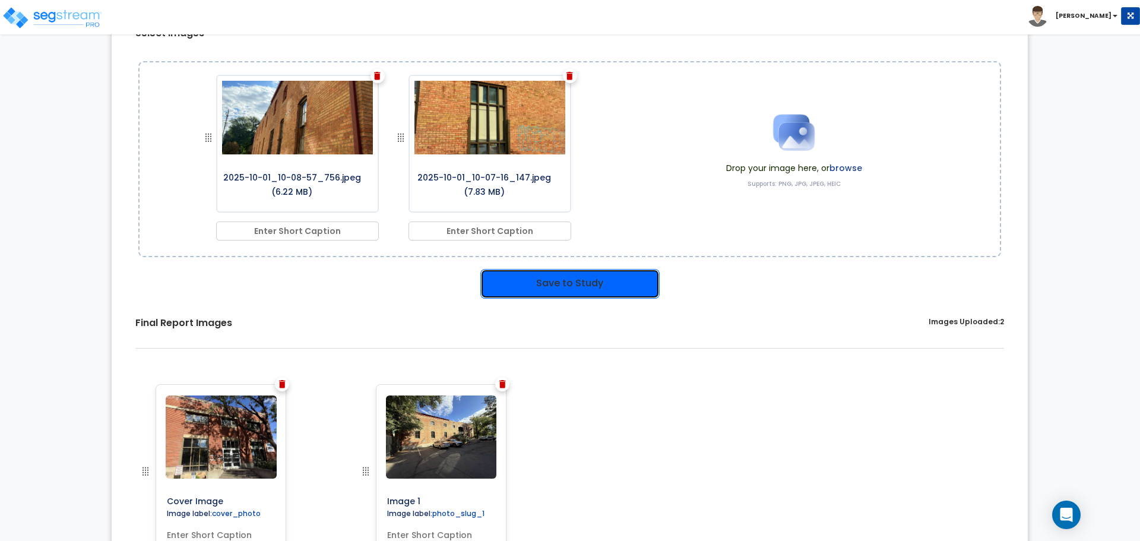
click at [579, 284] on button "Save to Study" at bounding box center [569, 284] width 179 height 30
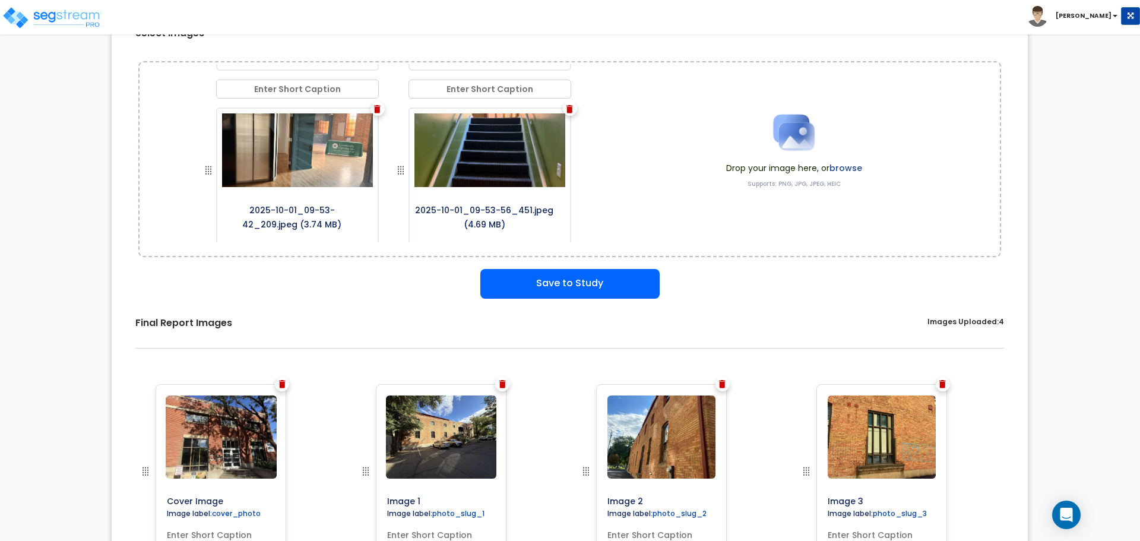
scroll to position [170, 0]
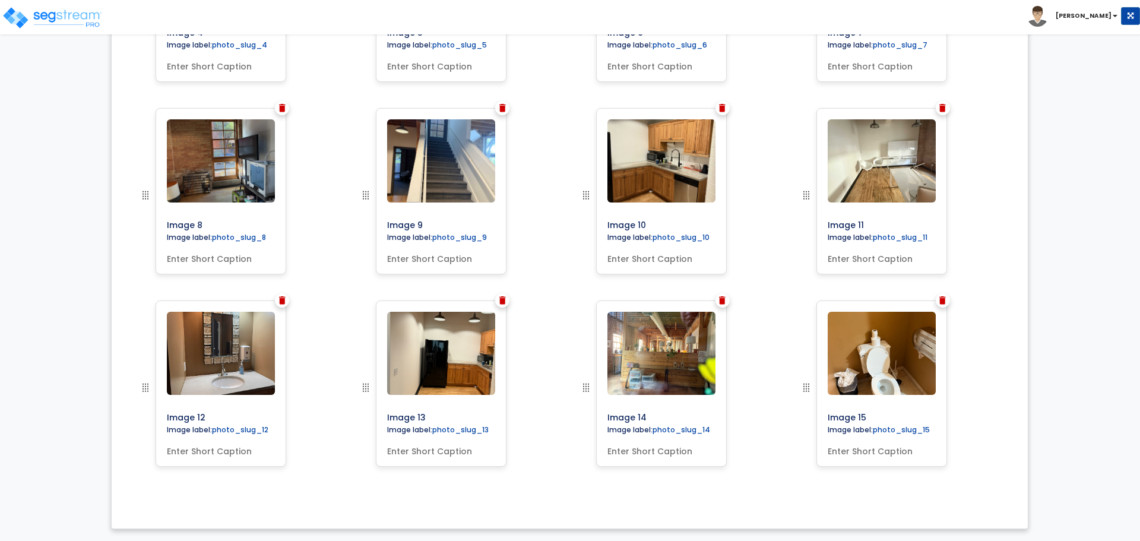
scroll to position [750, 0]
click at [943, 300] on img at bounding box center [942, 300] width 7 height 8
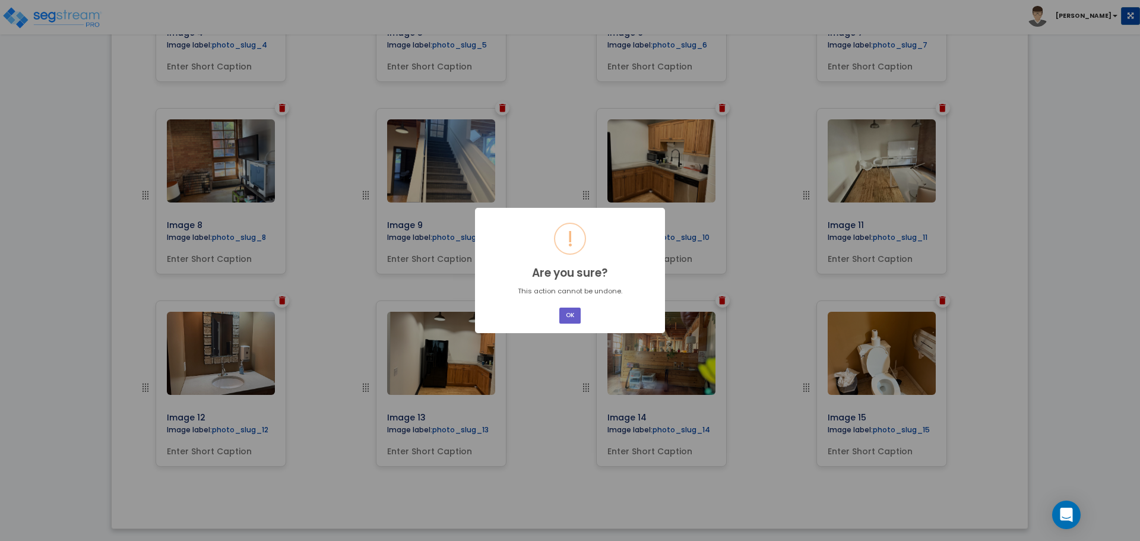
click at [572, 311] on button "OK" at bounding box center [569, 316] width 21 height 16
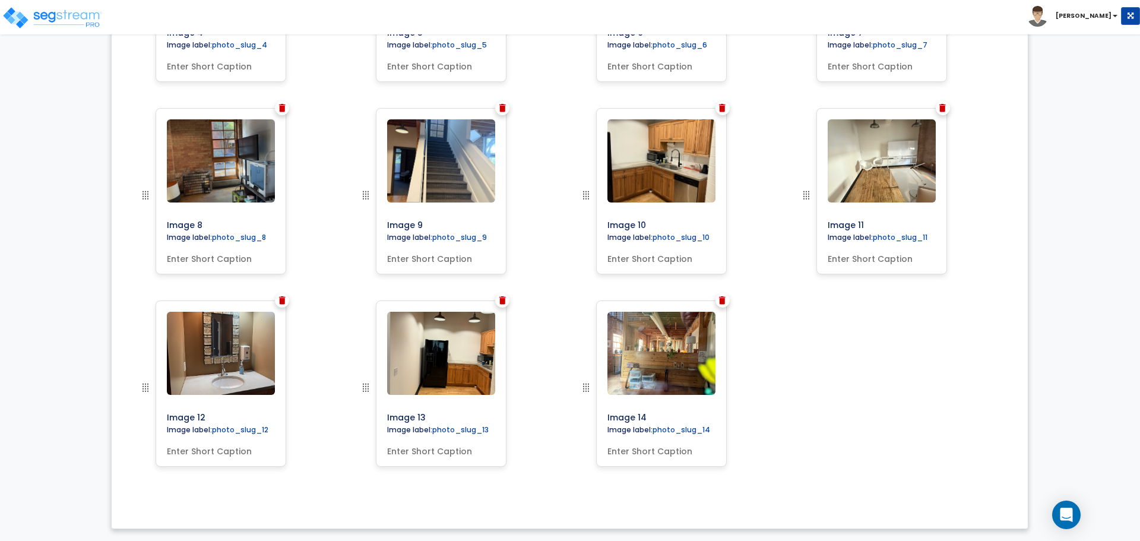
scroll to position [0, 0]
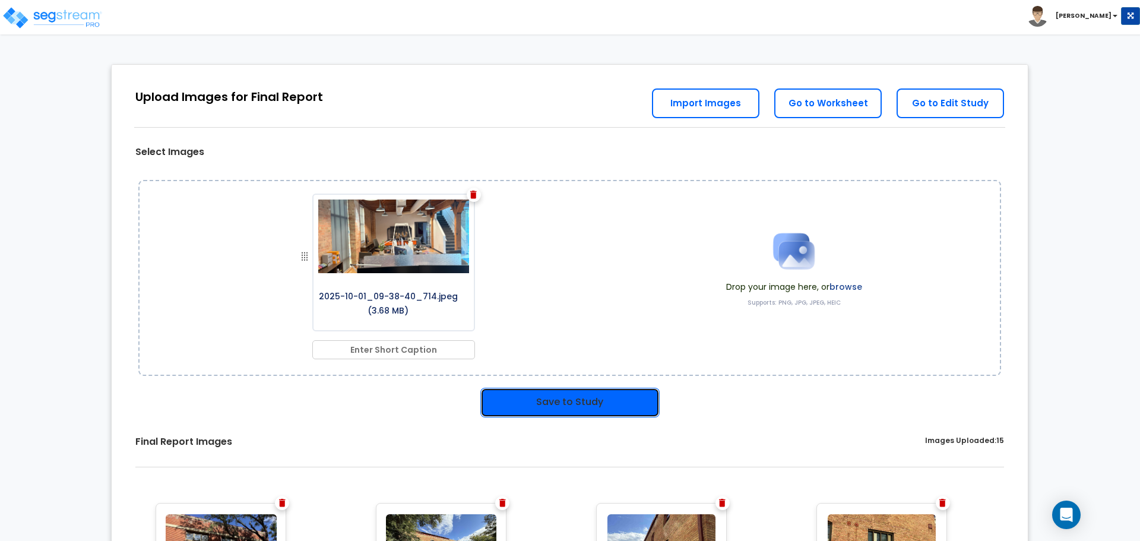
click at [573, 400] on button "Save to Study" at bounding box center [569, 403] width 179 height 30
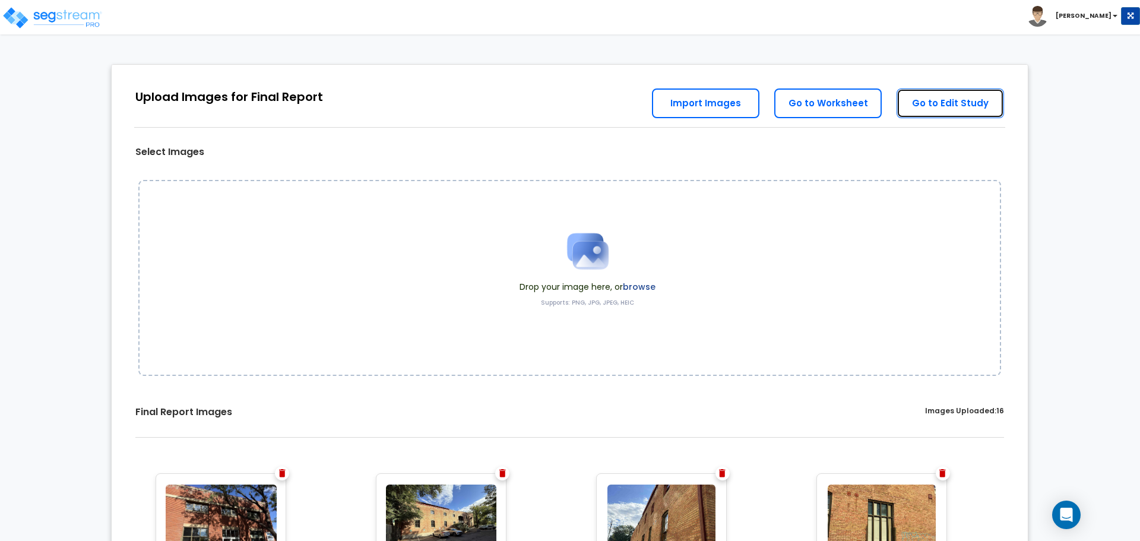
click at [941, 99] on link "Go to Edit Study" at bounding box center [949, 103] width 107 height 30
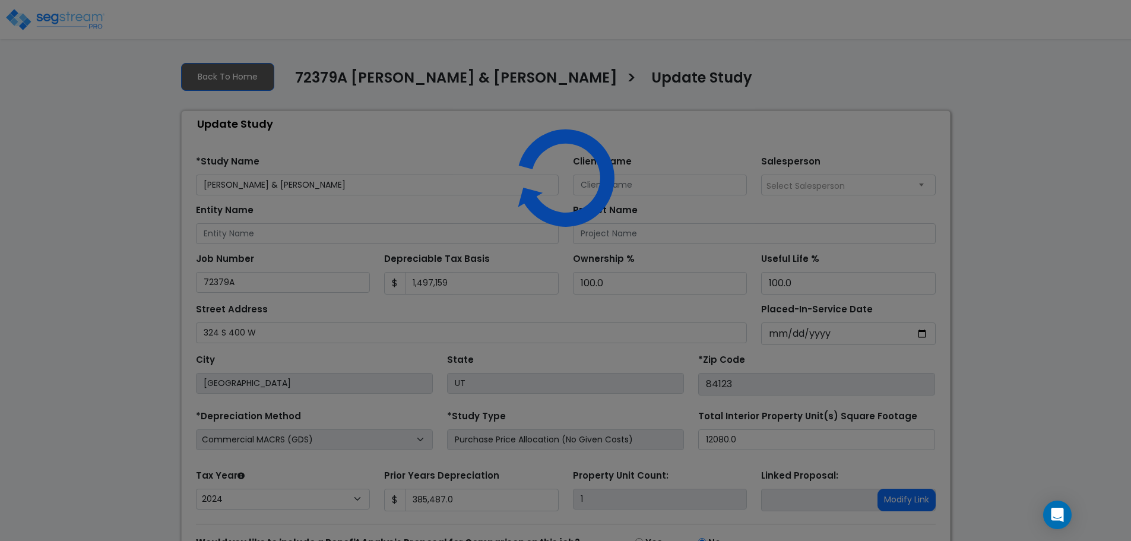
select select "2024"
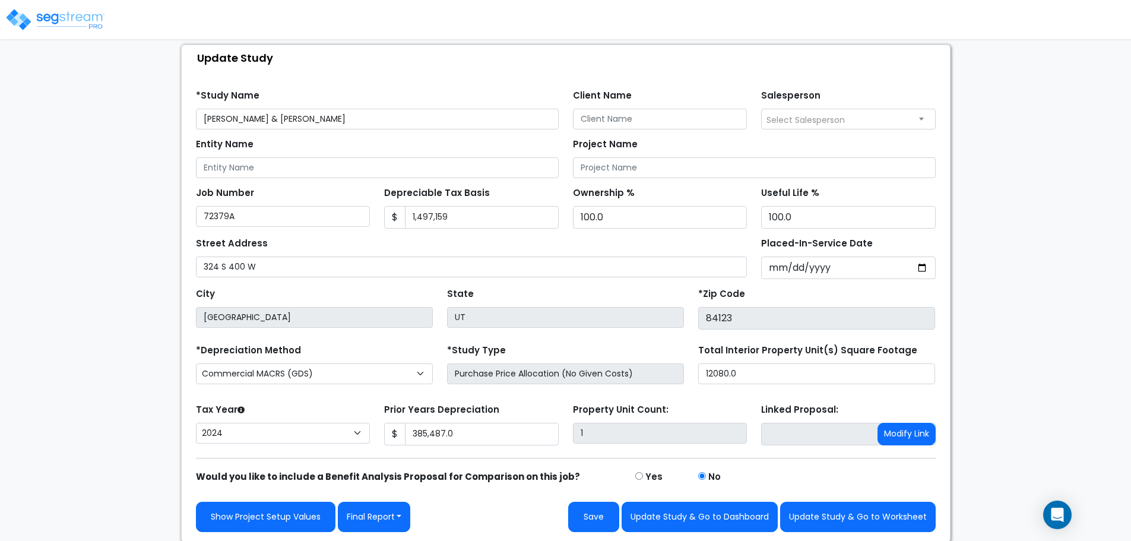
scroll to position [67, 0]
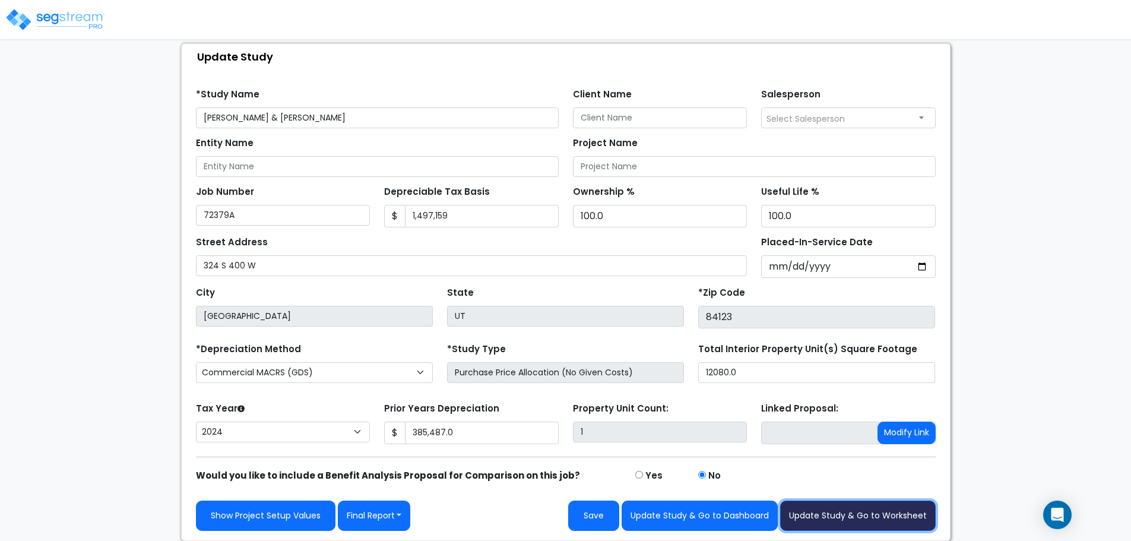
click at [894, 521] on button "Update Study & Go to Worksheet" at bounding box center [858, 515] width 156 height 30
type input "385487"
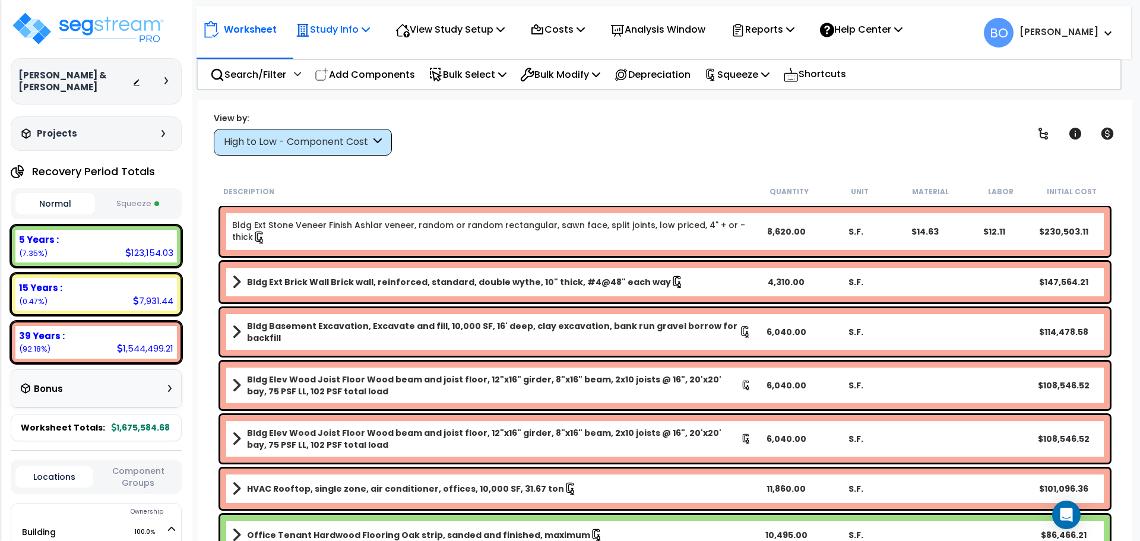
click at [366, 30] on icon at bounding box center [366, 28] width 8 height 9
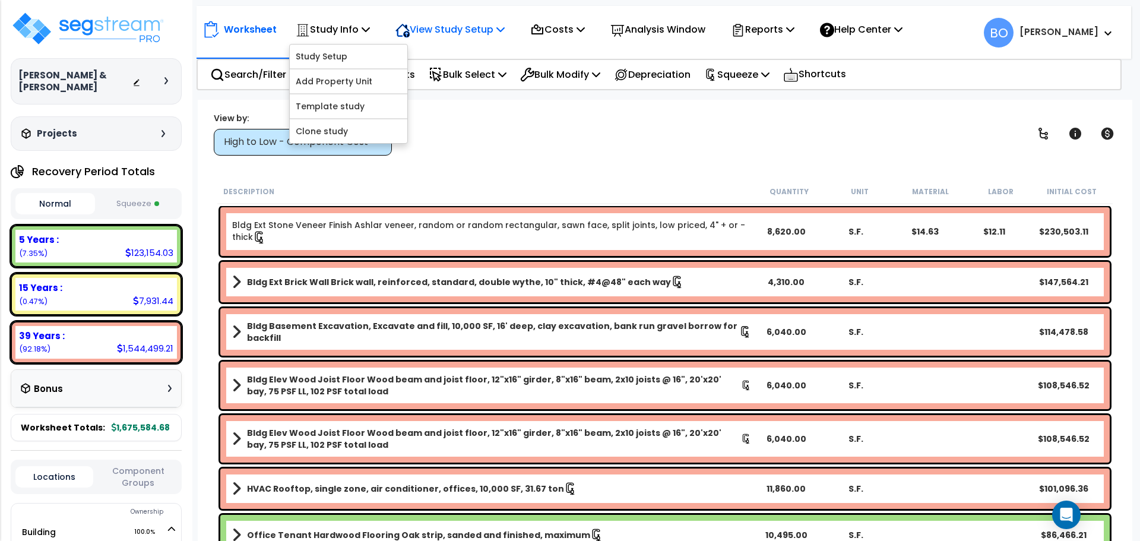
click at [453, 30] on p "View Study Setup" at bounding box center [449, 29] width 109 height 16
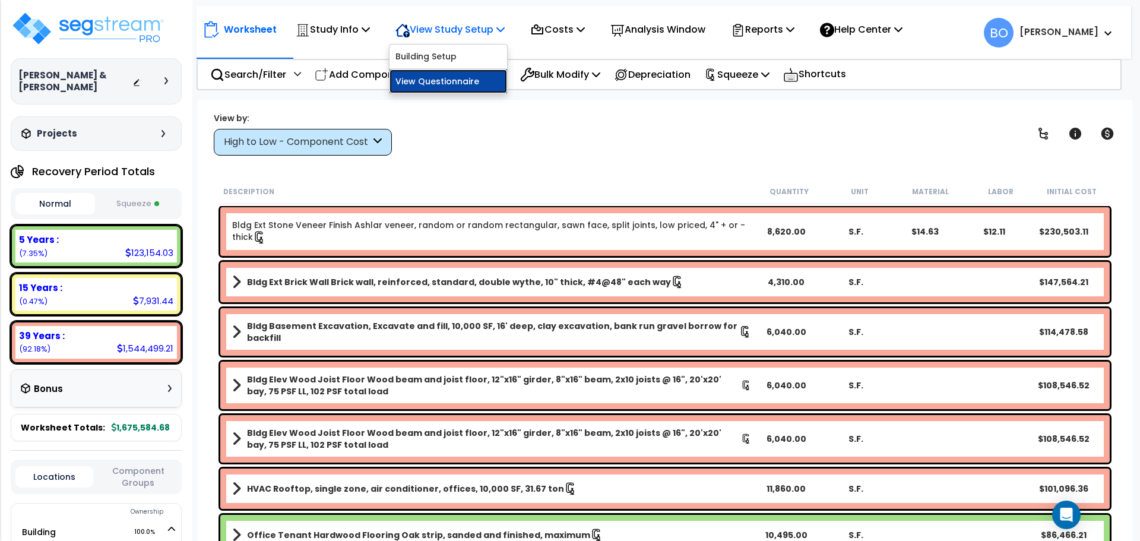
click at [448, 78] on link "View Questionnaire" at bounding box center [448, 81] width 118 height 24
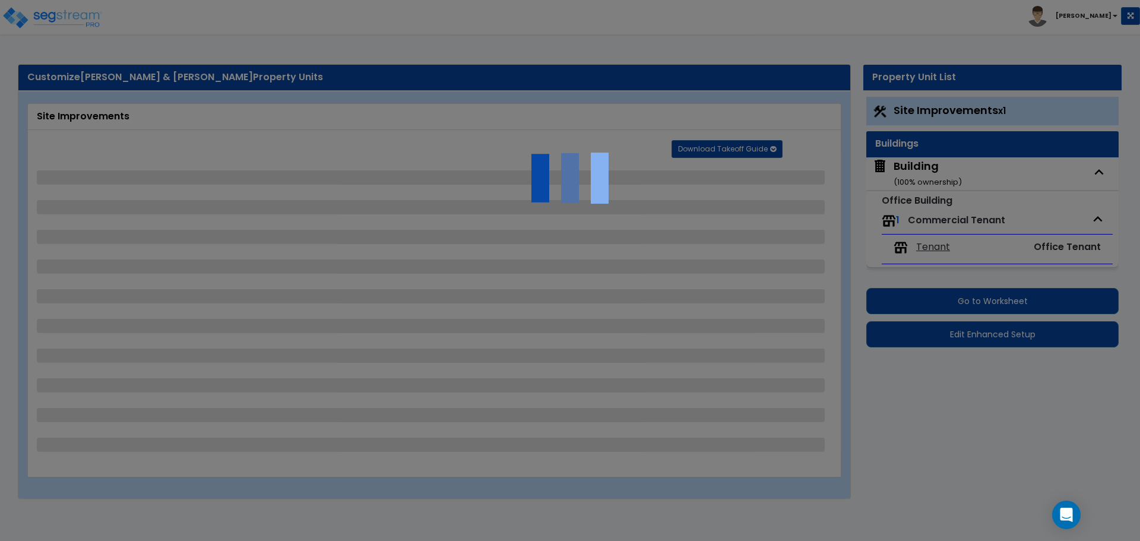
select select "2"
select select "1"
select select "2"
select select "8"
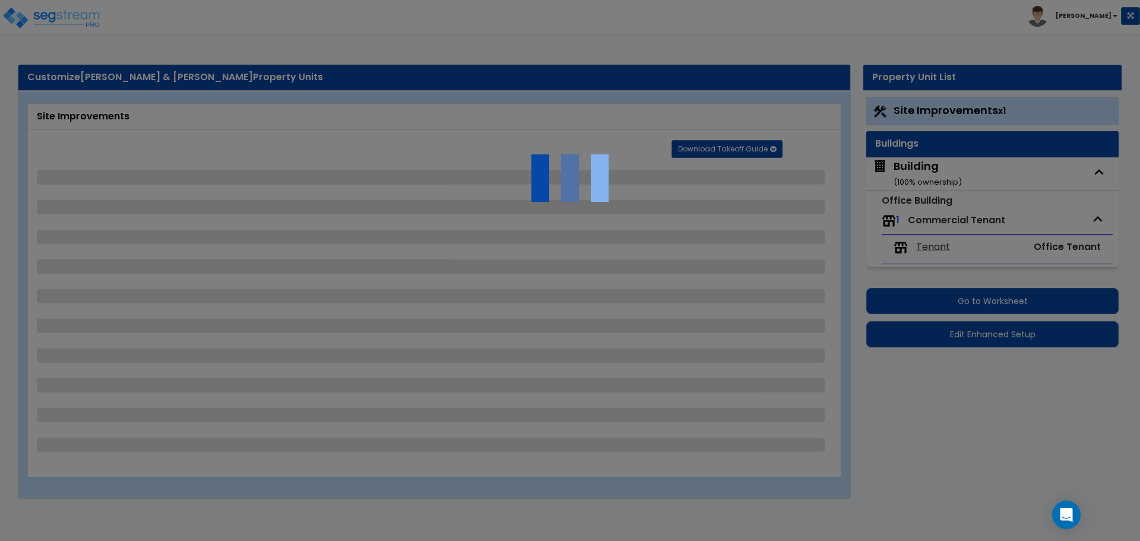
select select "3"
select select "1"
select select "4"
